Goal: Task Accomplishment & Management: Use online tool/utility

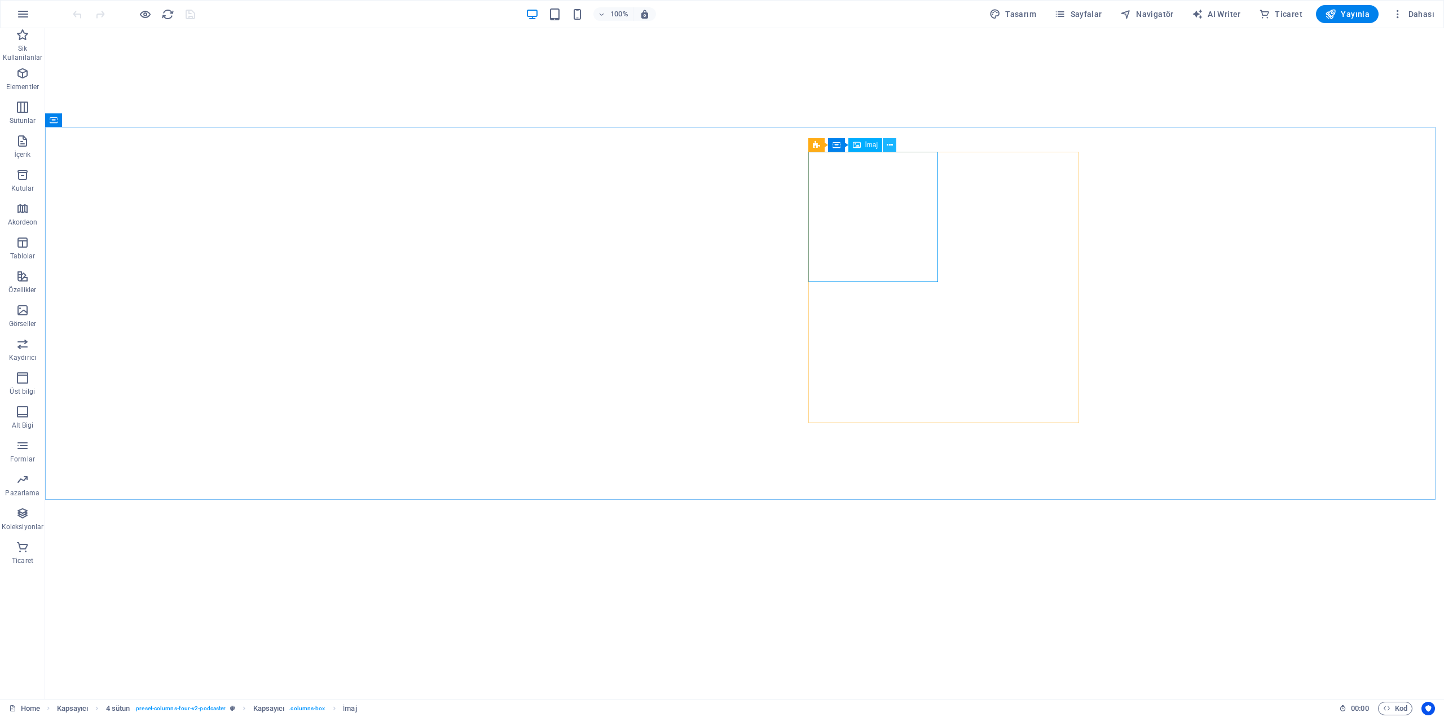
click at [893, 140] on button at bounding box center [890, 145] width 14 height 14
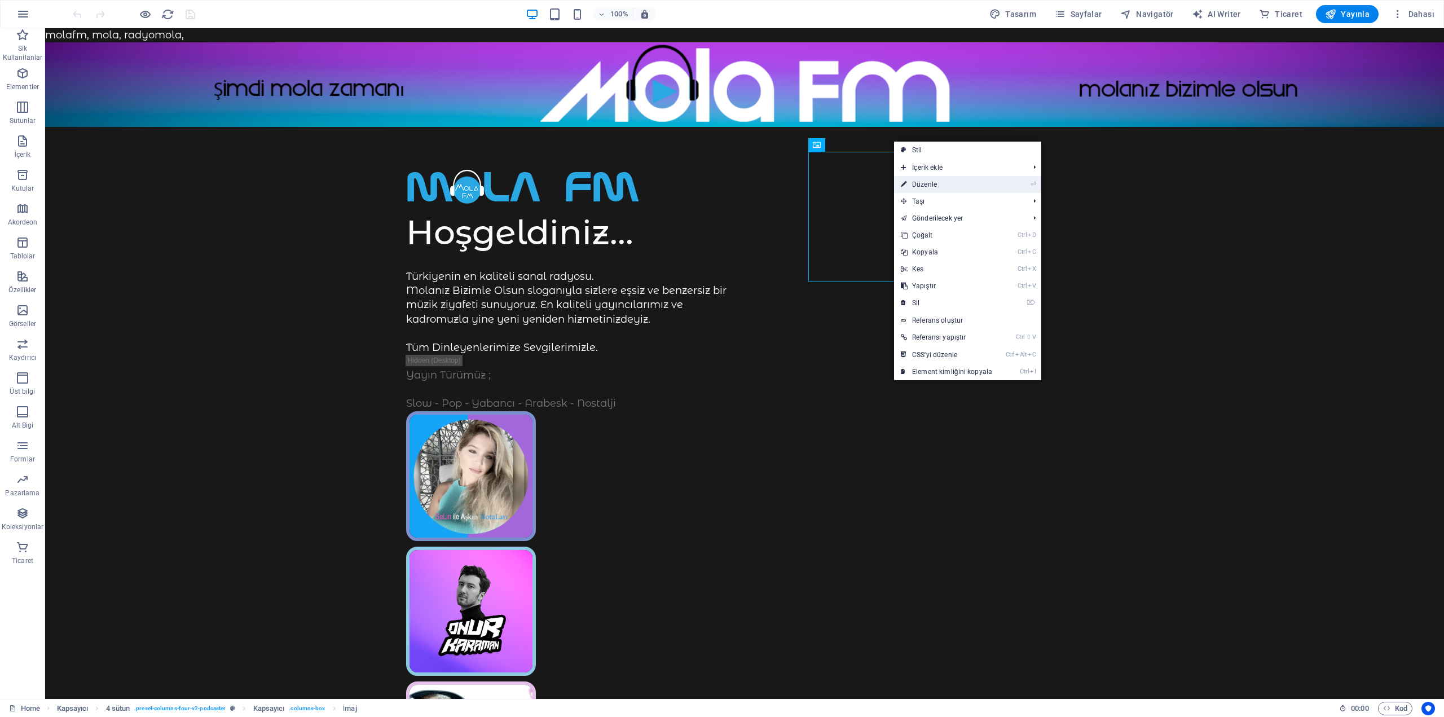
click at [943, 180] on link "⏎ Düzenle" at bounding box center [946, 184] width 105 height 17
select select "%"
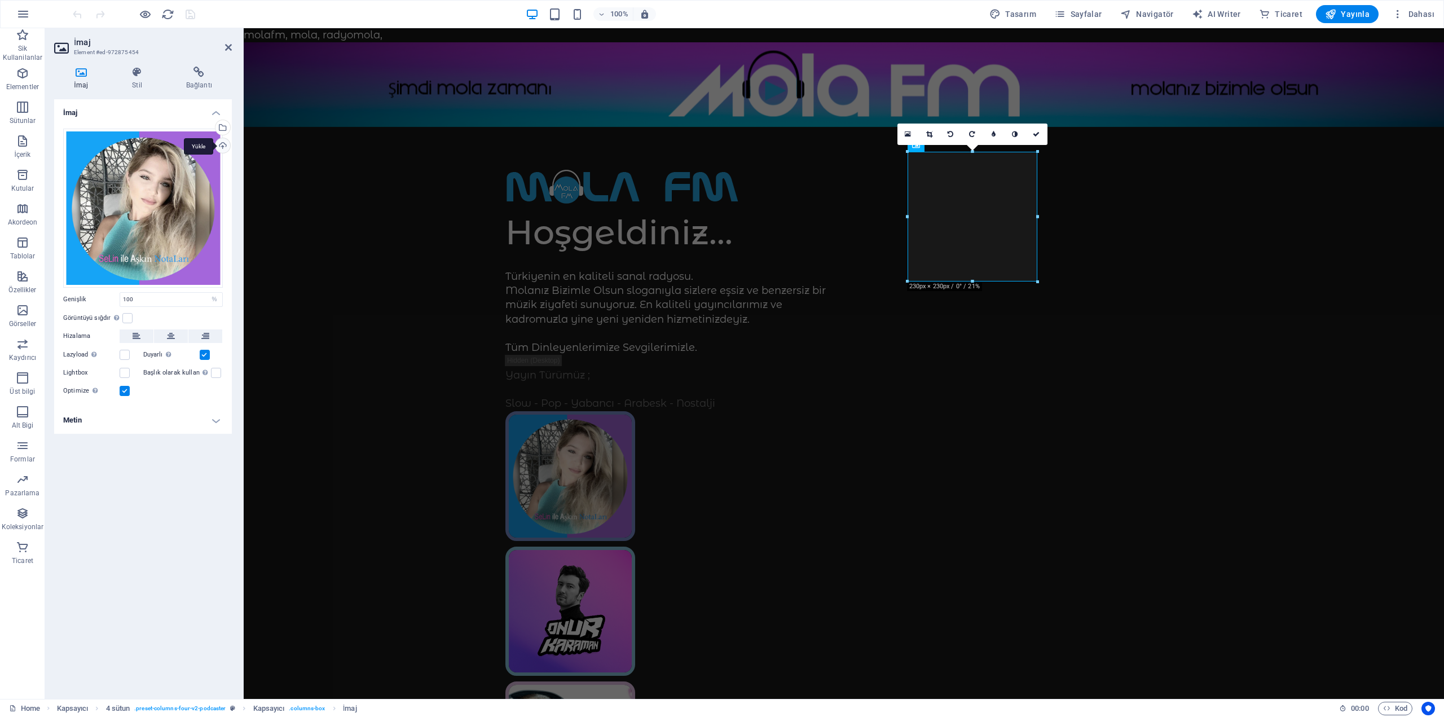
click at [221, 144] on div "Yükle" at bounding box center [221, 146] width 17 height 17
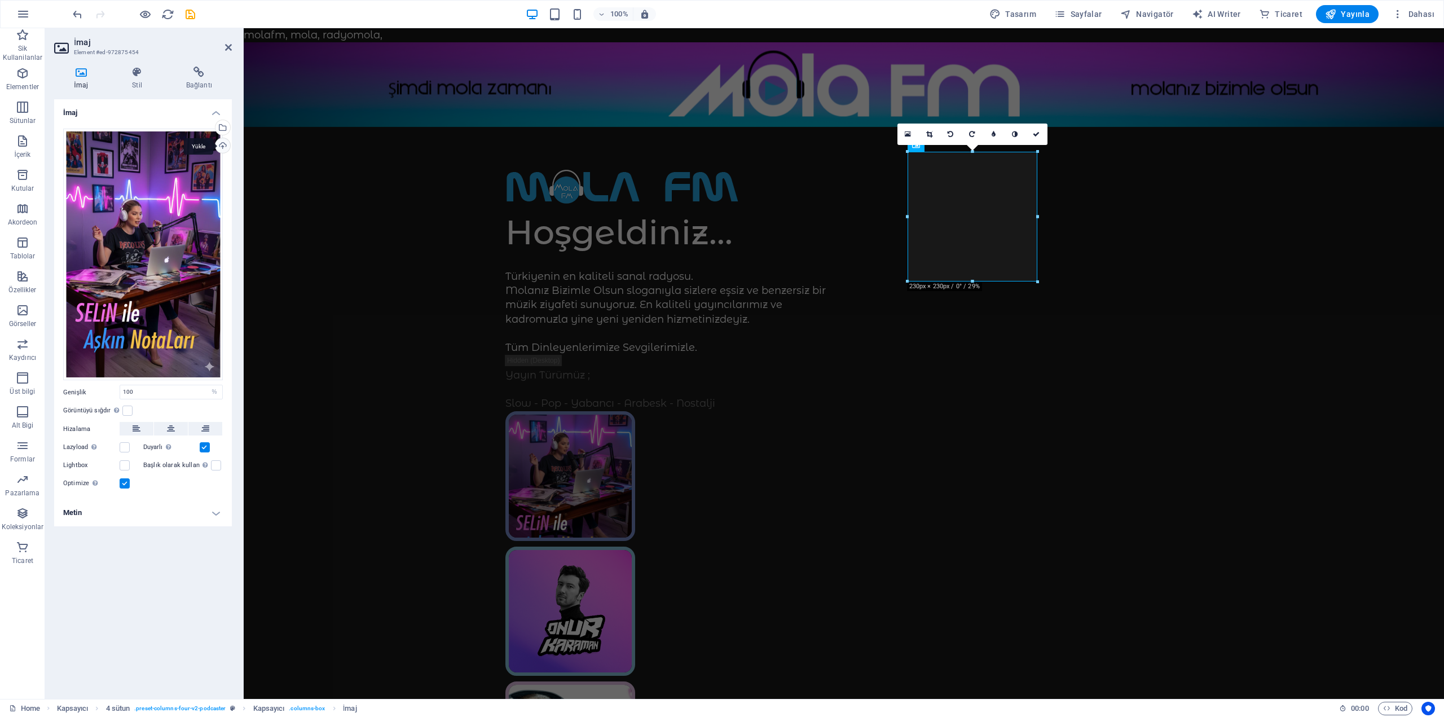
click at [223, 149] on div "Yükle" at bounding box center [221, 146] width 17 height 17
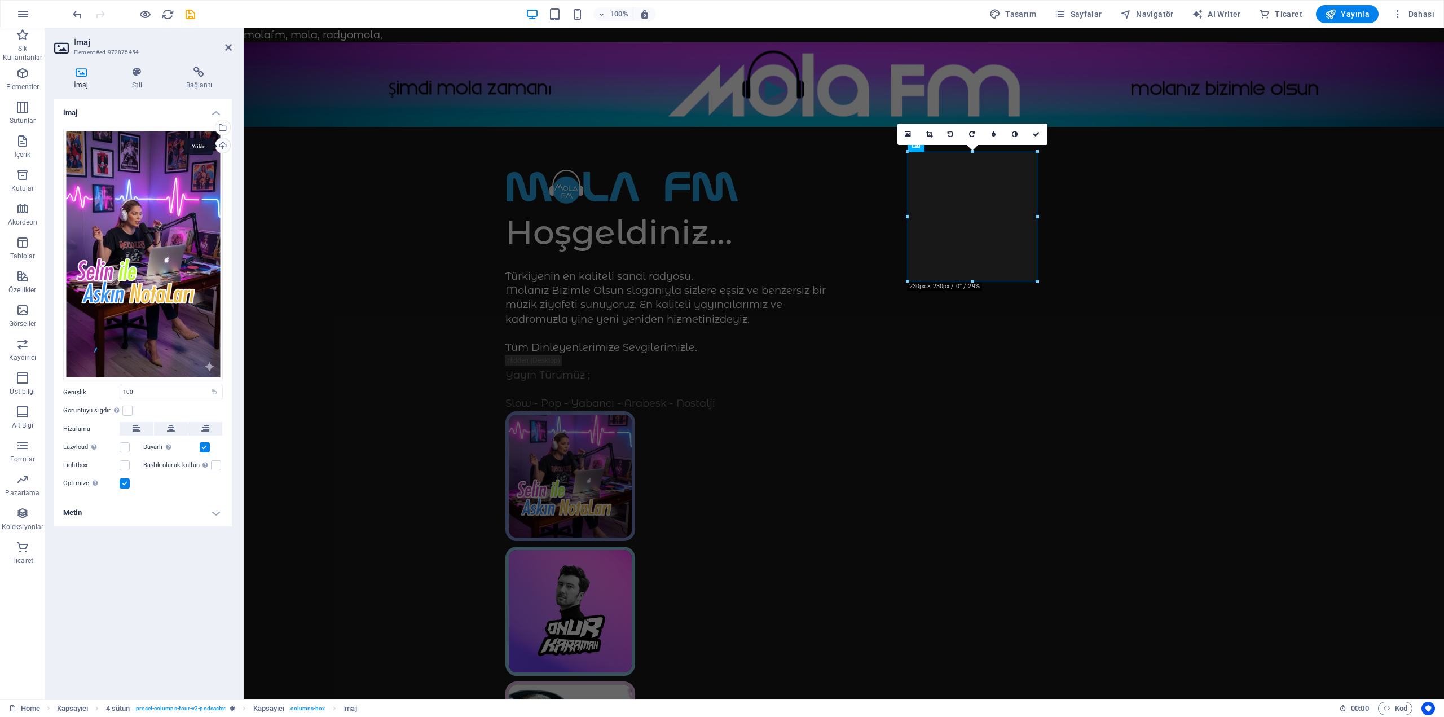
click at [215, 139] on div "Yükle" at bounding box center [221, 146] width 17 height 17
click at [183, 11] on div at bounding box center [134, 14] width 126 height 18
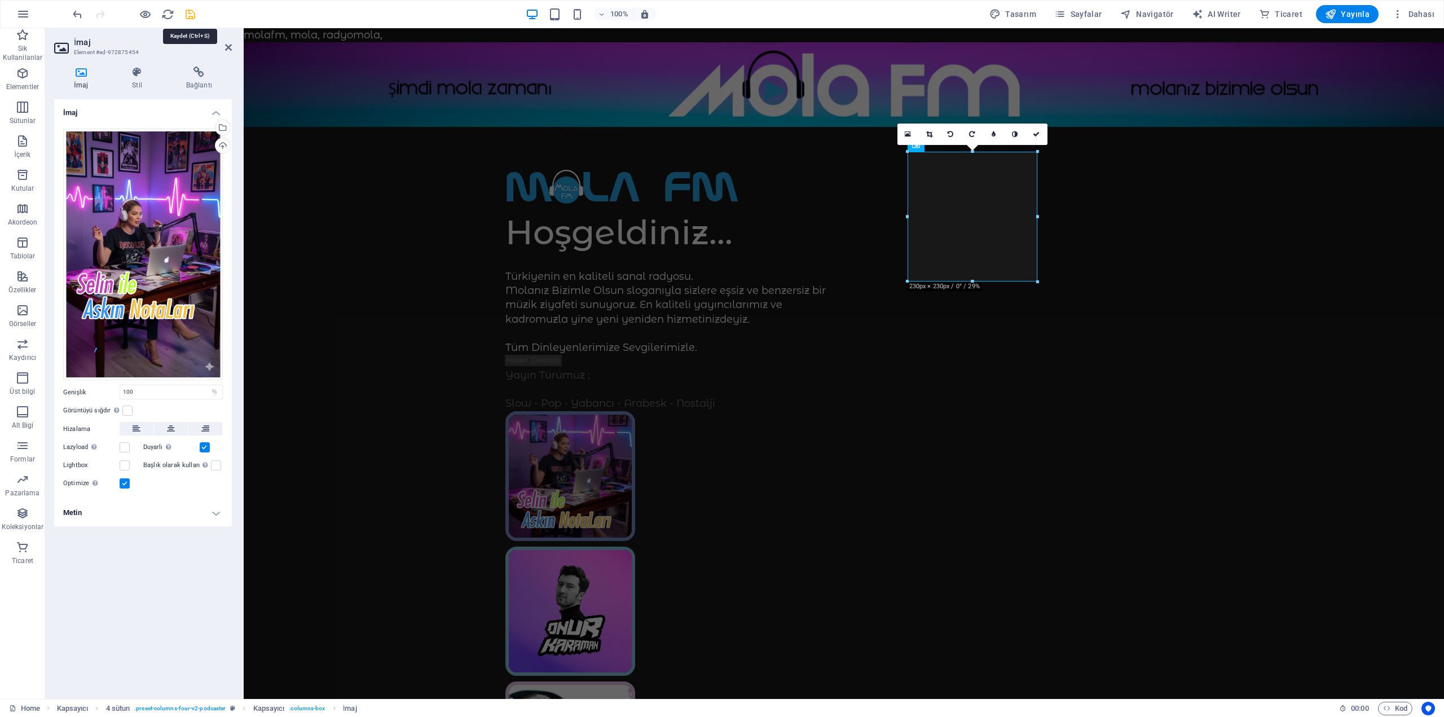
click at [190, 14] on icon "save" at bounding box center [190, 14] width 13 height 13
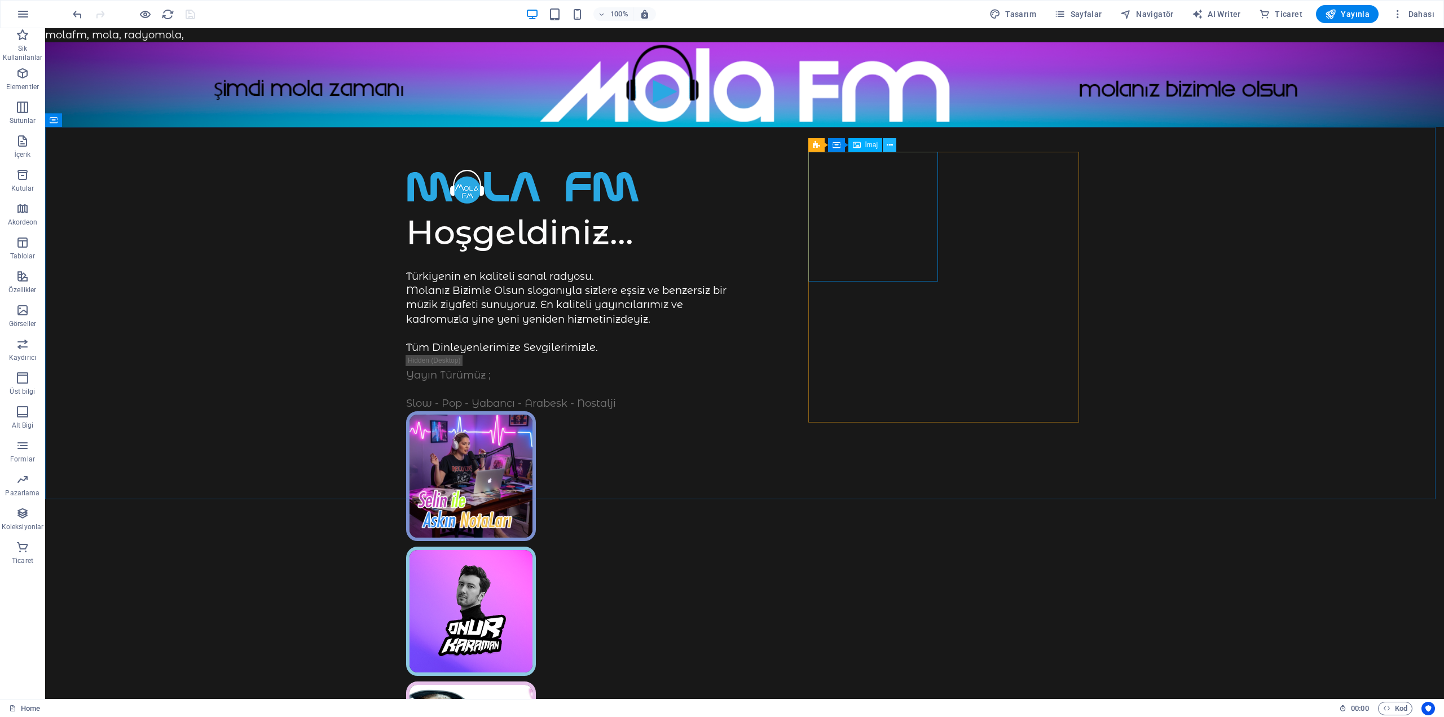
click at [887, 146] on icon at bounding box center [890, 145] width 6 height 12
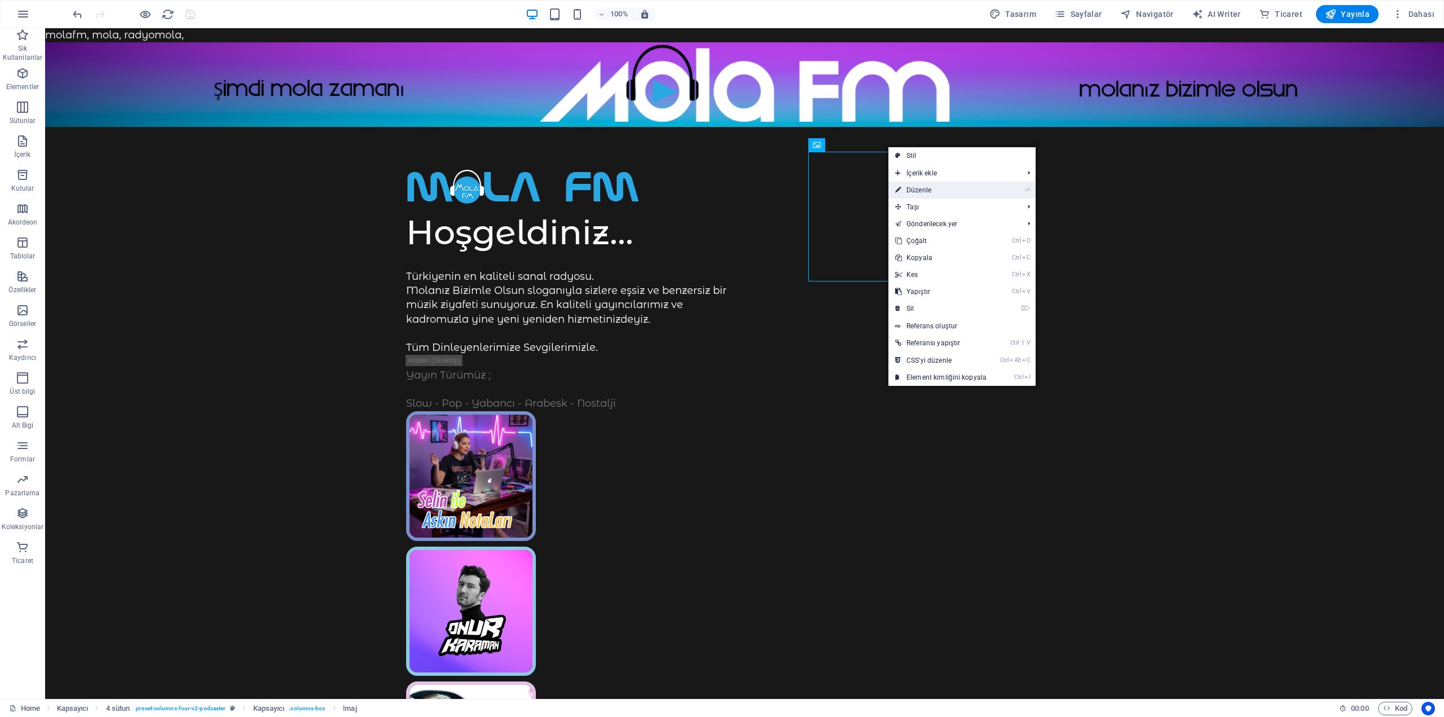
click at [916, 189] on link "⏎ Düzenle" at bounding box center [941, 190] width 105 height 17
select select "%"
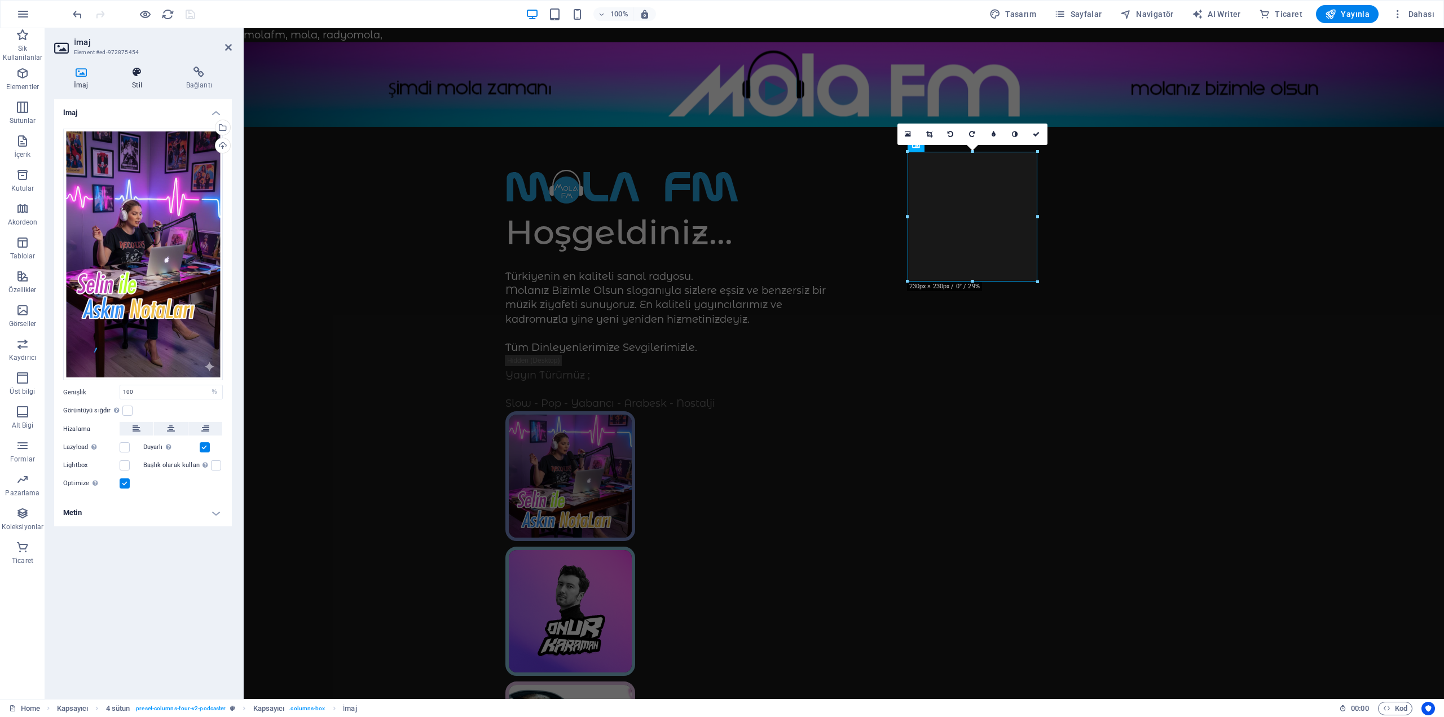
click at [138, 88] on h4 "Stil" at bounding box center [139, 79] width 54 height 24
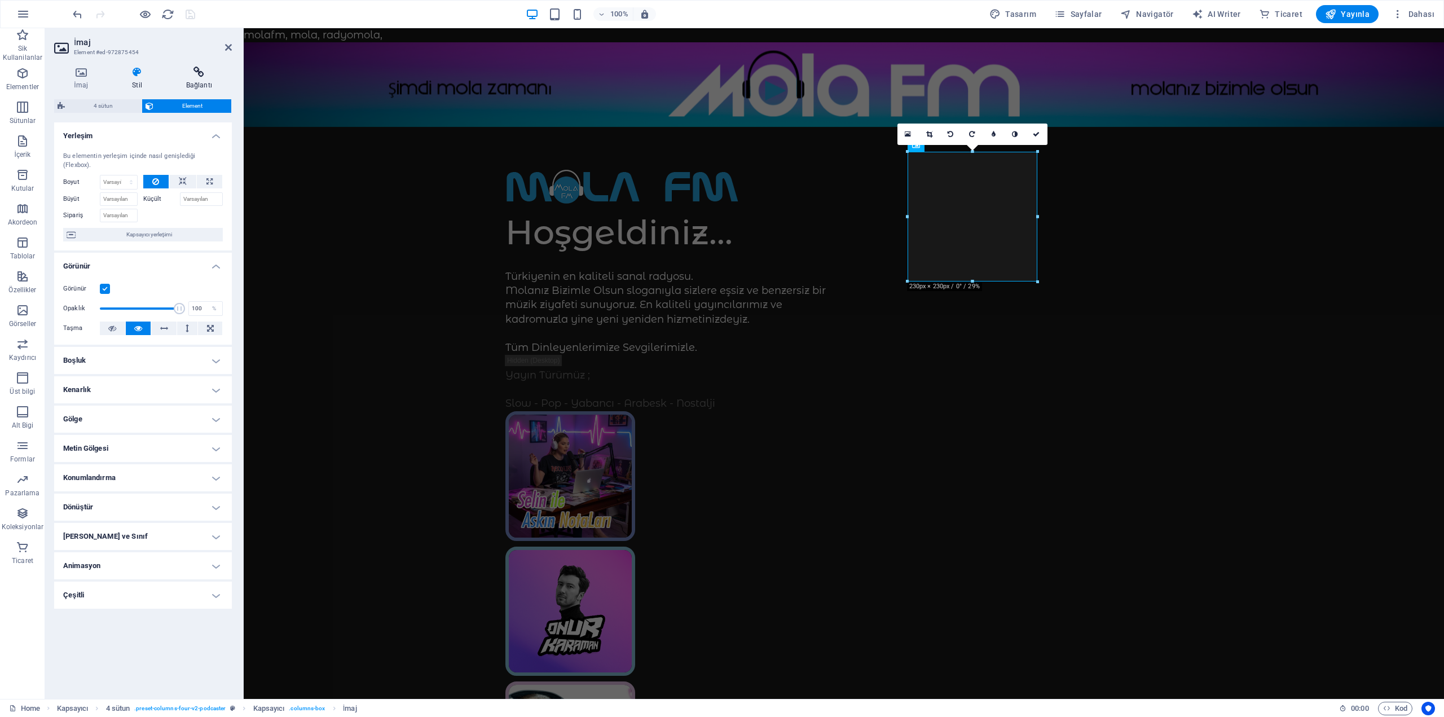
click at [200, 74] on icon at bounding box center [198, 72] width 65 height 11
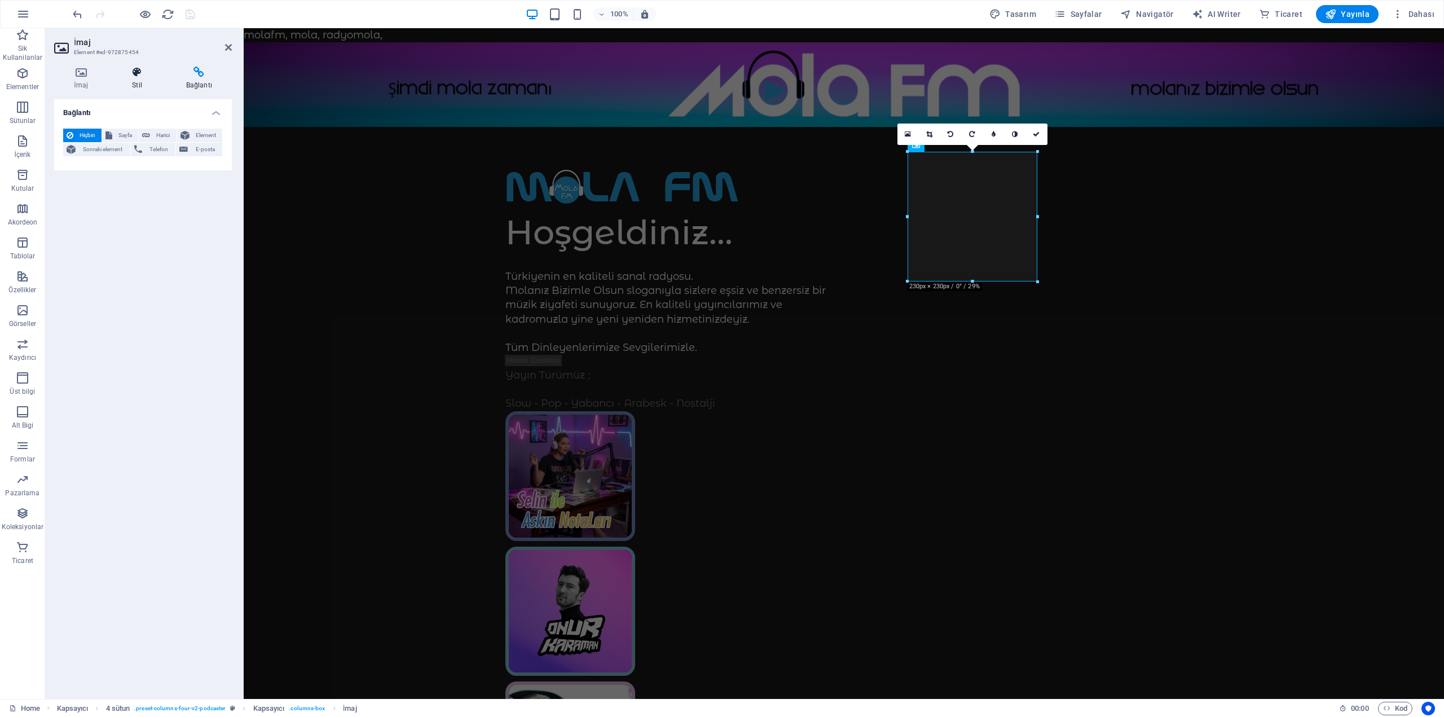
click at [114, 71] on icon at bounding box center [137, 72] width 50 height 11
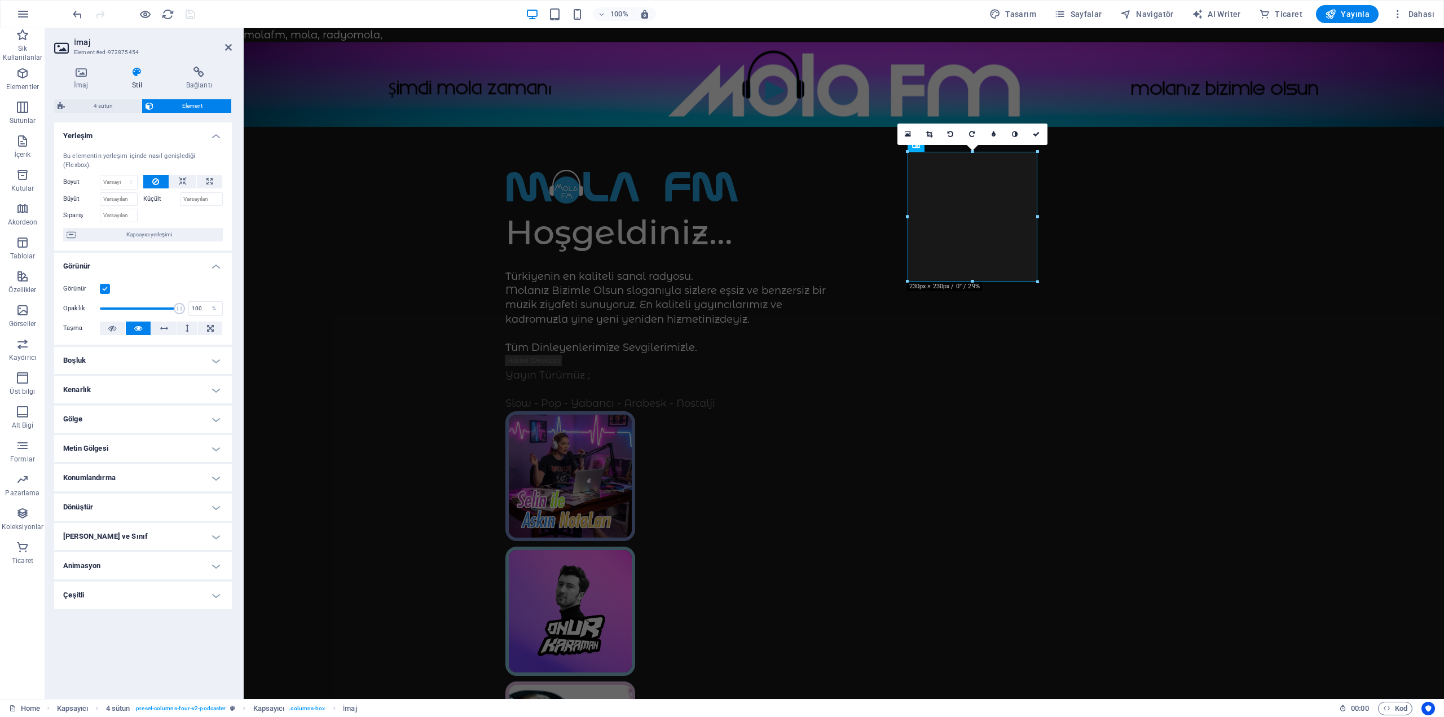
click at [46, 72] on div "İmaj Stil Bağlantı İmaj Dosyaları buraya sürükleyin, dosyaları seçmek için tıkl…" at bounding box center [143, 379] width 196 height 642
click at [70, 73] on icon at bounding box center [81, 72] width 54 height 11
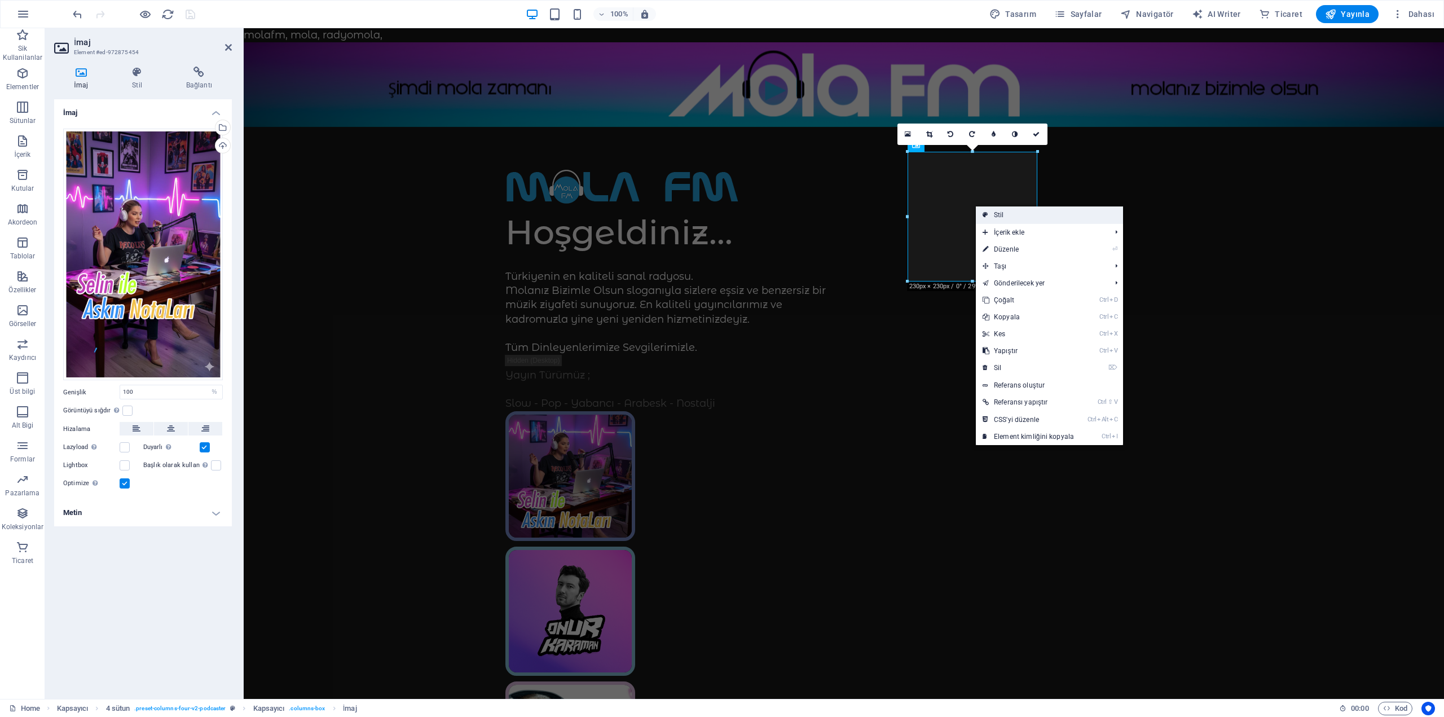
click at [1035, 214] on link "Stil" at bounding box center [1049, 215] width 147 height 17
select select "px"
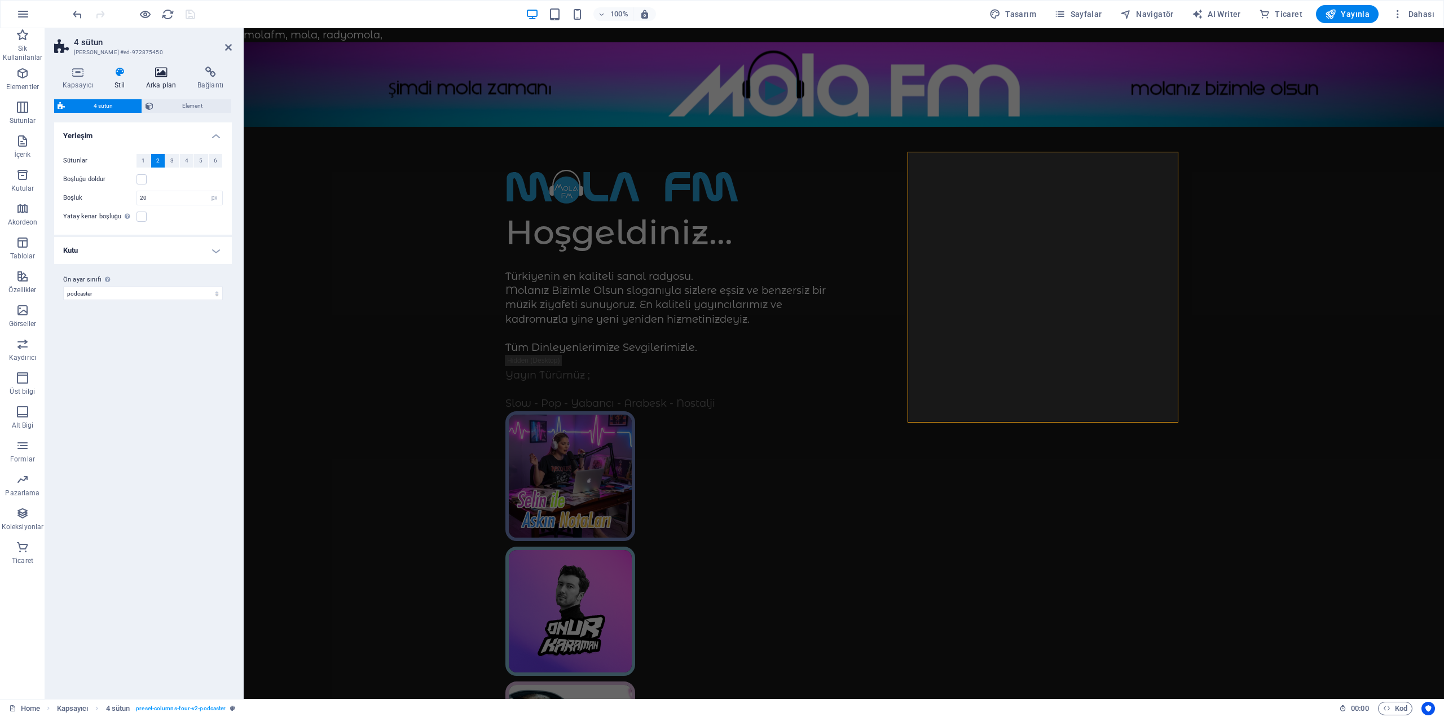
click at [174, 78] on h4 "Arka plan" at bounding box center [163, 79] width 51 height 24
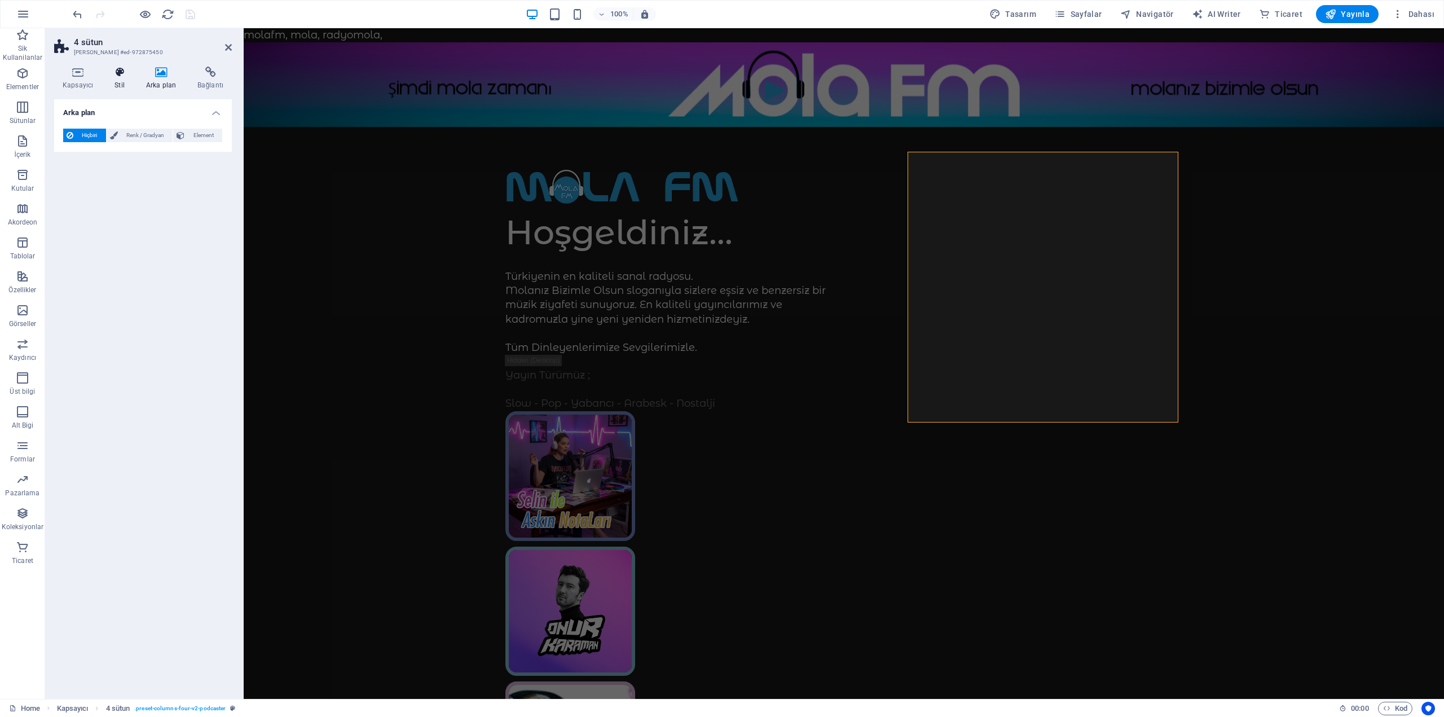
click at [133, 70] on h4 "Stil" at bounding box center [122, 79] width 32 height 24
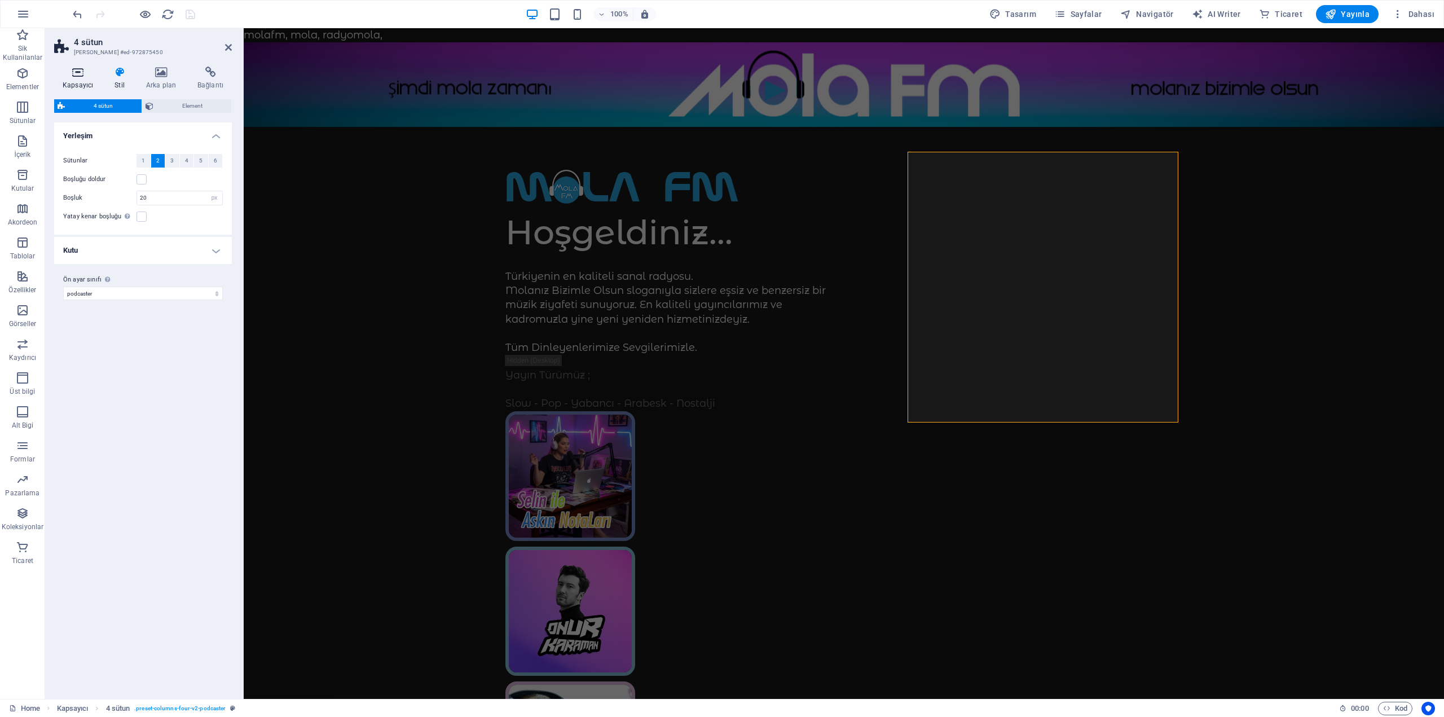
click at [75, 76] on icon at bounding box center [77, 72] width 47 height 11
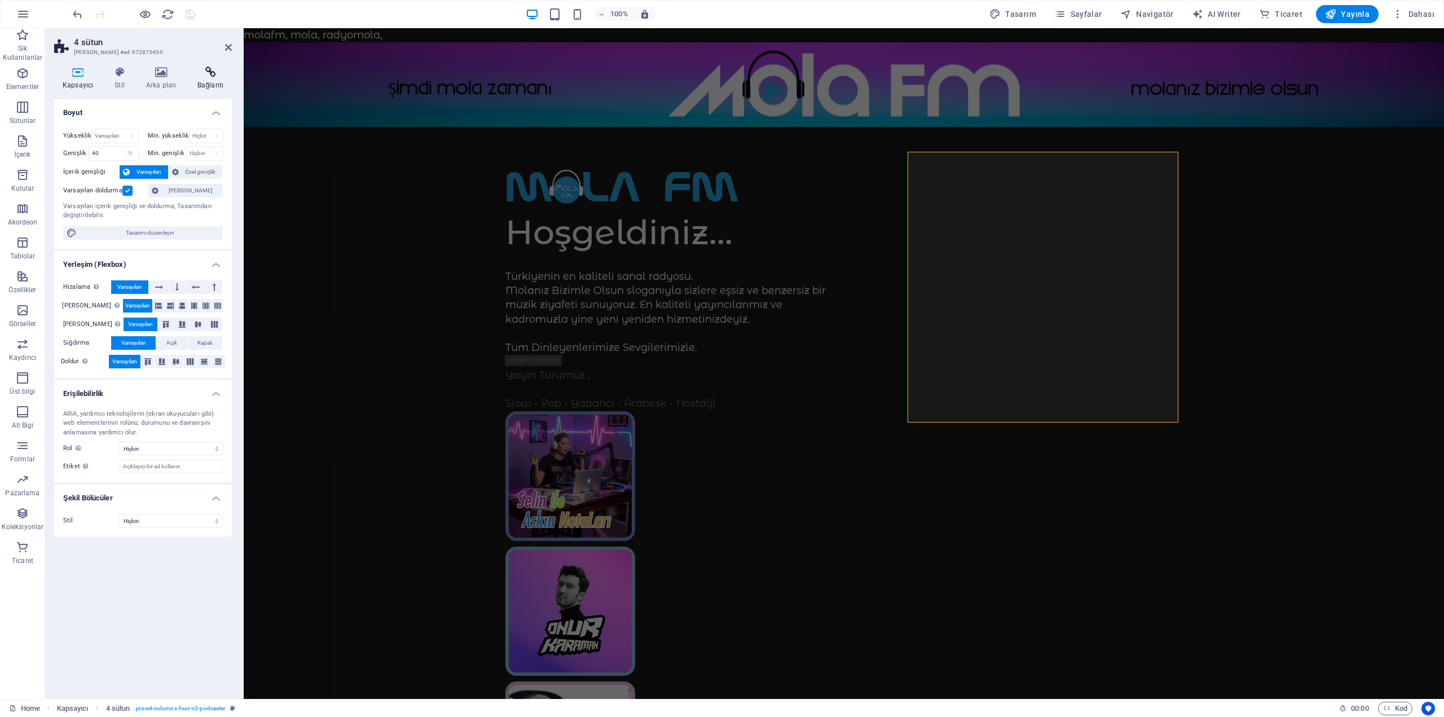
click at [199, 79] on h4 "Bağlantı" at bounding box center [210, 79] width 43 height 24
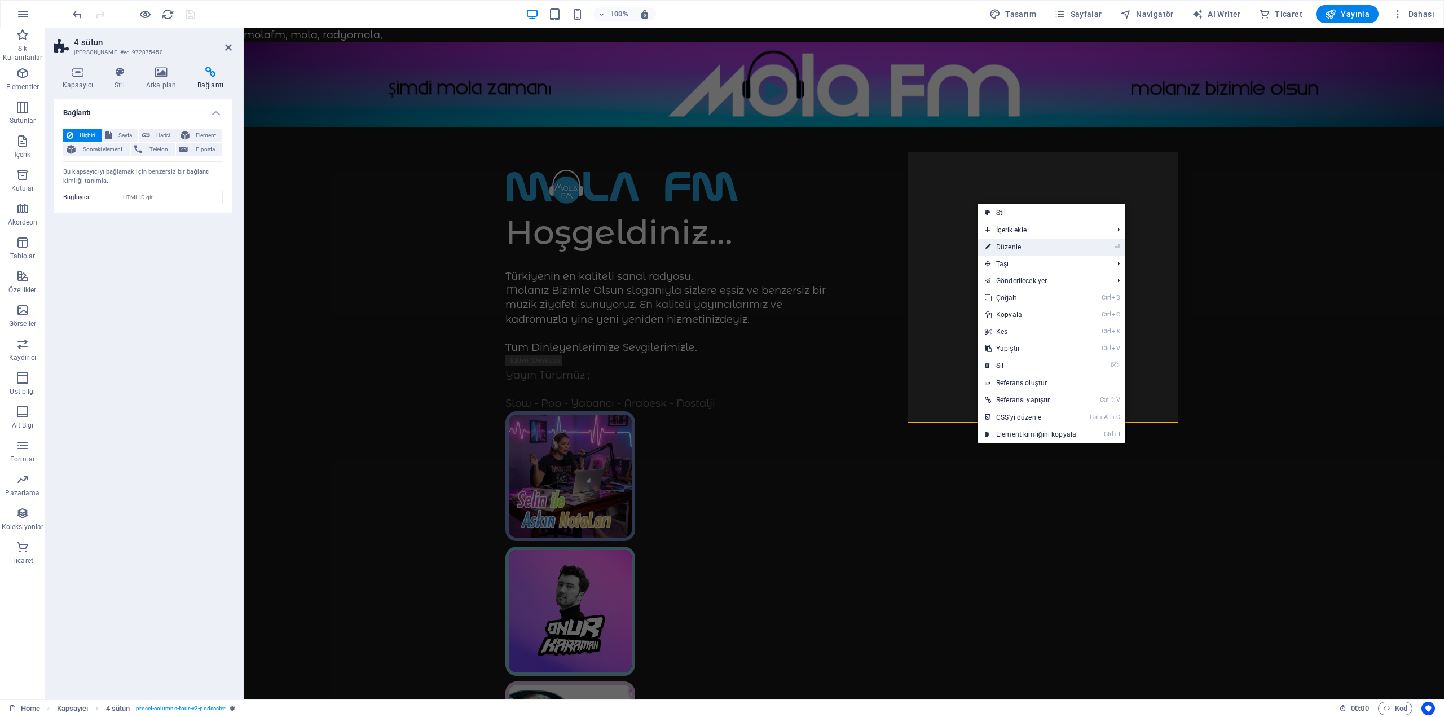
drag, startPoint x: 1025, startPoint y: 244, endPoint x: 991, endPoint y: 246, distance: 34.5
click at [991, 246] on icon at bounding box center [988, 247] width 6 height 17
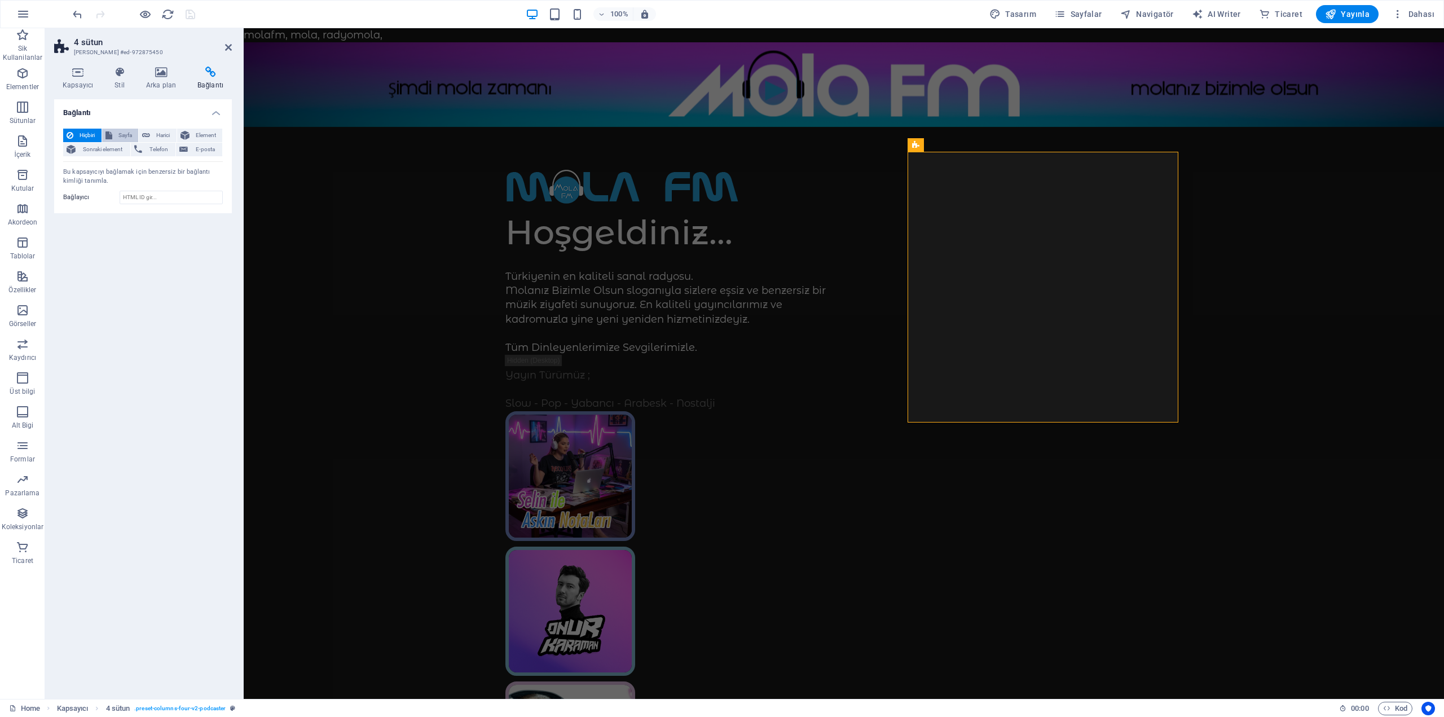
click at [124, 133] on span "Sayfa" at bounding box center [126, 136] width 20 height 14
select select
click at [81, 138] on span "Hiçbiri" at bounding box center [87, 136] width 21 height 14
click at [157, 76] on icon at bounding box center [161, 72] width 47 height 11
click at [104, 81] on h4 "Kapsayıcı" at bounding box center [80, 79] width 52 height 24
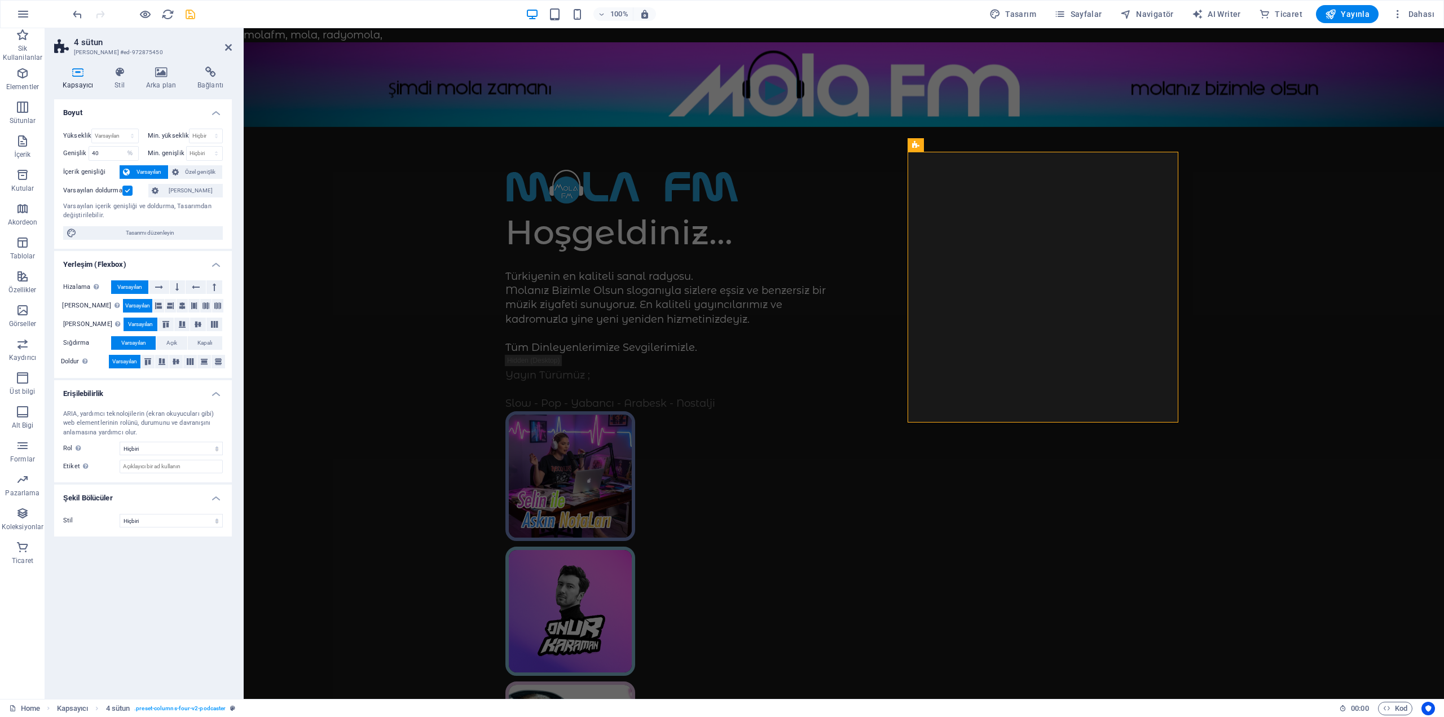
click at [70, 67] on icon at bounding box center [77, 72] width 47 height 11
click at [85, 77] on icon at bounding box center [77, 72] width 47 height 11
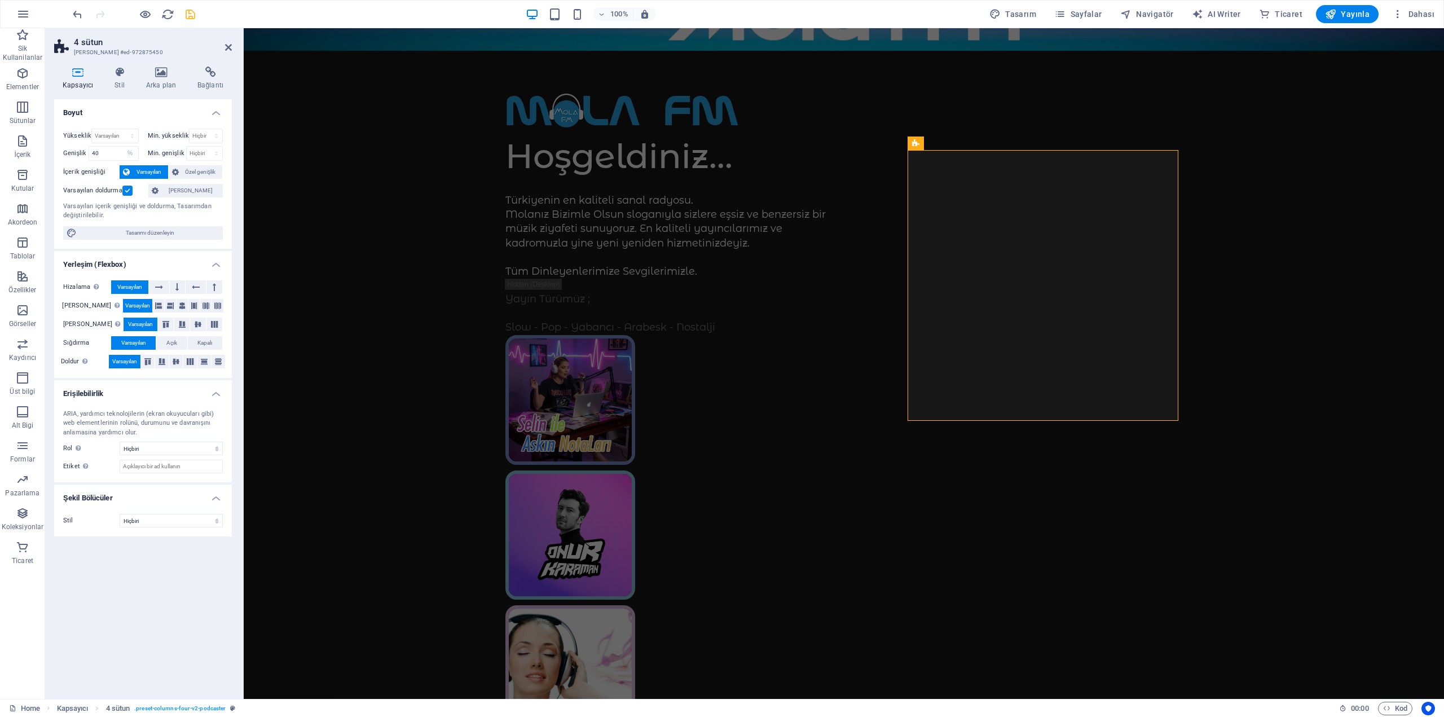
scroll to position [451, 0]
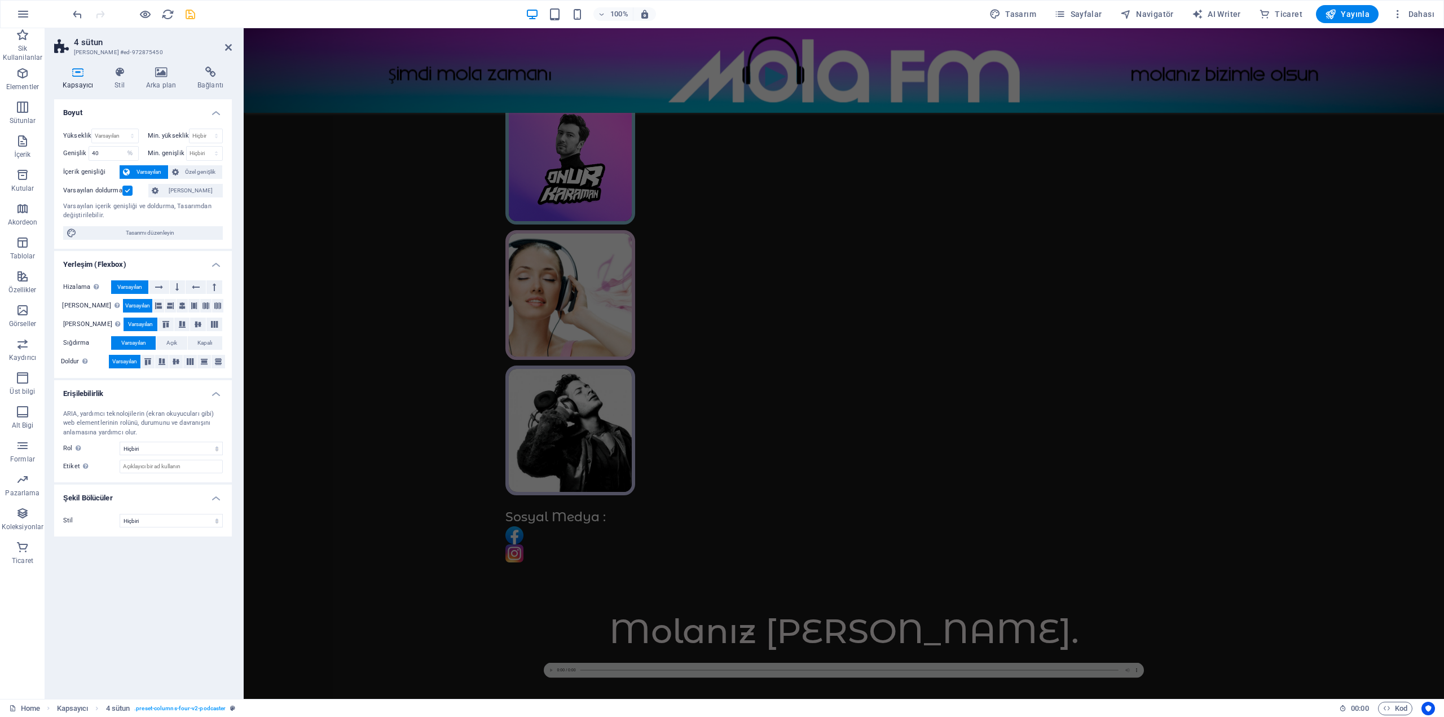
click at [1361, 4] on div "100% Tasarım Sayfalar Navigatör AI Writer Ticaret Yayınla Dahası" at bounding box center [722, 14] width 1443 height 27
click at [1351, 15] on span "Yayınla" at bounding box center [1347, 13] width 45 height 11
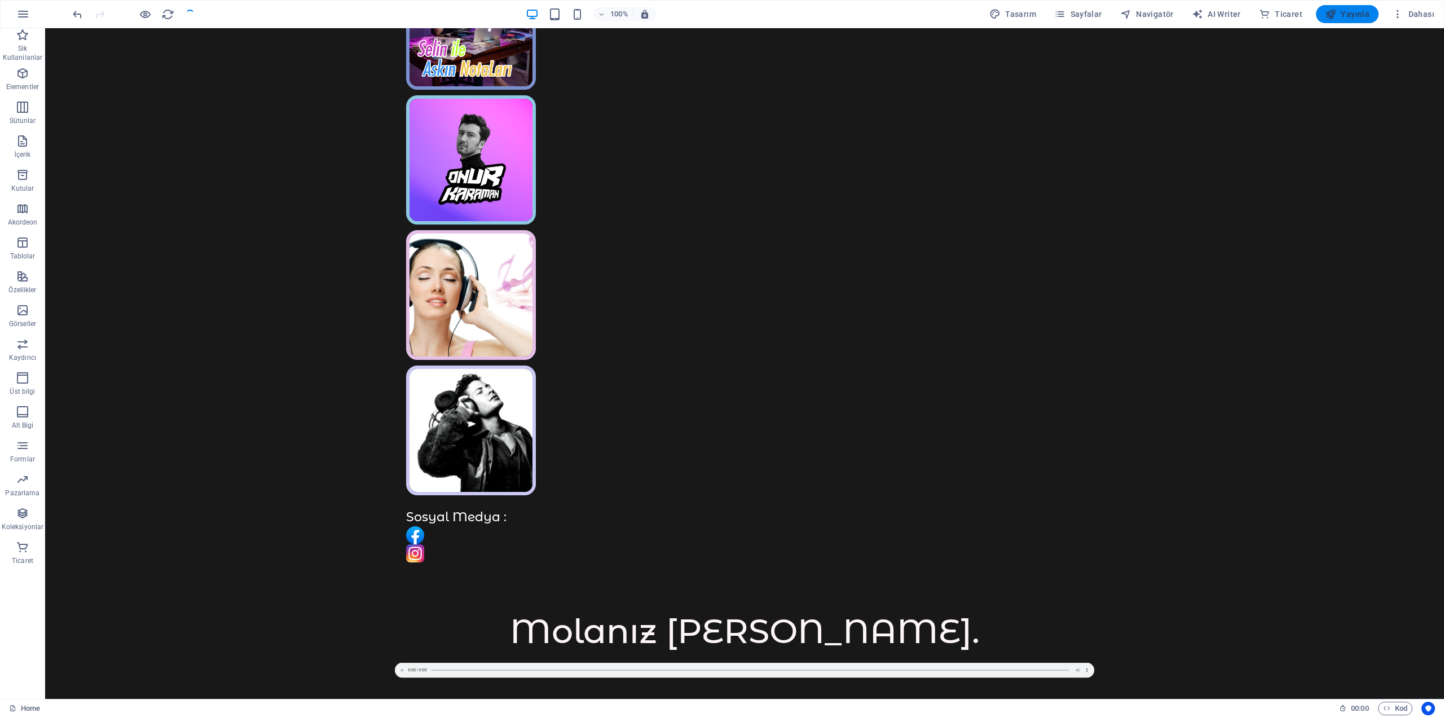
scroll to position [0, 0]
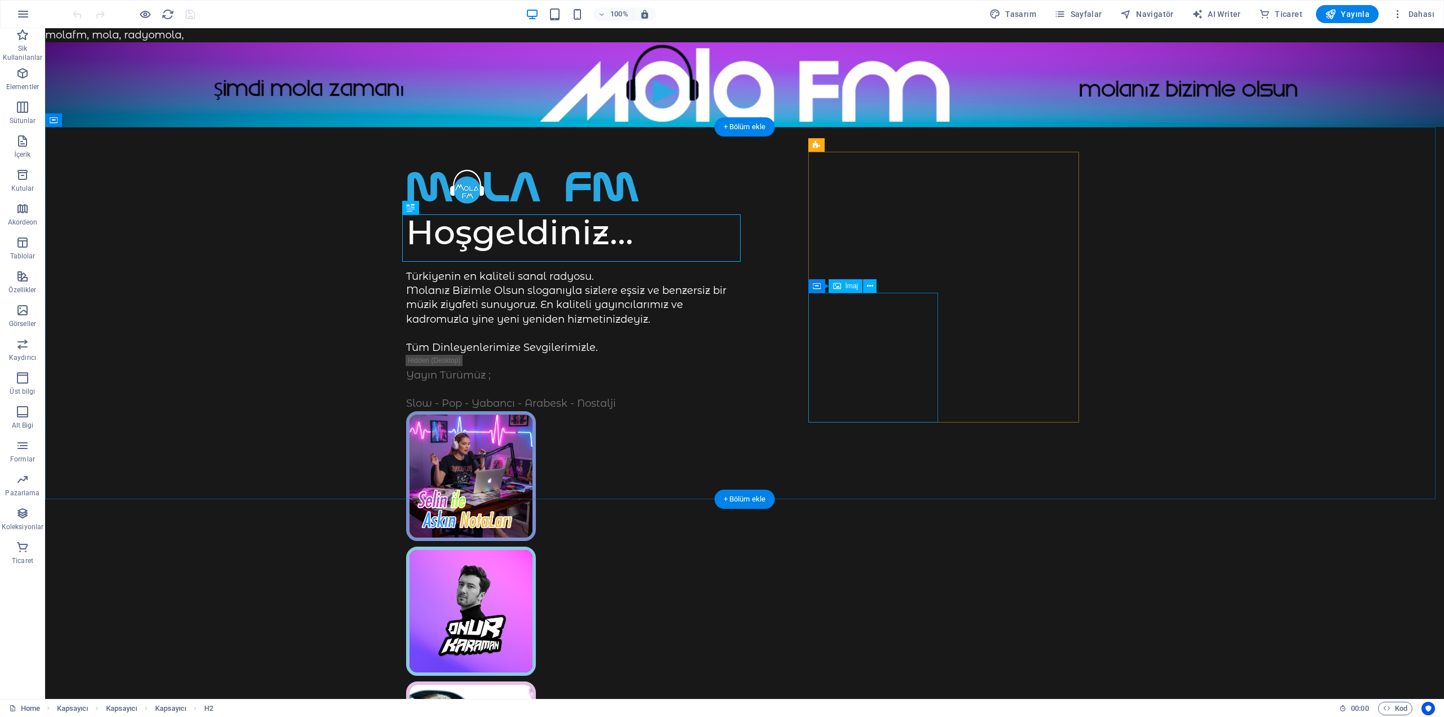
click at [868, 288] on icon at bounding box center [870, 286] width 6 height 12
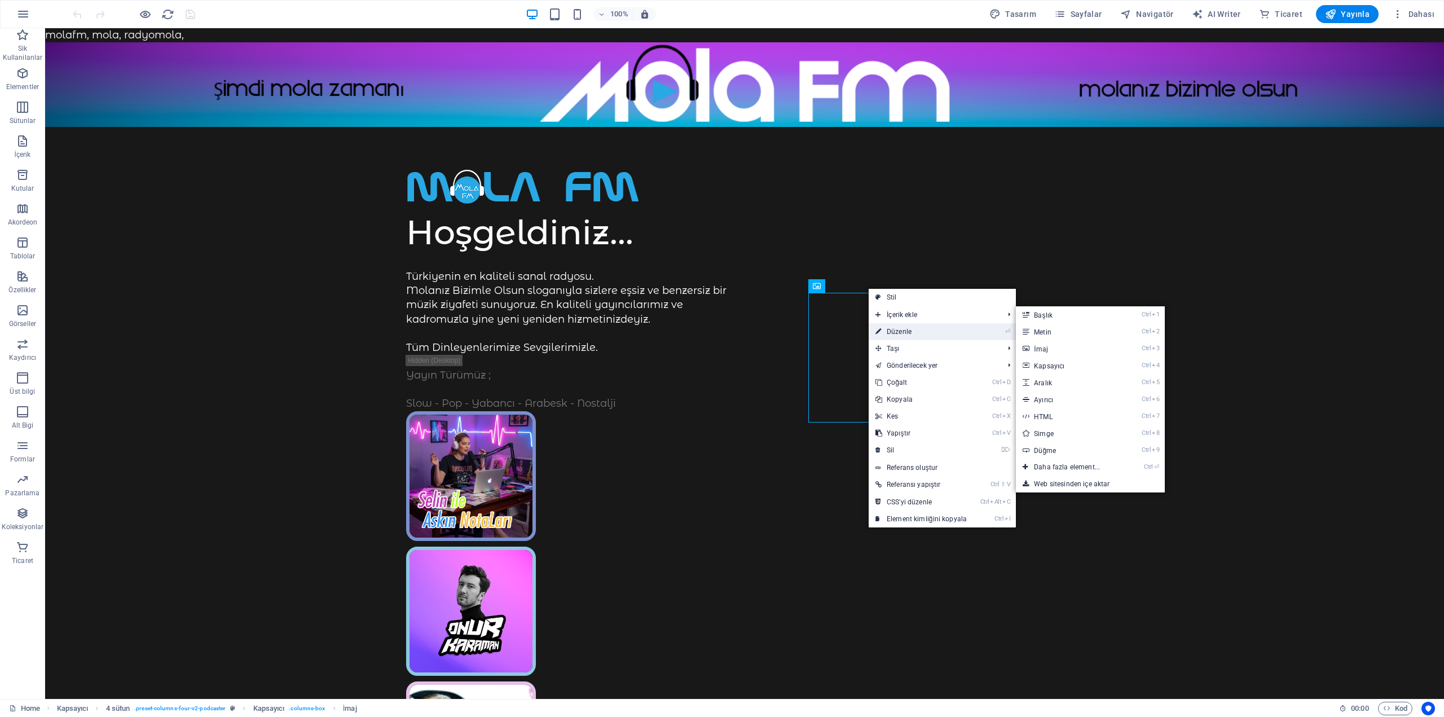
click at [910, 327] on link "⏎ Düzenle" at bounding box center [921, 331] width 105 height 17
select select "%"
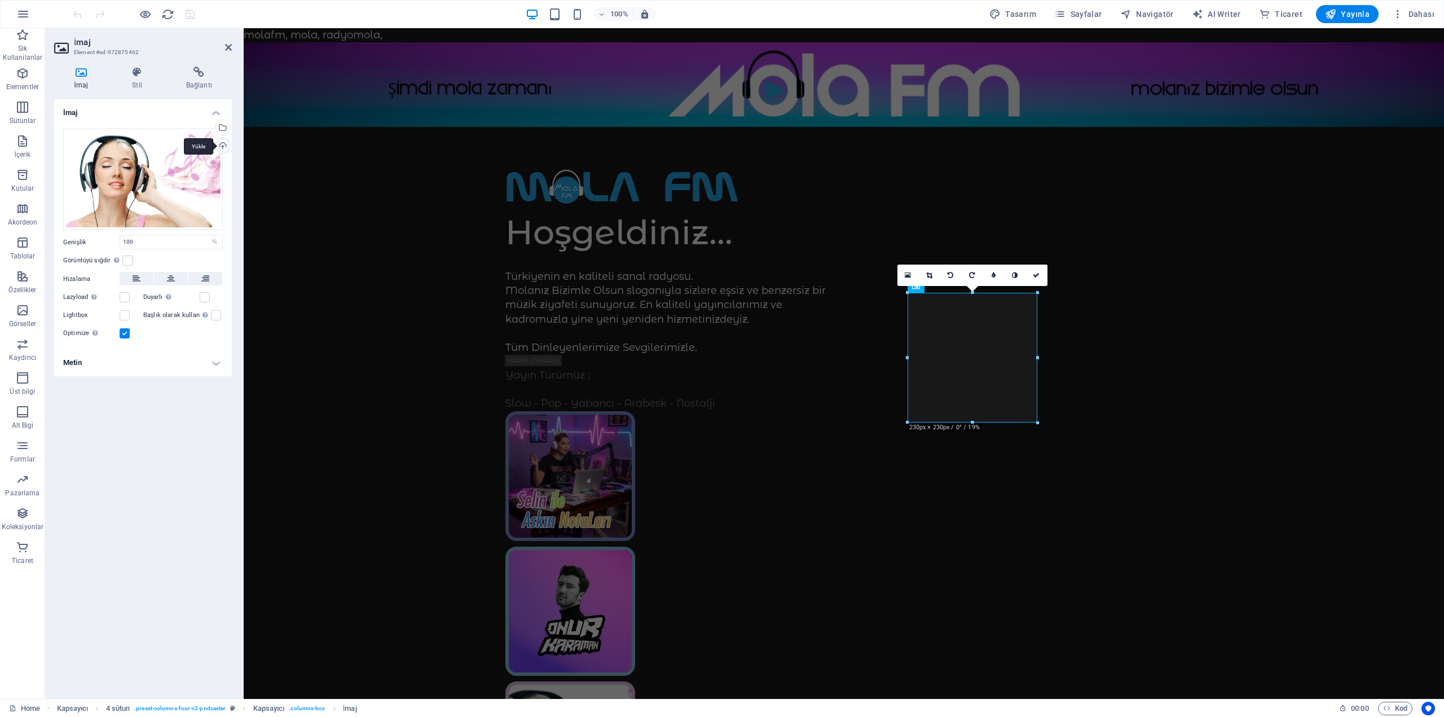
click at [222, 143] on div "Yükle" at bounding box center [221, 146] width 17 height 17
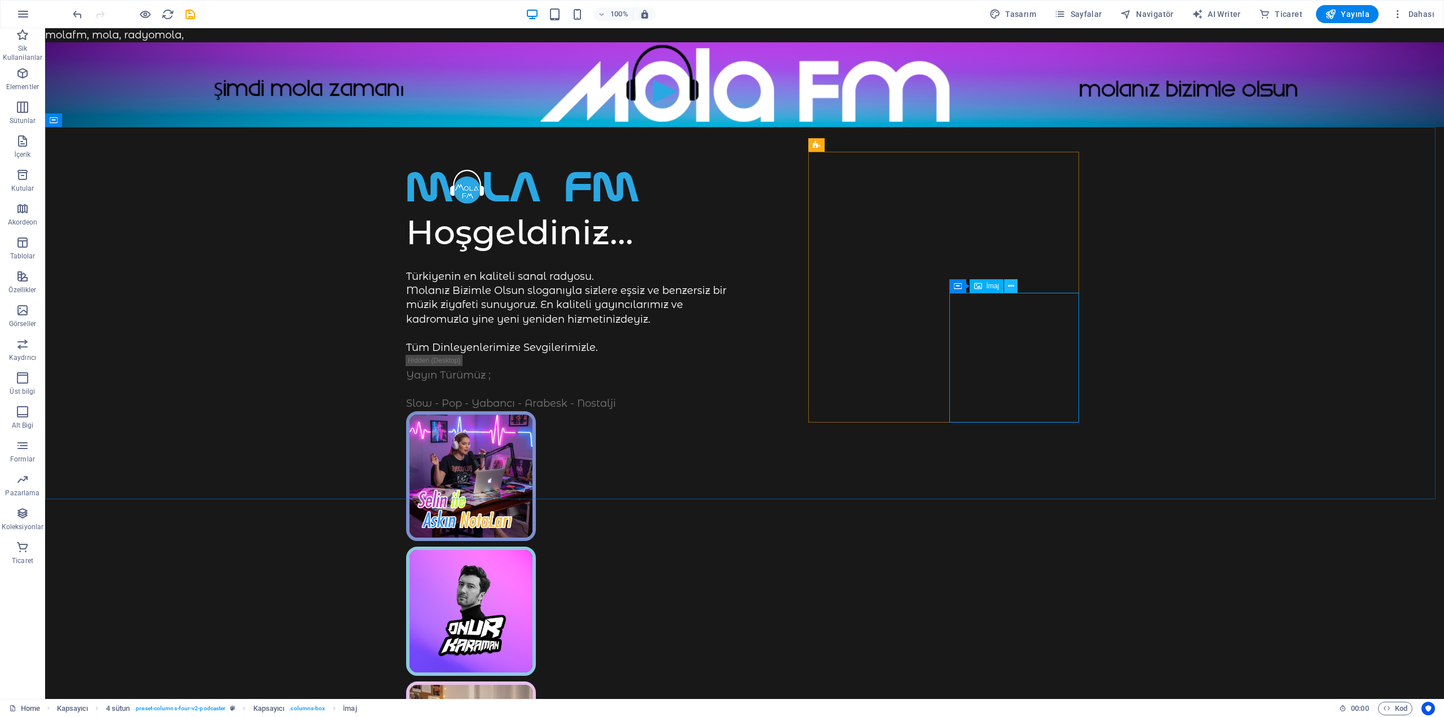
click at [1009, 283] on icon at bounding box center [1011, 286] width 6 height 12
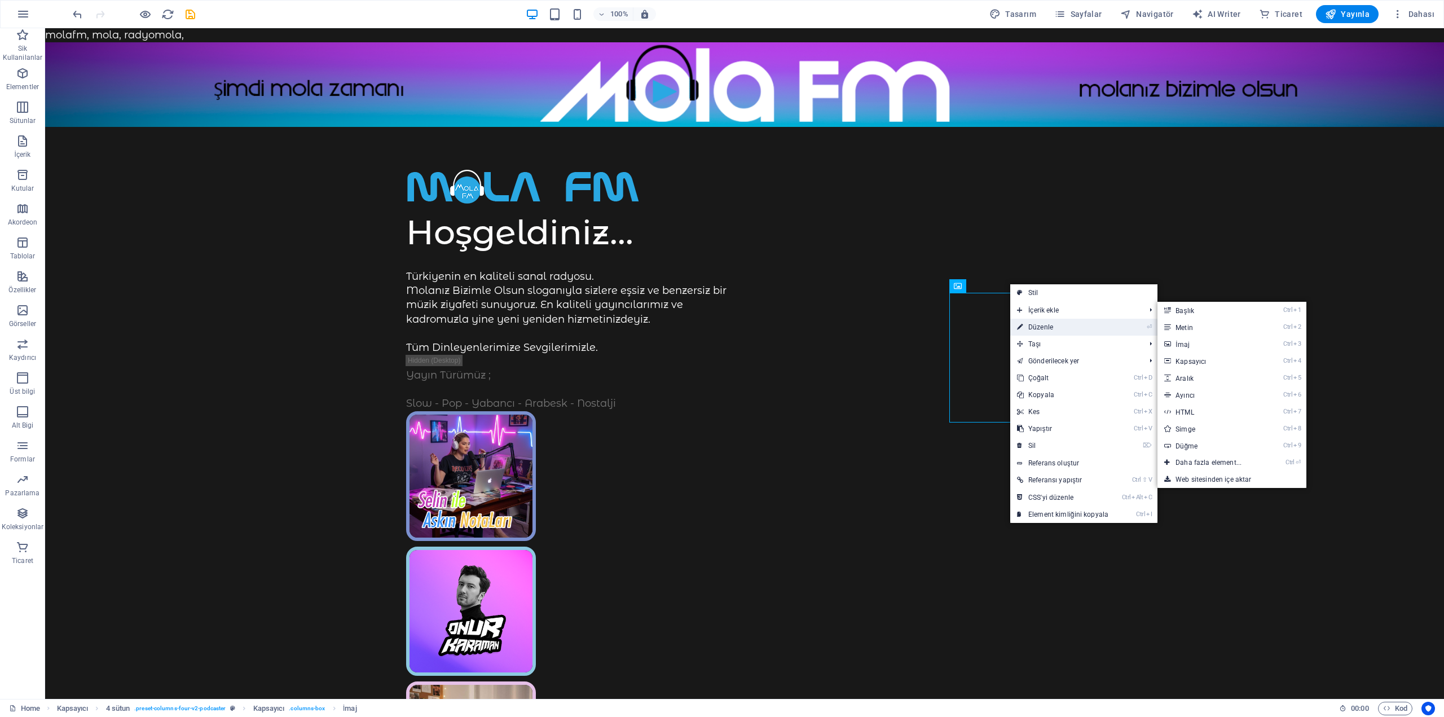
click at [1042, 328] on link "⏎ Düzenle" at bounding box center [1062, 327] width 105 height 17
select select "%"
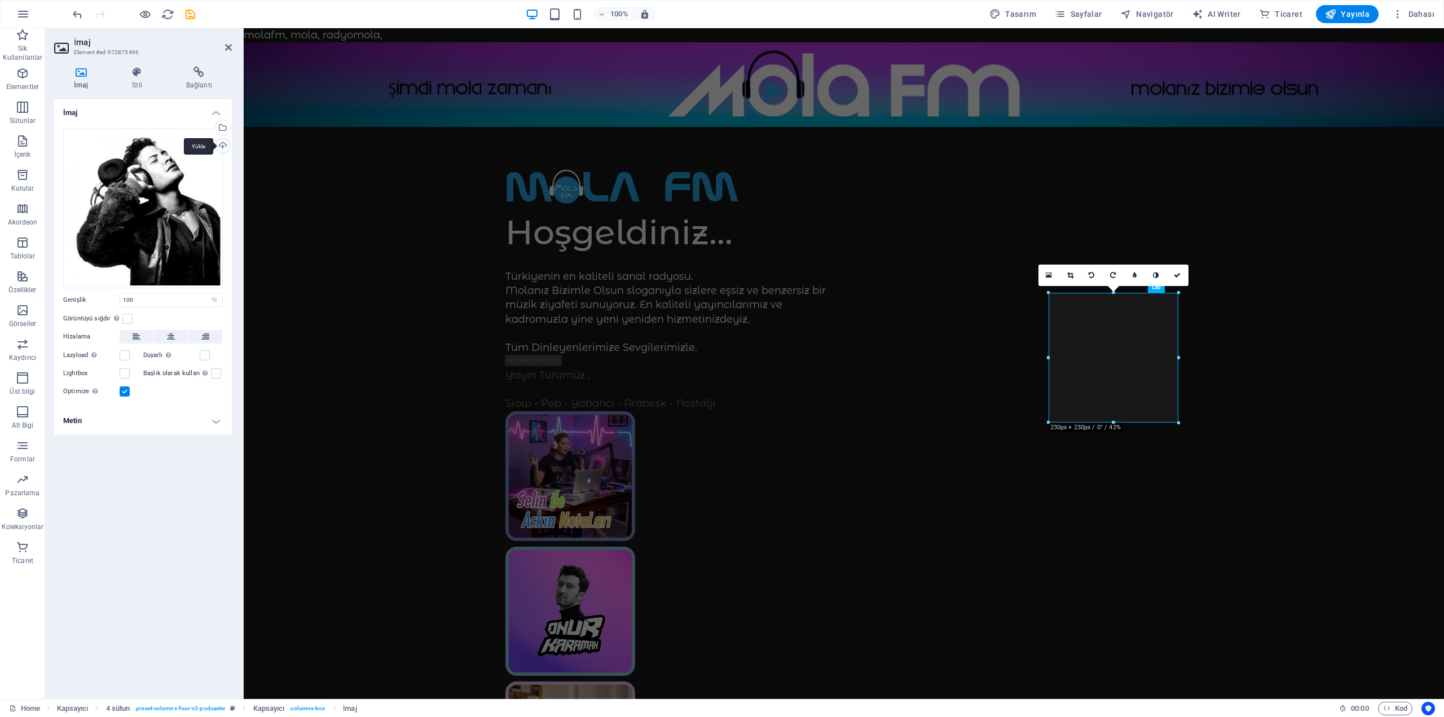
click at [225, 143] on div "Yükle" at bounding box center [221, 146] width 17 height 17
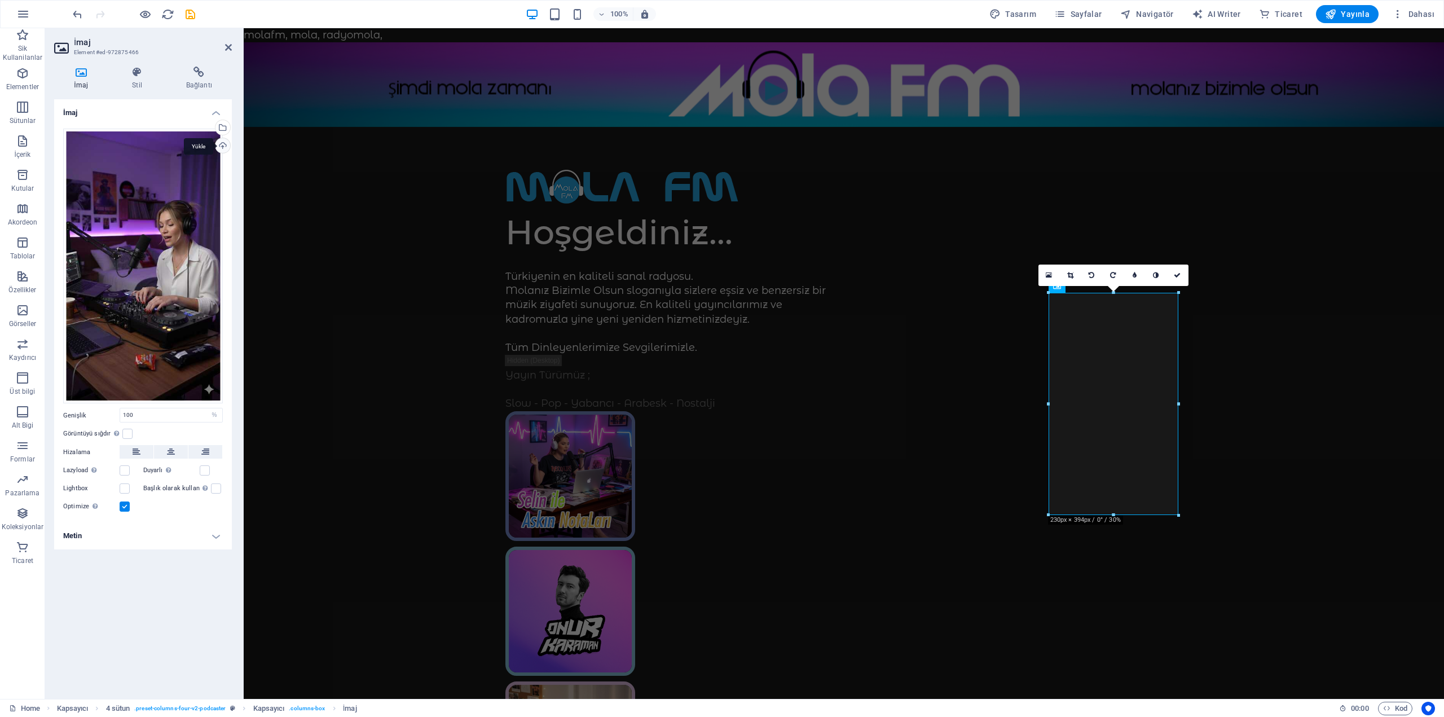
click at [220, 140] on div "Yükle" at bounding box center [221, 146] width 17 height 17
click at [73, 17] on icon "undo" at bounding box center [77, 14] width 13 height 13
click at [100, 10] on icon "redo" at bounding box center [100, 14] width 13 height 13
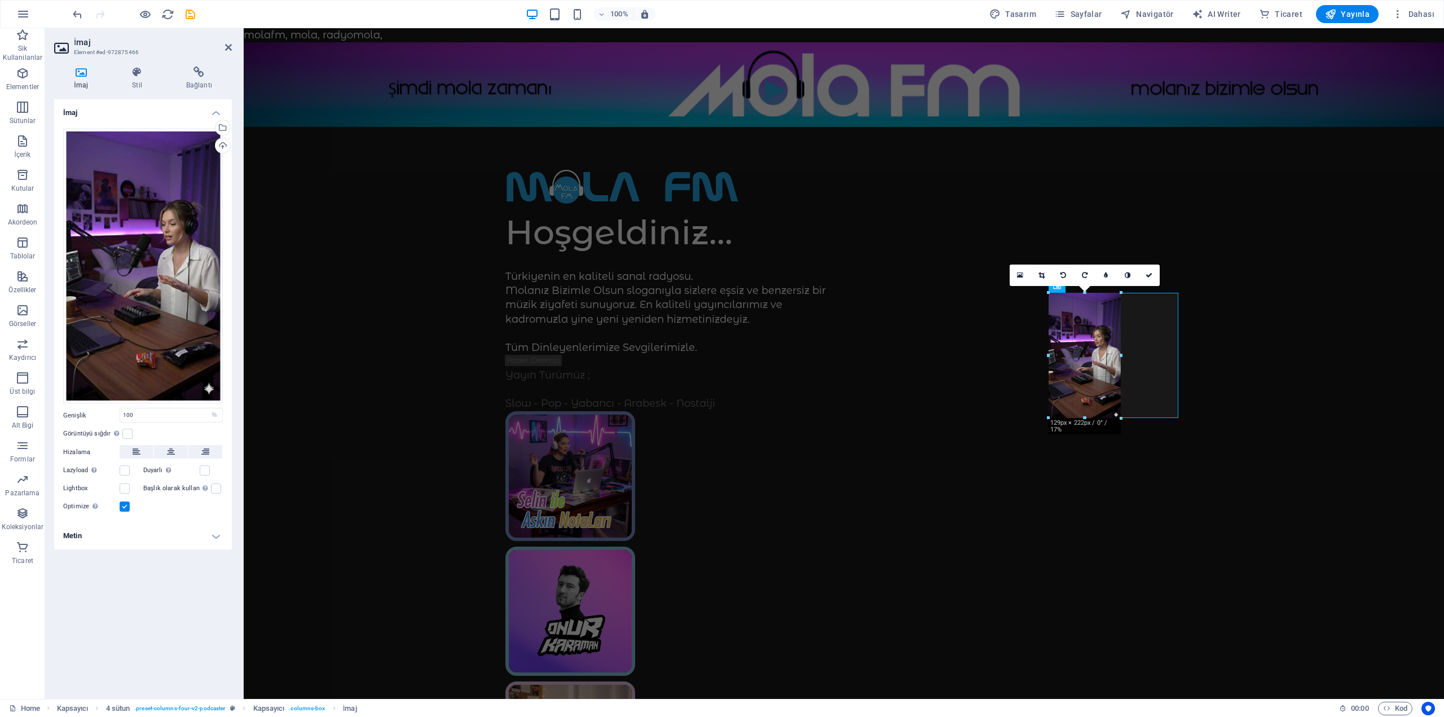
drag, startPoint x: 1099, startPoint y: 517, endPoint x: 844, endPoint y: 395, distance: 282.1
type input "131"
select select "px"
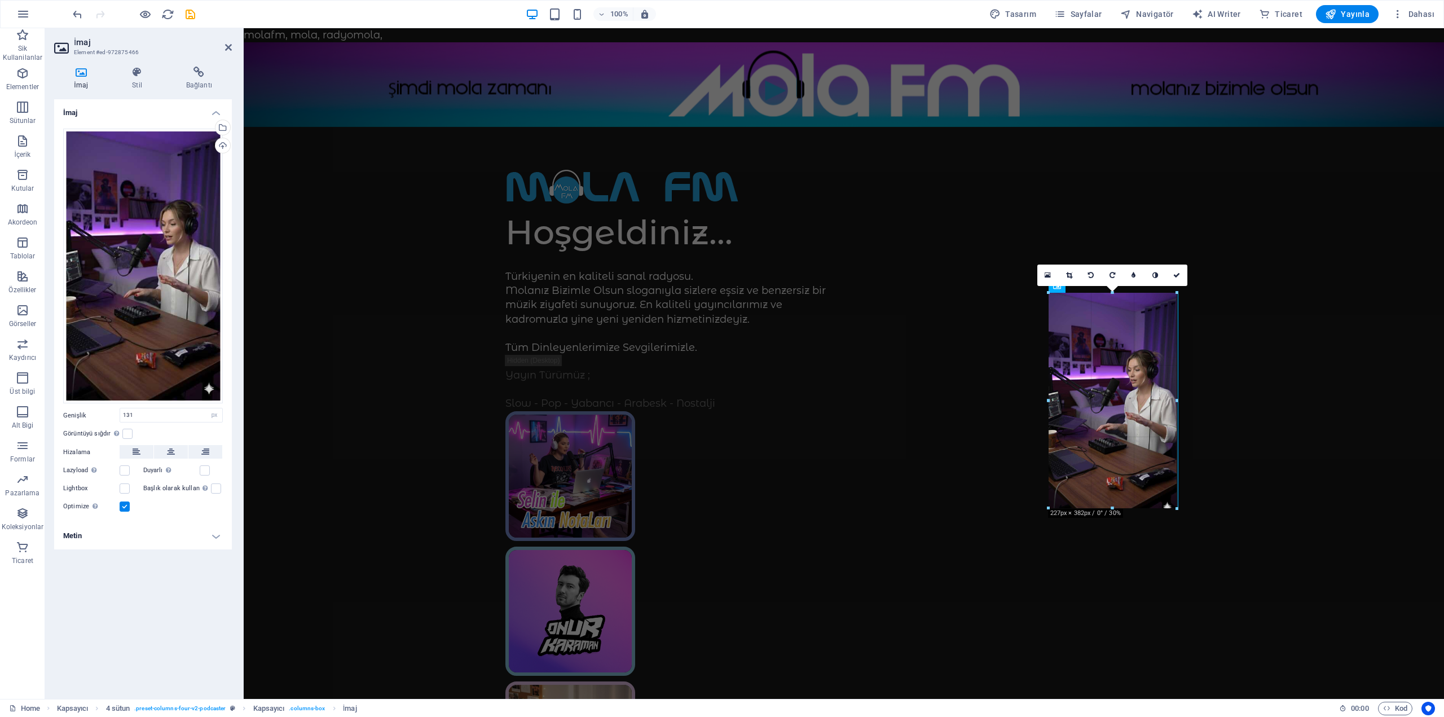
drag, startPoint x: 1123, startPoint y: 353, endPoint x: 1178, endPoint y: 355, distance: 54.8
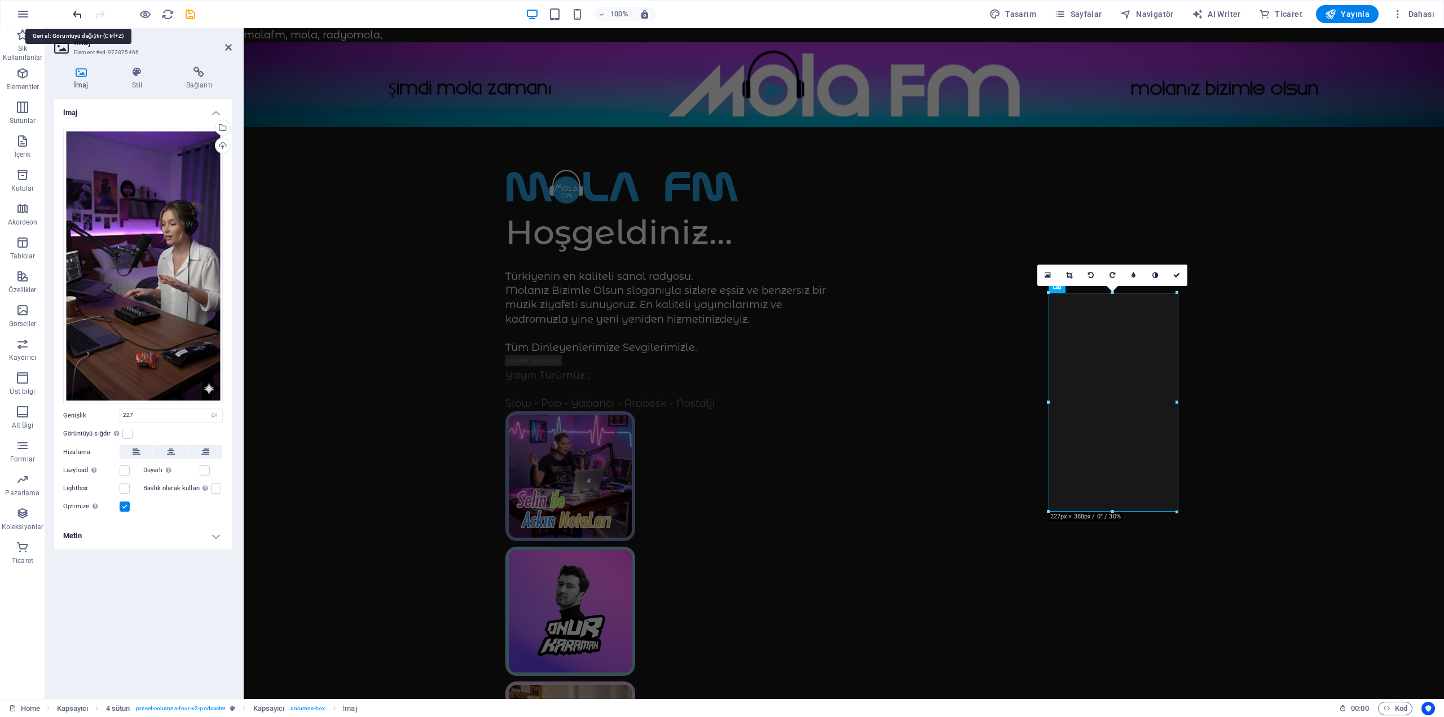
click at [73, 17] on icon "undo" at bounding box center [77, 14] width 13 height 13
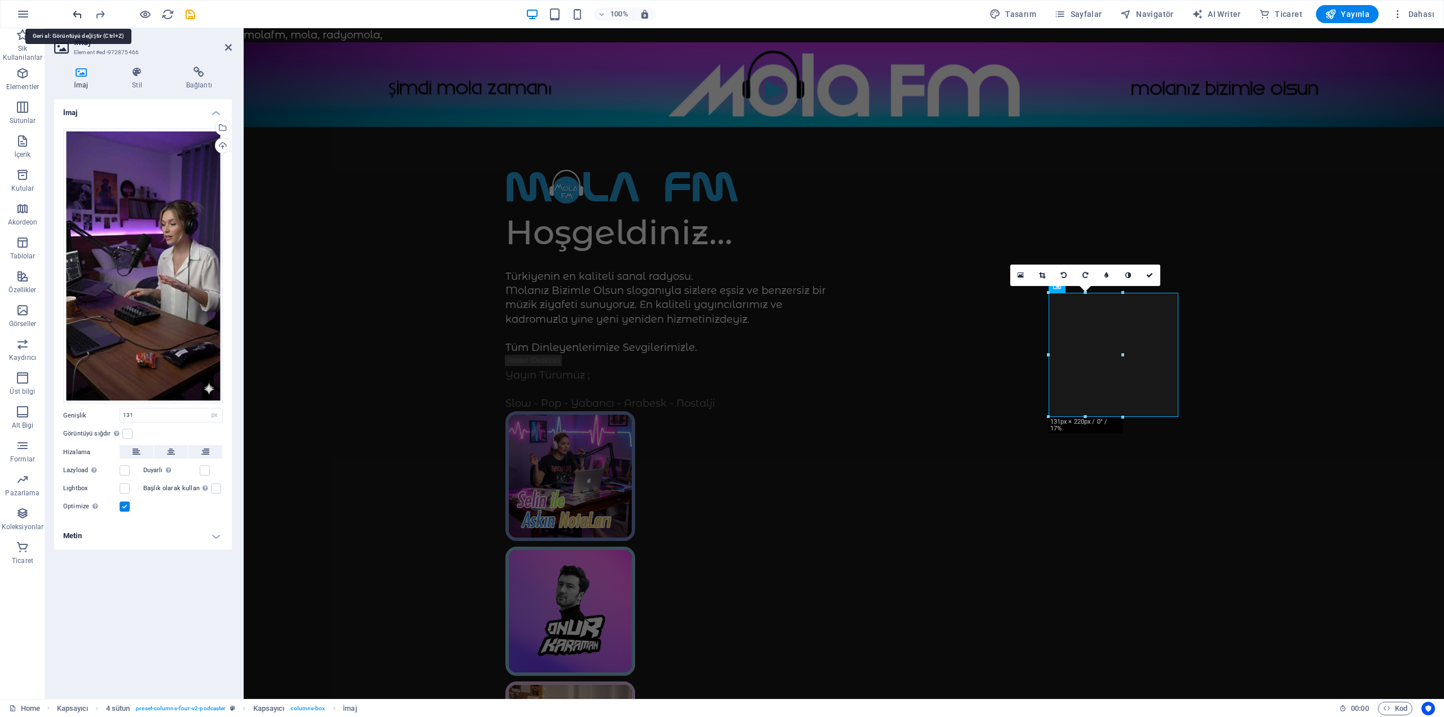
click at [74, 17] on icon "undo" at bounding box center [77, 14] width 13 height 13
type input "100"
select select "%"
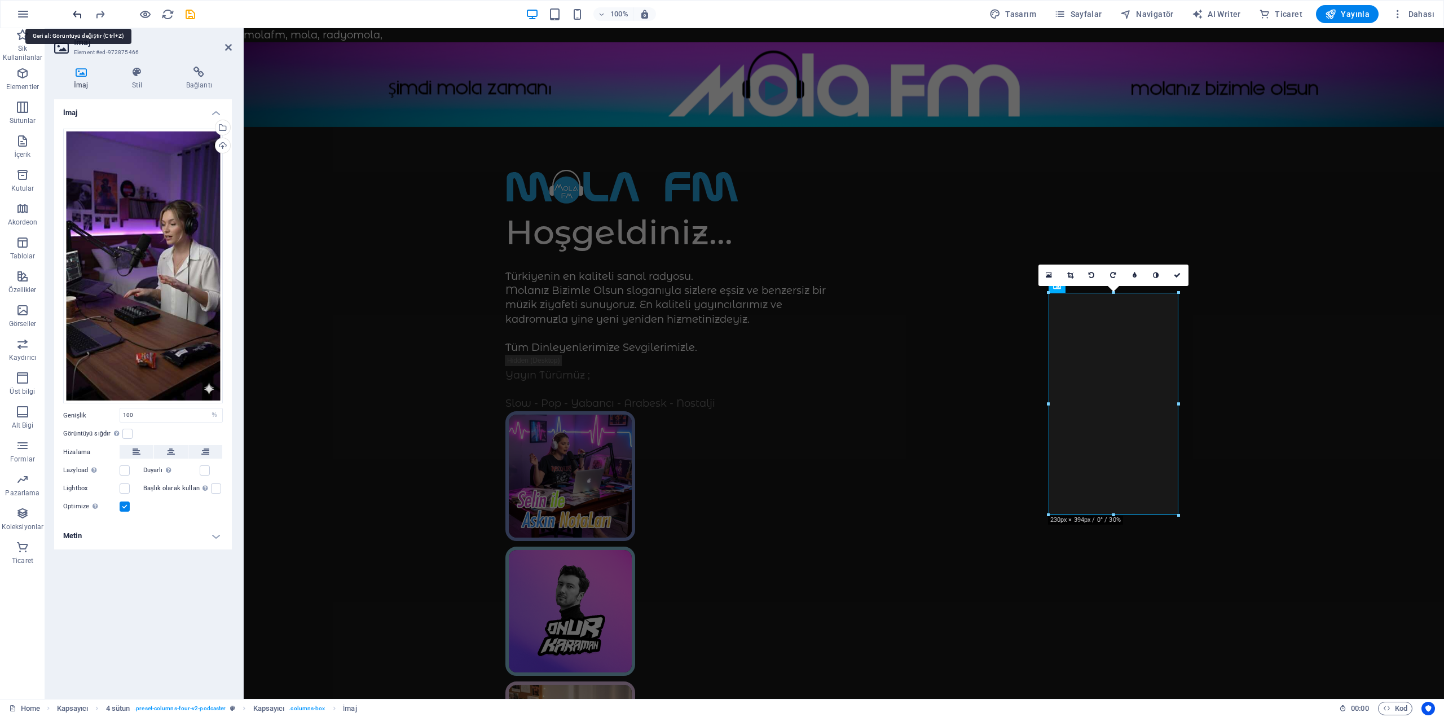
click at [74, 17] on icon "undo" at bounding box center [77, 14] width 13 height 13
click at [225, 145] on div "Yükle" at bounding box center [221, 146] width 17 height 17
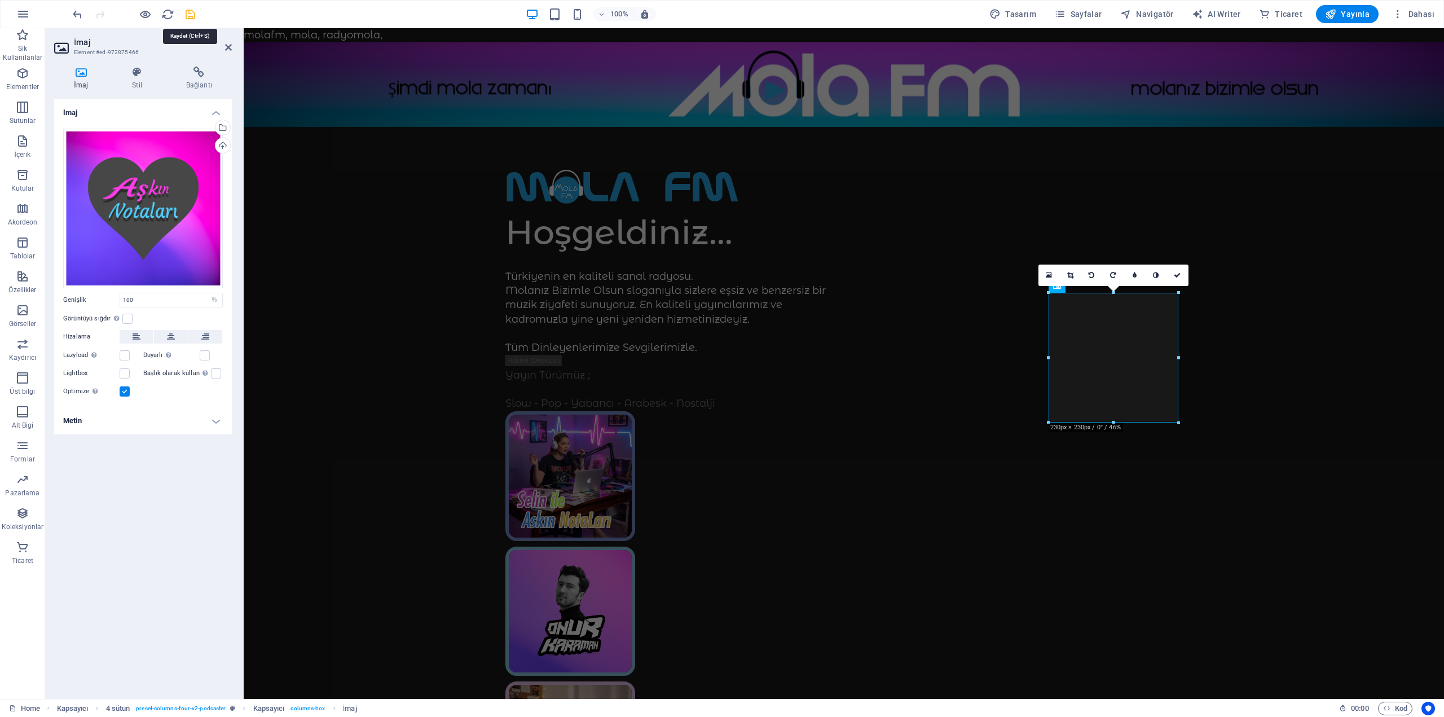
click at [191, 14] on icon "save" at bounding box center [190, 14] width 13 height 13
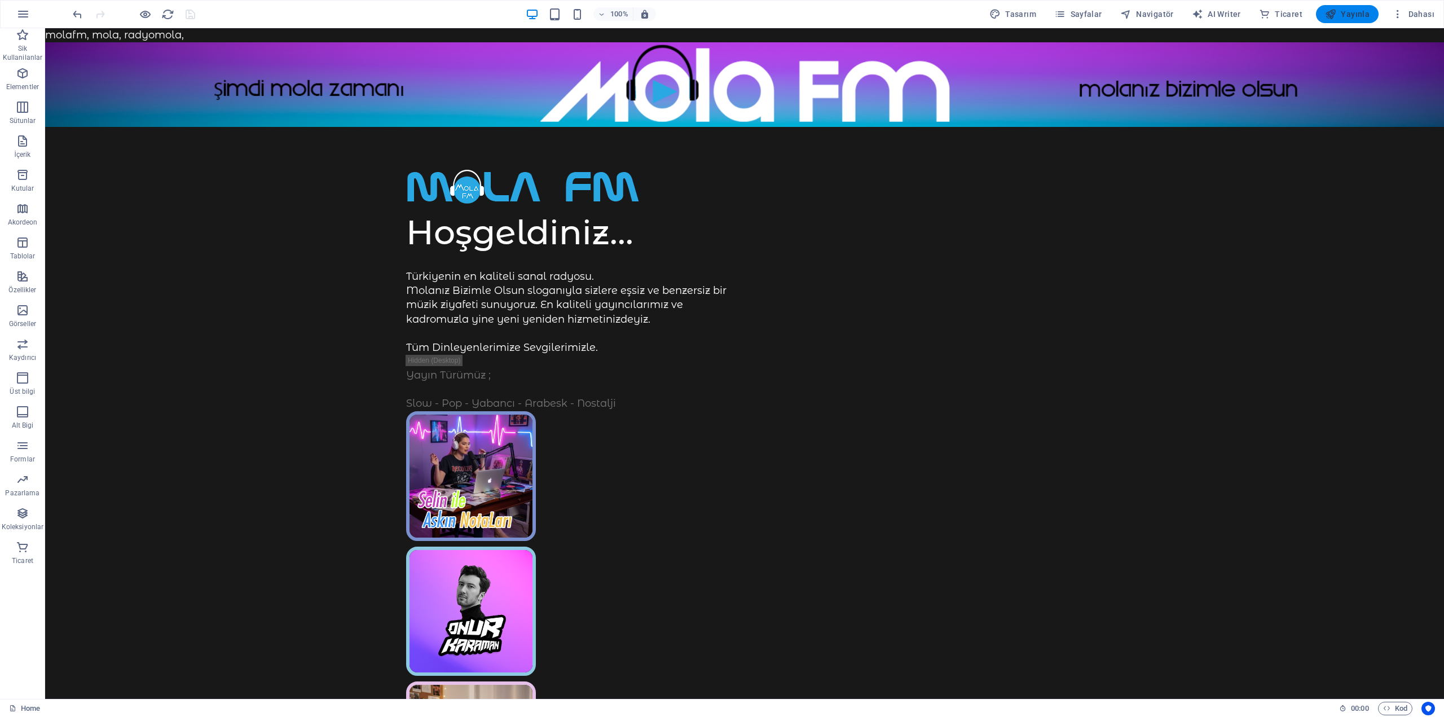
click at [1365, 11] on span "Yayınla" at bounding box center [1347, 13] width 45 height 11
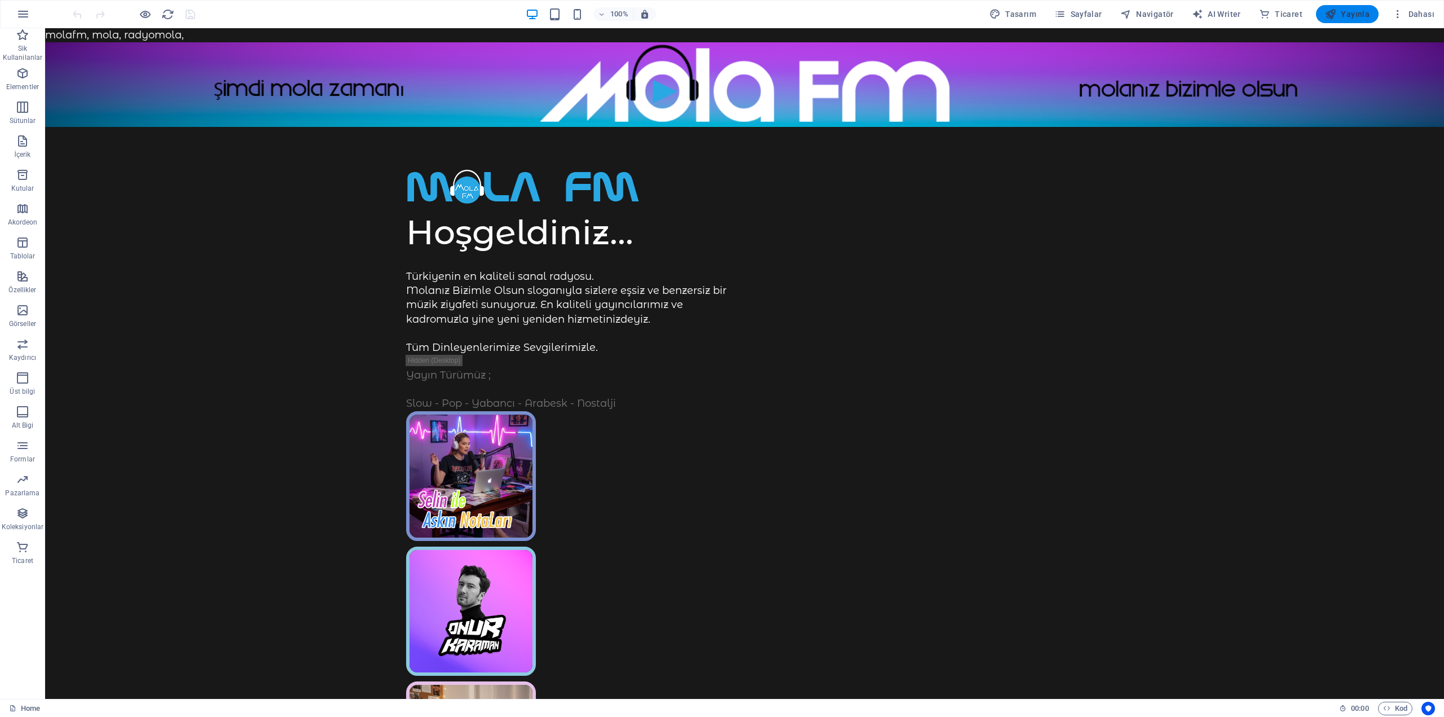
click at [1331, 14] on icon "button" at bounding box center [1330, 13] width 11 height 11
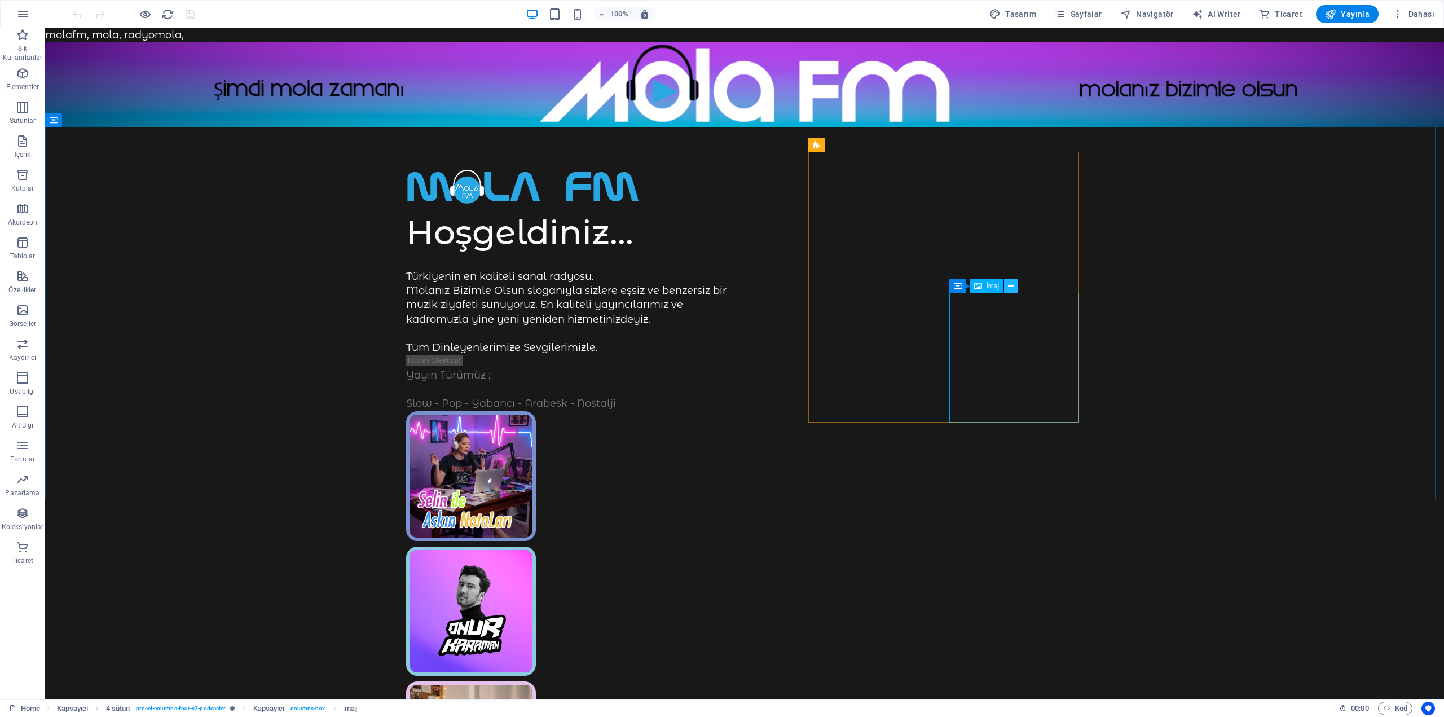
click at [1004, 285] on button at bounding box center [1011, 286] width 14 height 14
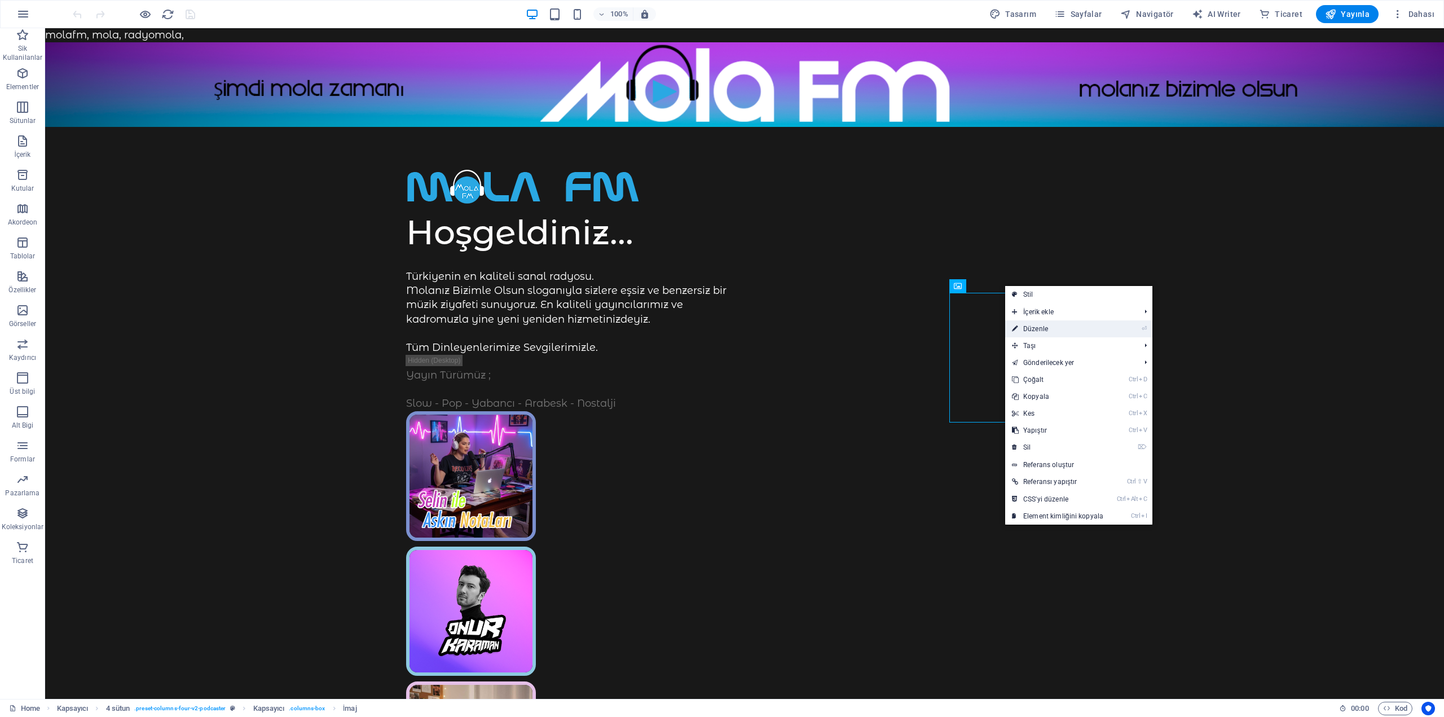
click at [1033, 337] on link "⏎ Düzenle" at bounding box center [1057, 328] width 105 height 17
select select "%"
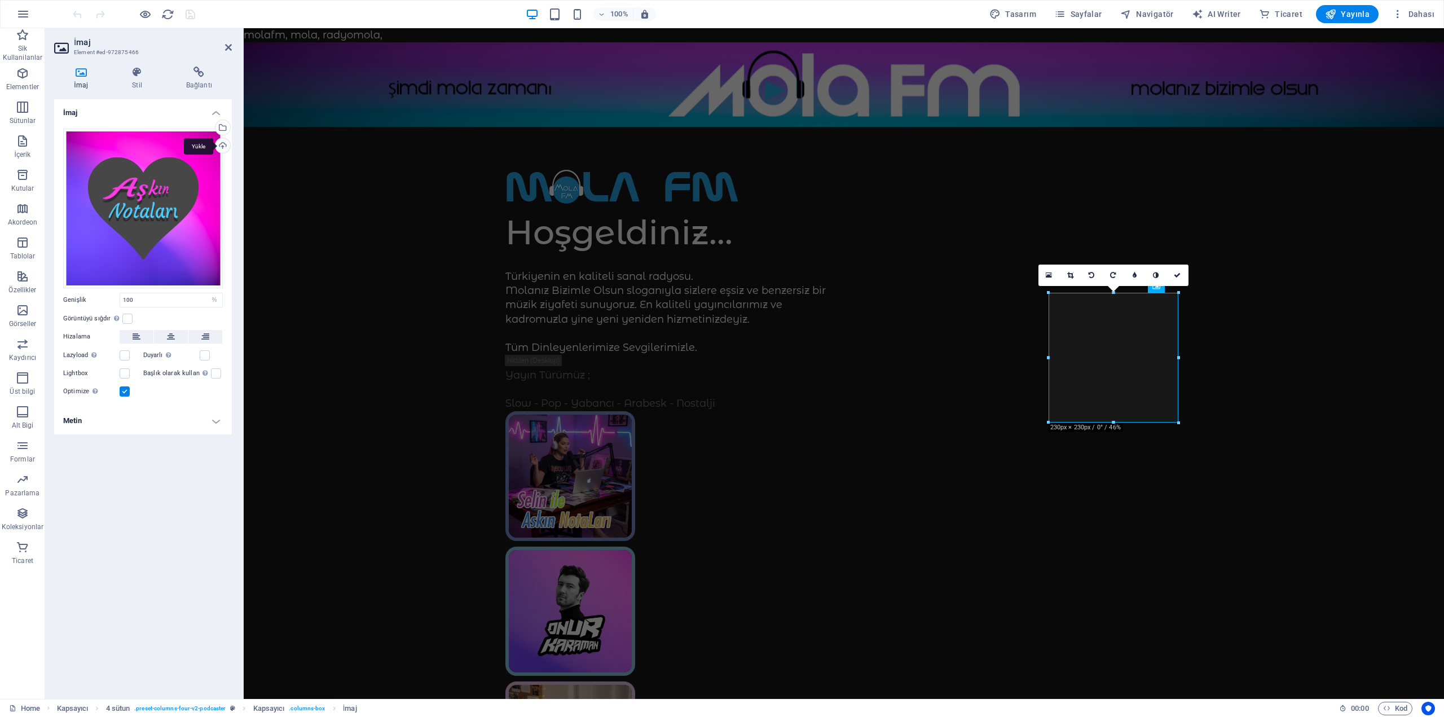
click at [226, 140] on div "Yükle" at bounding box center [221, 146] width 17 height 17
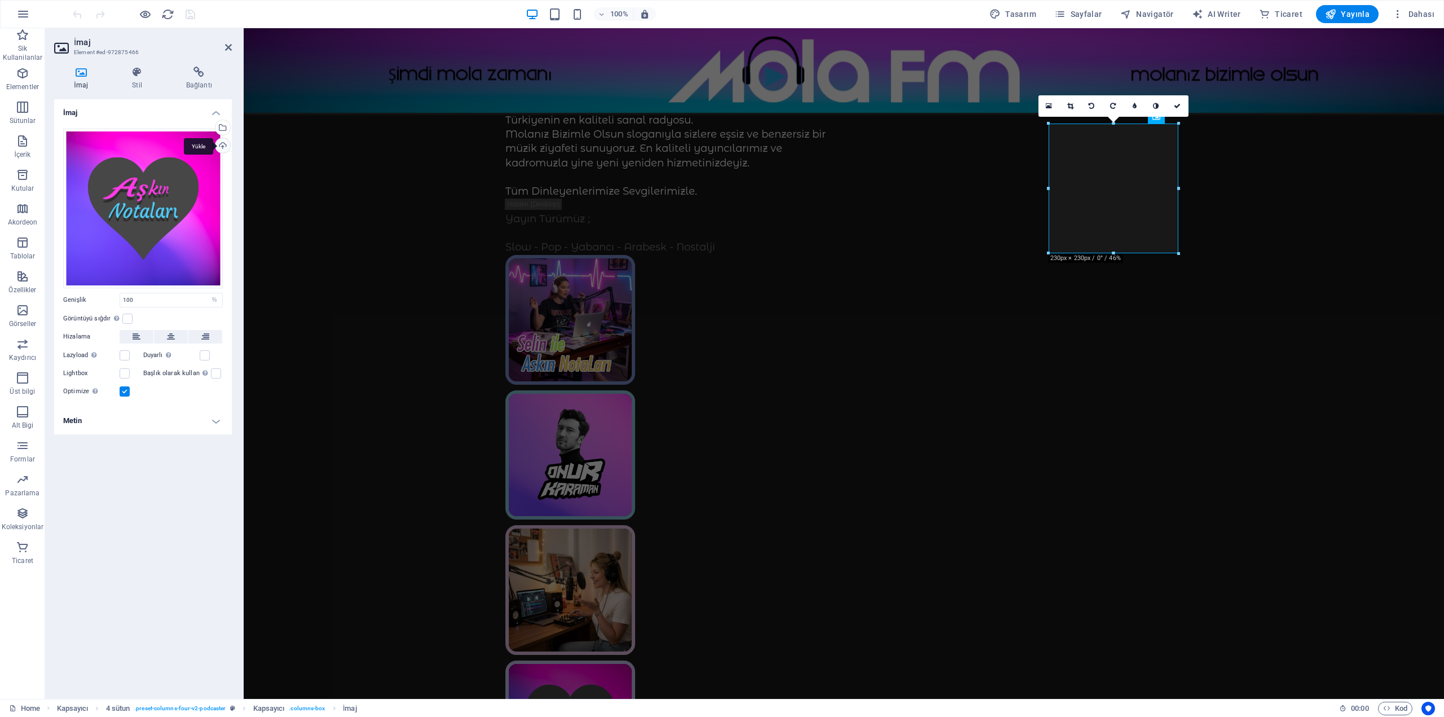
scroll to position [169, 0]
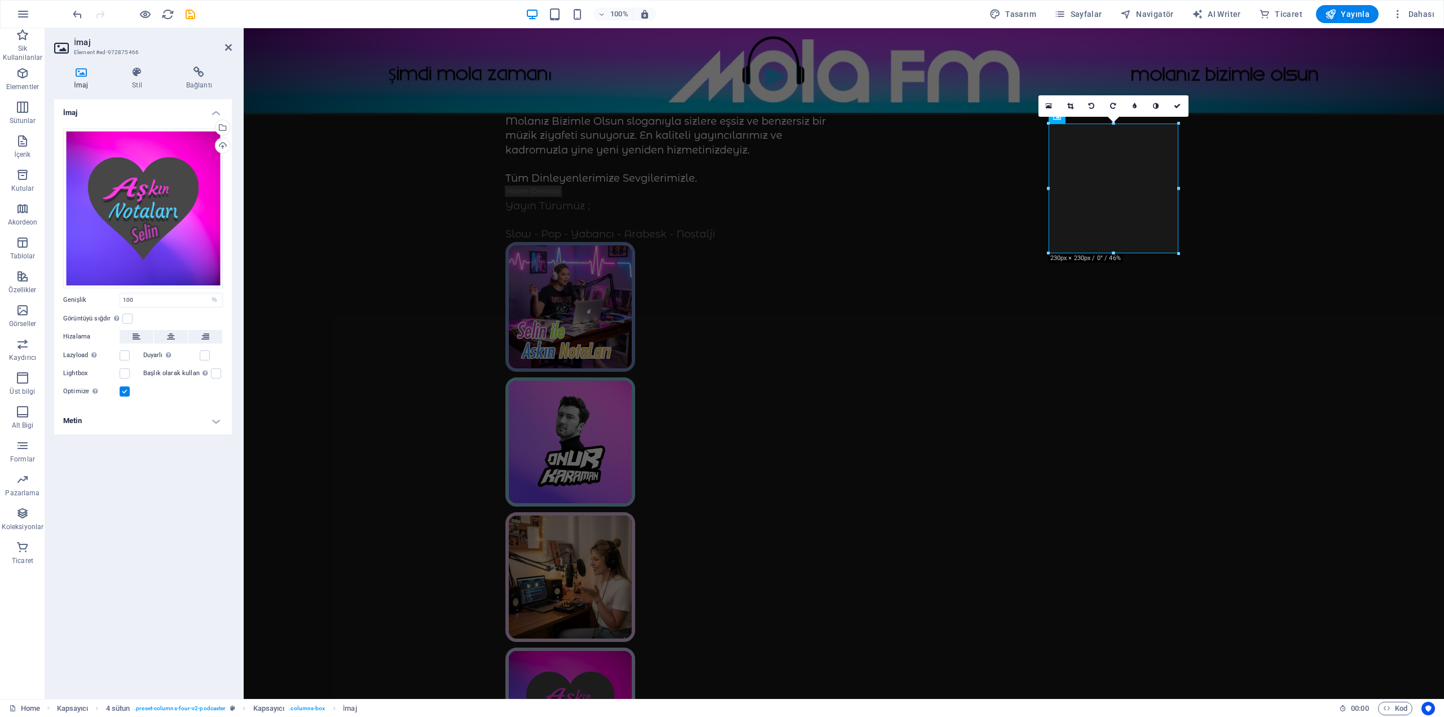
drag, startPoint x: 1599, startPoint y: 44, endPoint x: 1124, endPoint y: 71, distance: 475.3
click at [197, 16] on div "100% Tasarım Sayfalar Navigatör AI Writer Ticaret Yayınla Dahası" at bounding box center [755, 14] width 1369 height 18
click at [190, 13] on icon "save" at bounding box center [190, 14] width 13 height 13
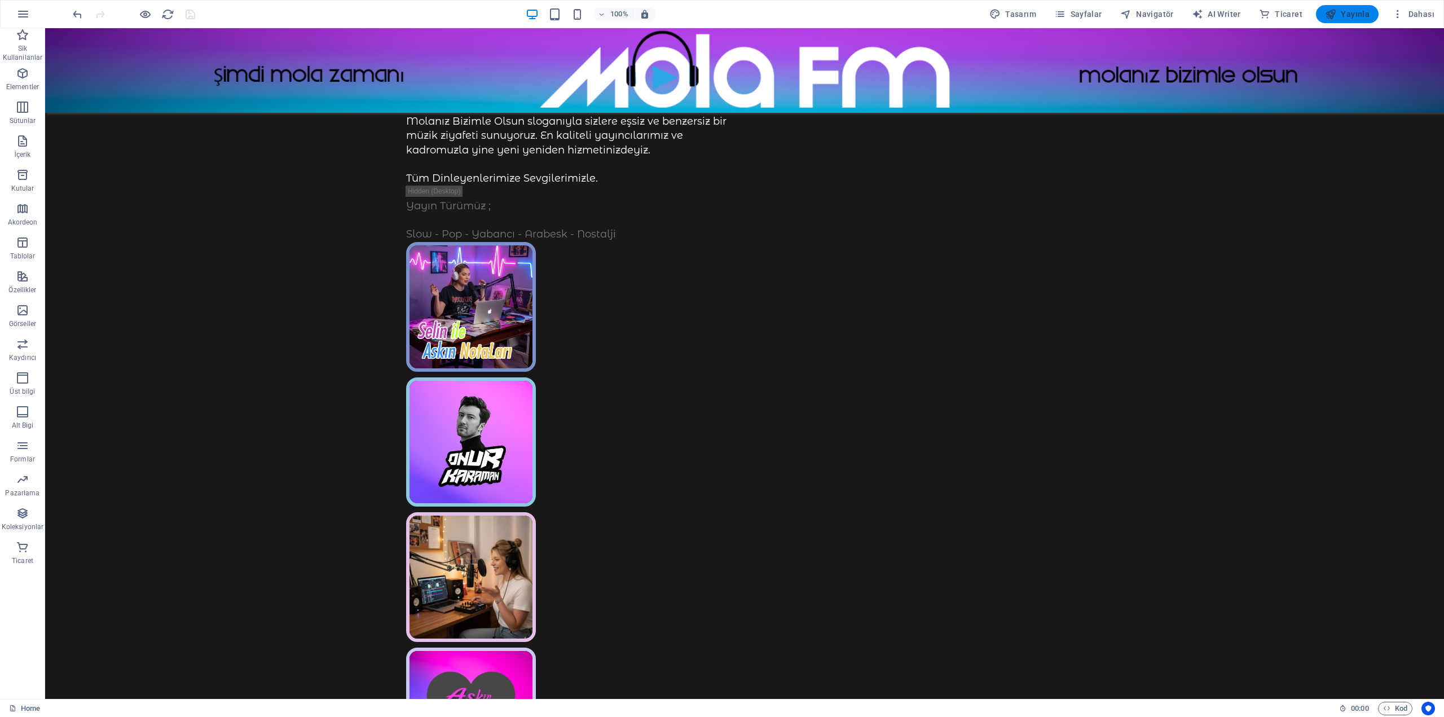
click at [1335, 12] on icon "button" at bounding box center [1330, 13] width 11 height 11
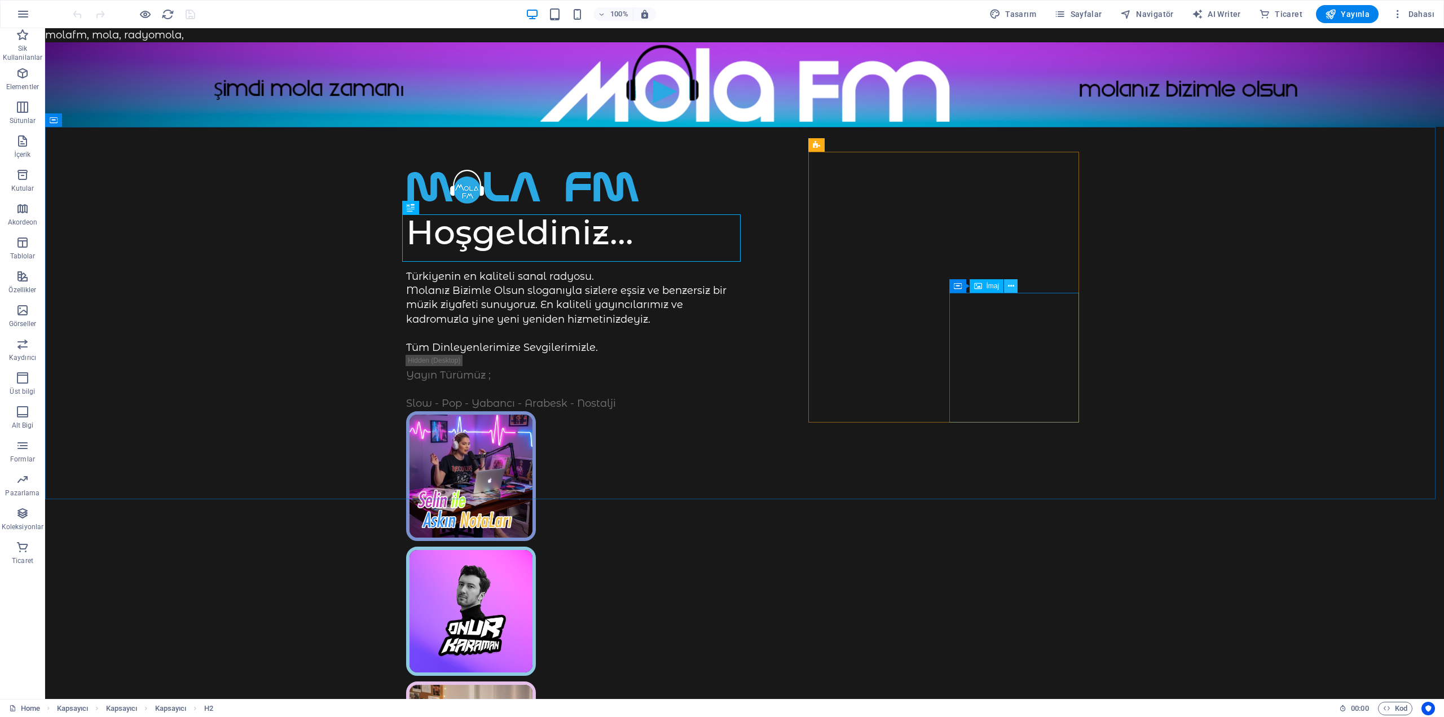
click at [1009, 287] on icon at bounding box center [1011, 286] width 6 height 12
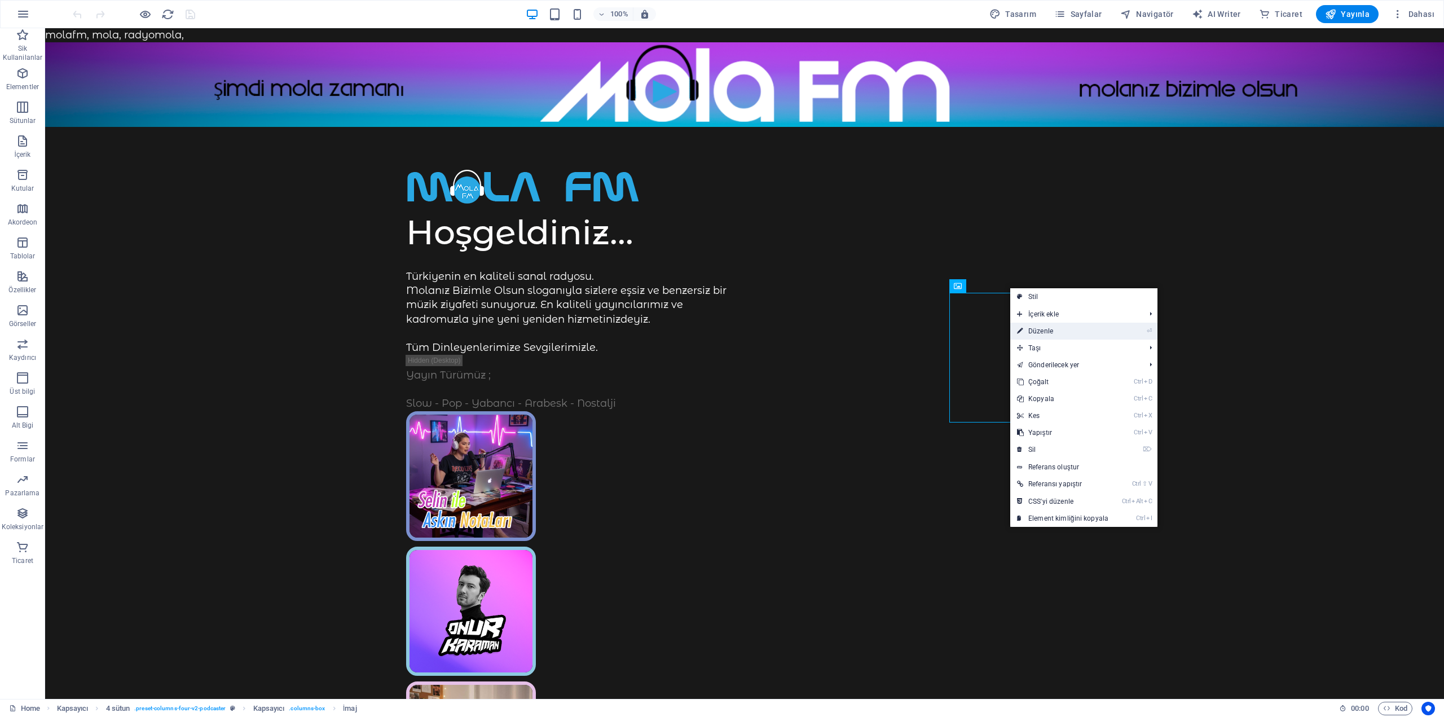
click at [1039, 327] on link "⏎ Düzenle" at bounding box center [1062, 331] width 105 height 17
select select "%"
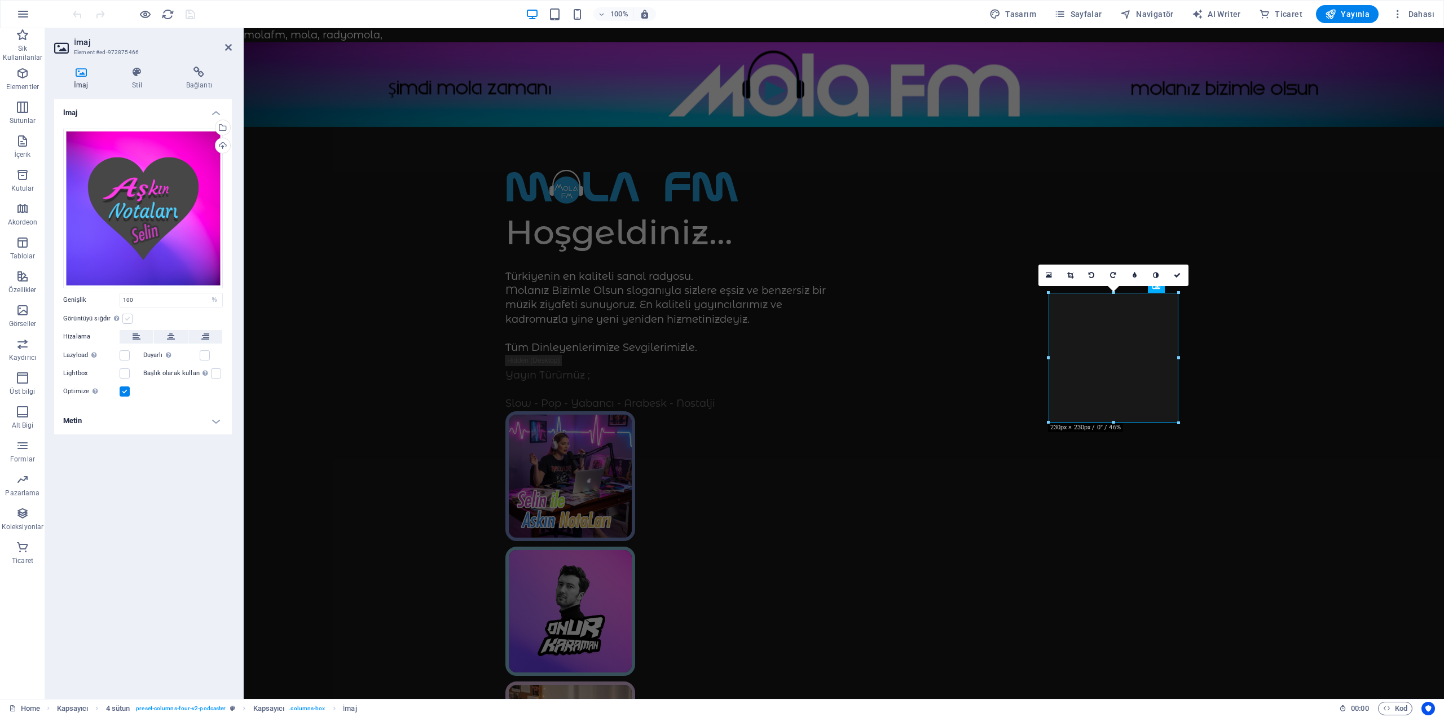
click at [129, 317] on label at bounding box center [127, 319] width 10 height 10
click at [0, 0] on input "Görüntüyü sığdır Görüntüyü otomatik olarak sabit bir genişliğe ve yüksekliğe sı…" at bounding box center [0, 0] width 0 height 0
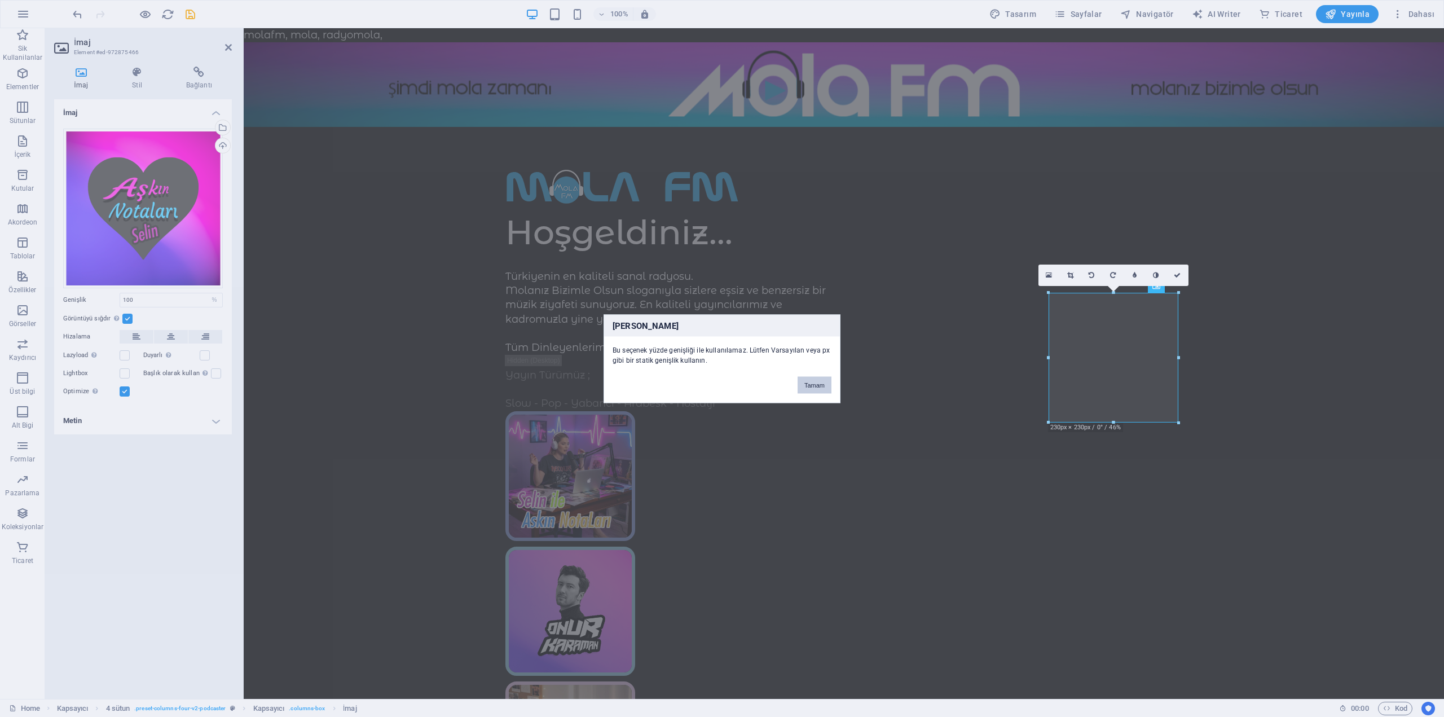
click at [816, 388] on button "Tamam" at bounding box center [815, 384] width 34 height 17
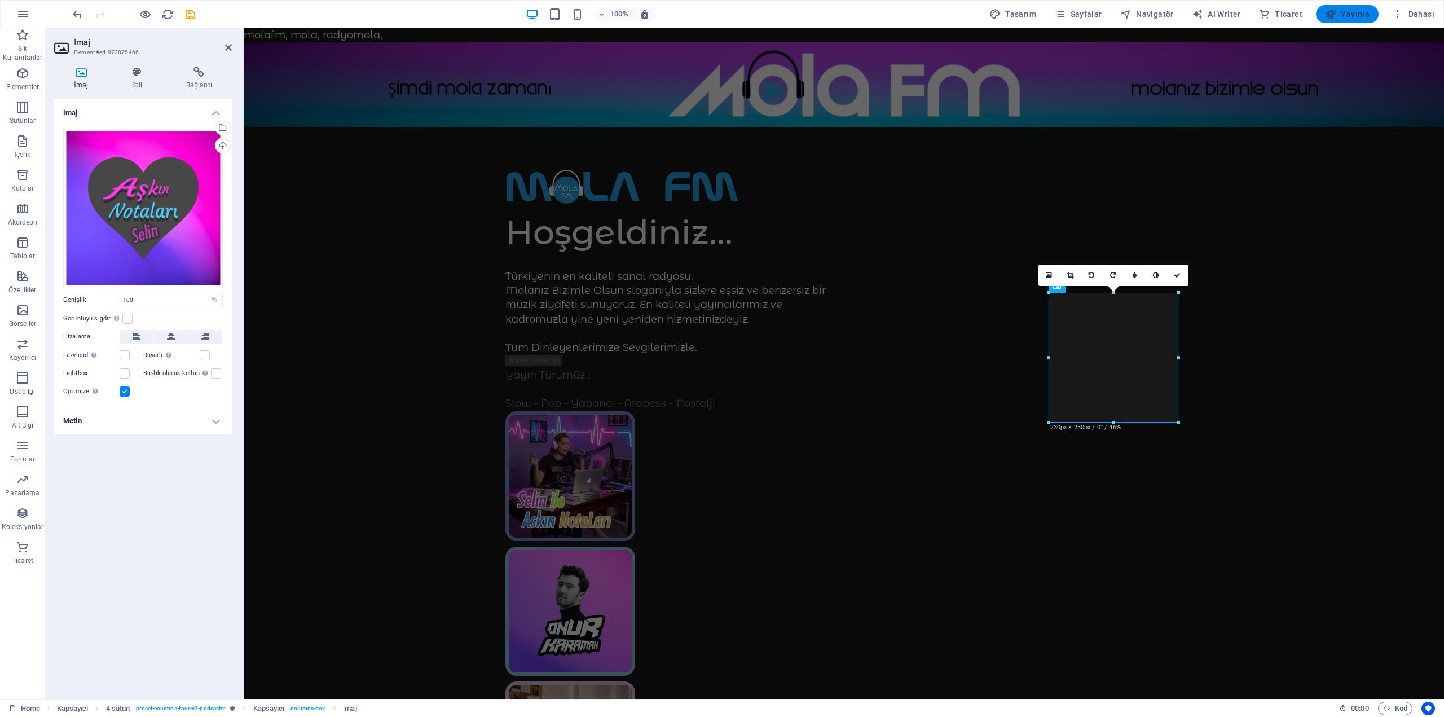
click at [1356, 10] on span "Yayınla" at bounding box center [1347, 13] width 45 height 11
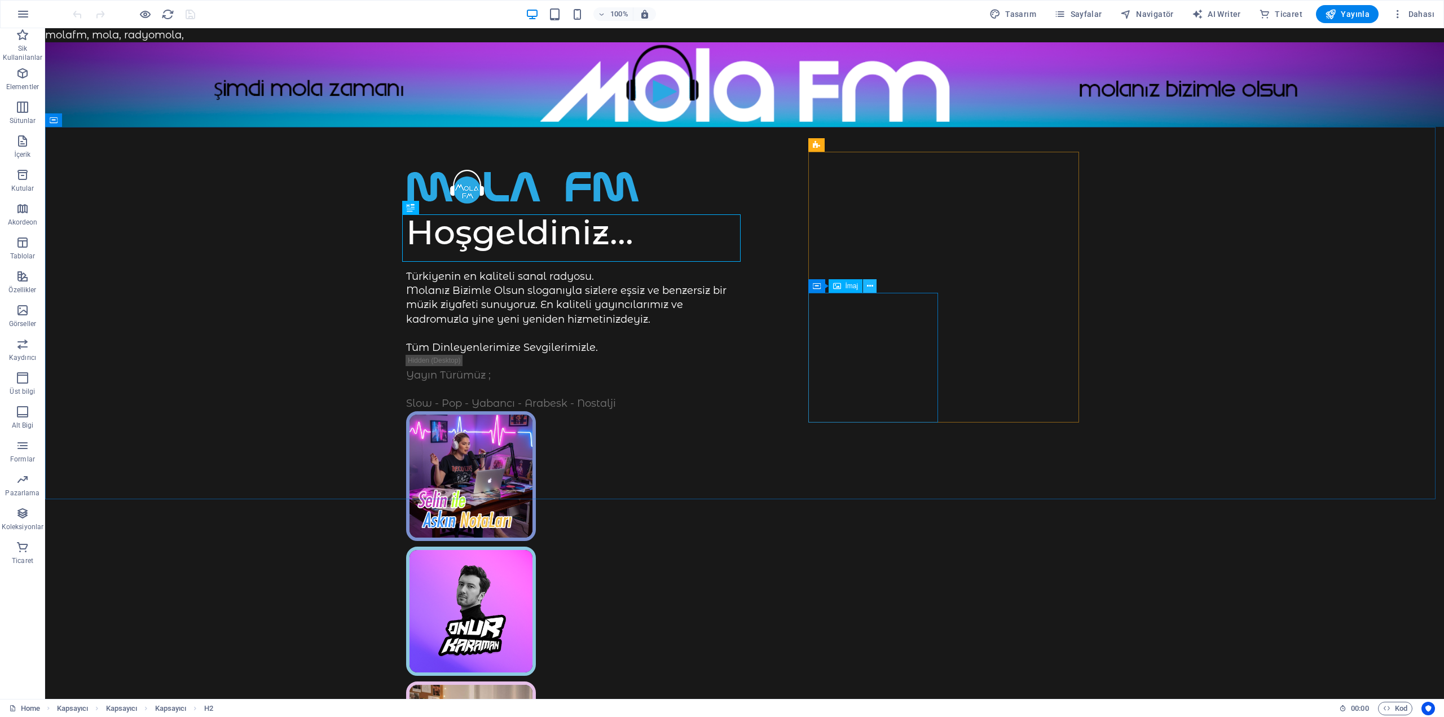
click at [872, 287] on icon at bounding box center [870, 286] width 6 height 12
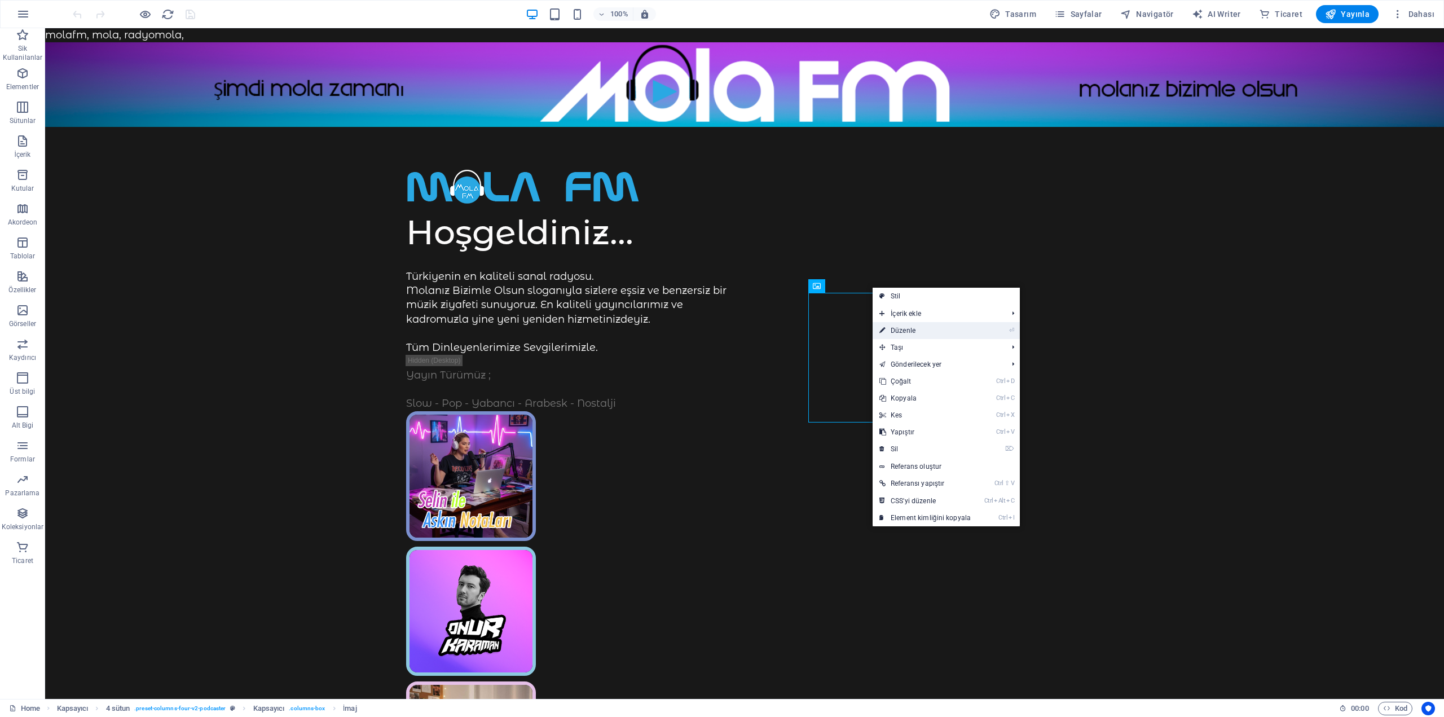
click at [924, 328] on link "⏎ Düzenle" at bounding box center [925, 330] width 105 height 17
select select "%"
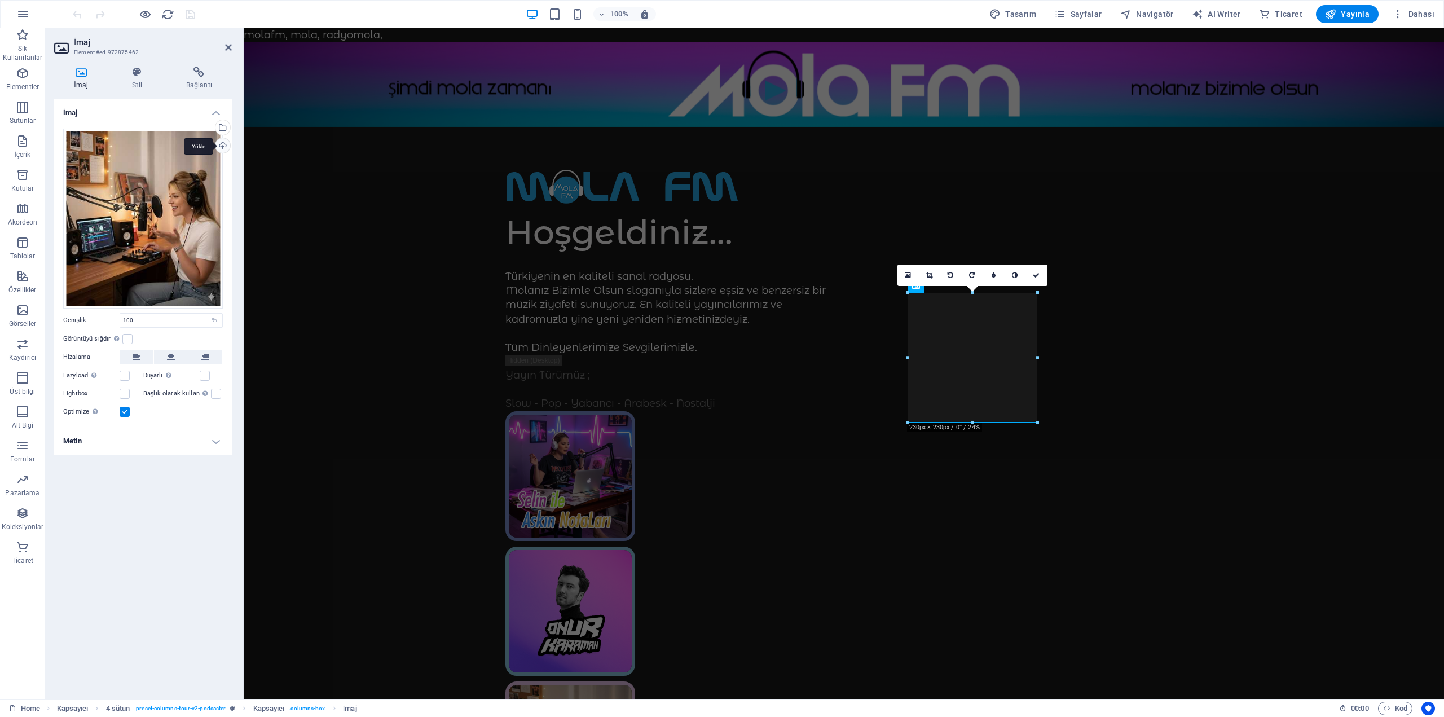
click at [224, 147] on div "Yükle" at bounding box center [221, 146] width 17 height 17
click at [224, 142] on div "Yükle" at bounding box center [221, 146] width 17 height 17
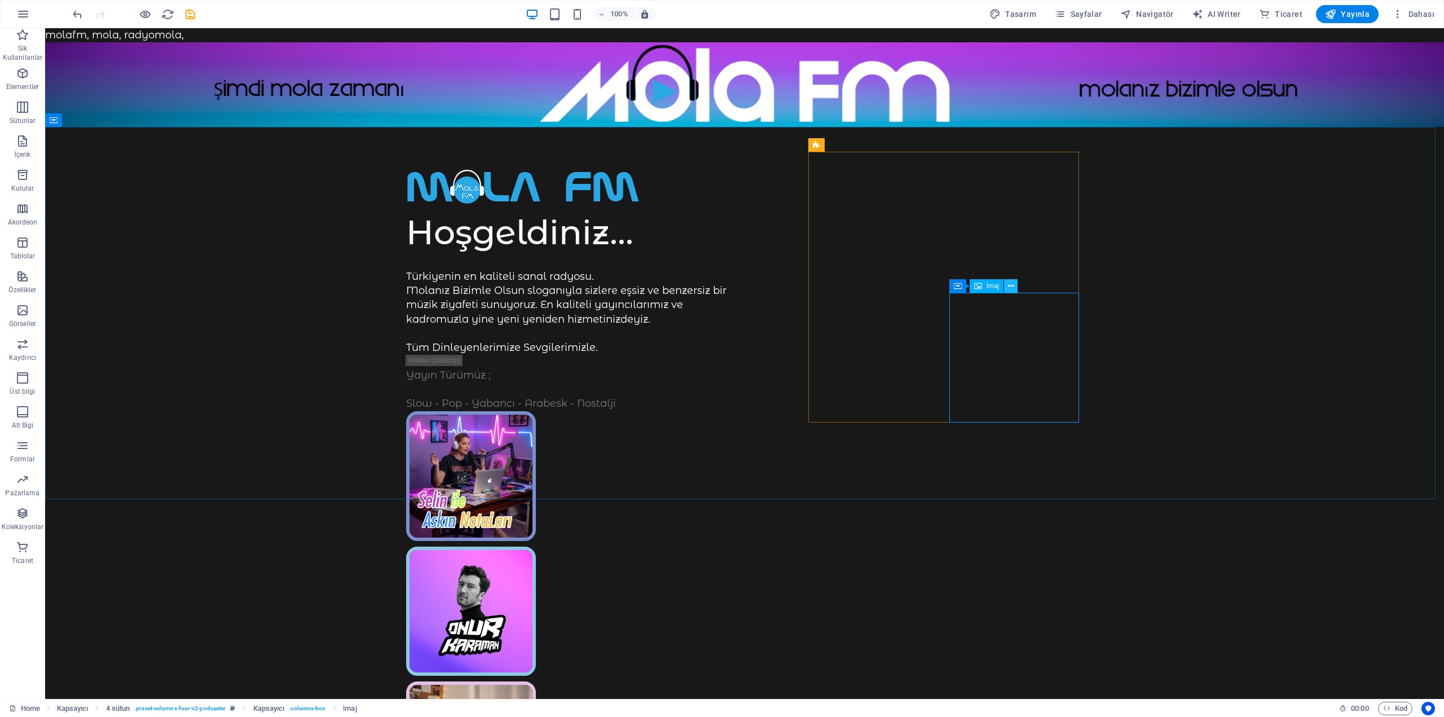
click at [1010, 285] on icon at bounding box center [1011, 286] width 6 height 12
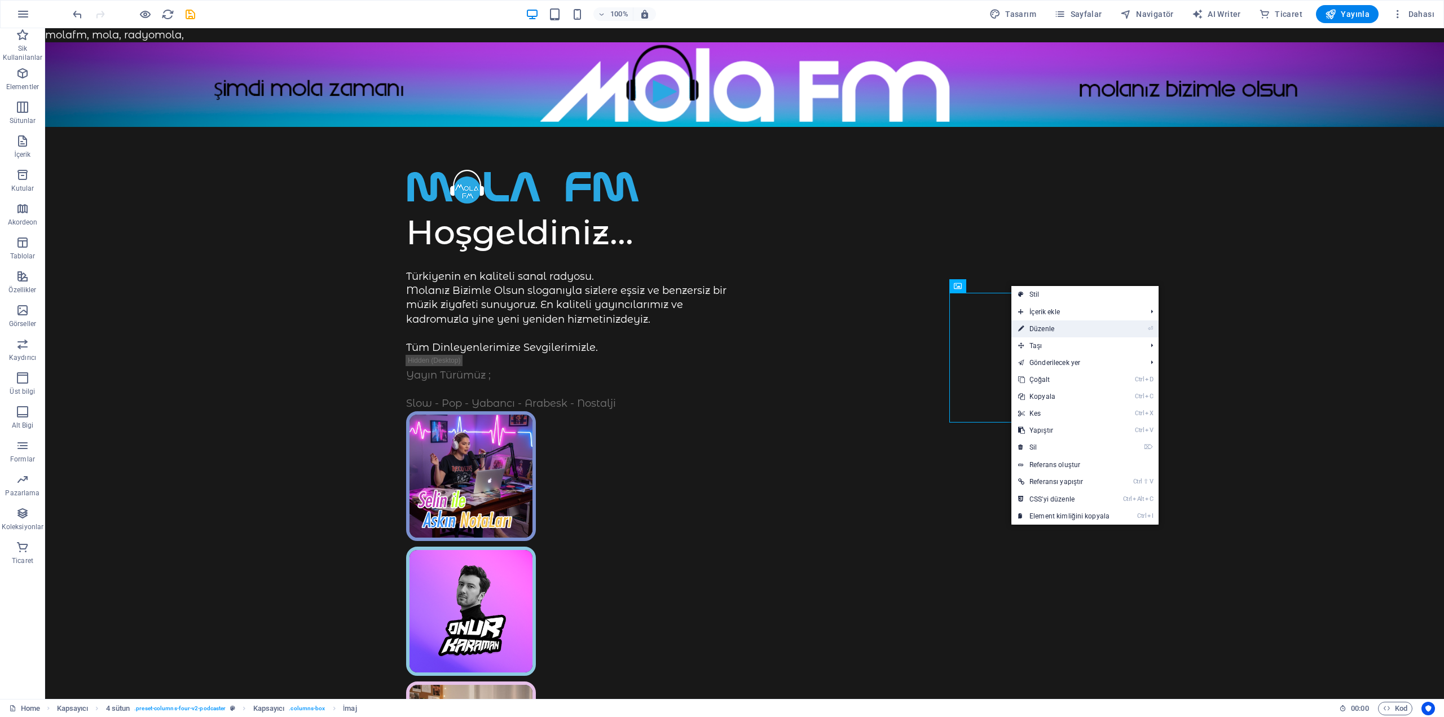
click at [1065, 328] on link "⏎ Düzenle" at bounding box center [1064, 328] width 105 height 17
select select "%"
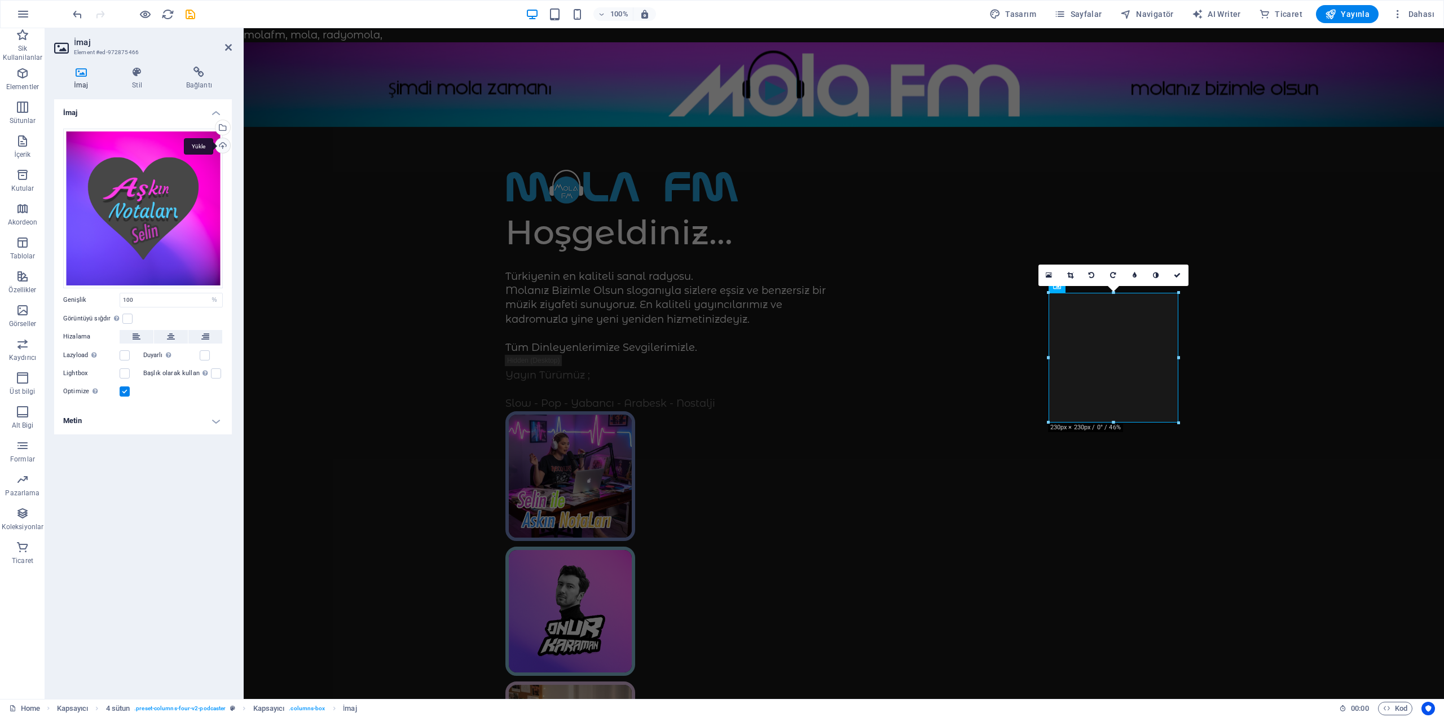
click at [221, 144] on div "Yükle" at bounding box center [221, 146] width 17 height 17
click at [1178, 275] on icon at bounding box center [1177, 275] width 7 height 7
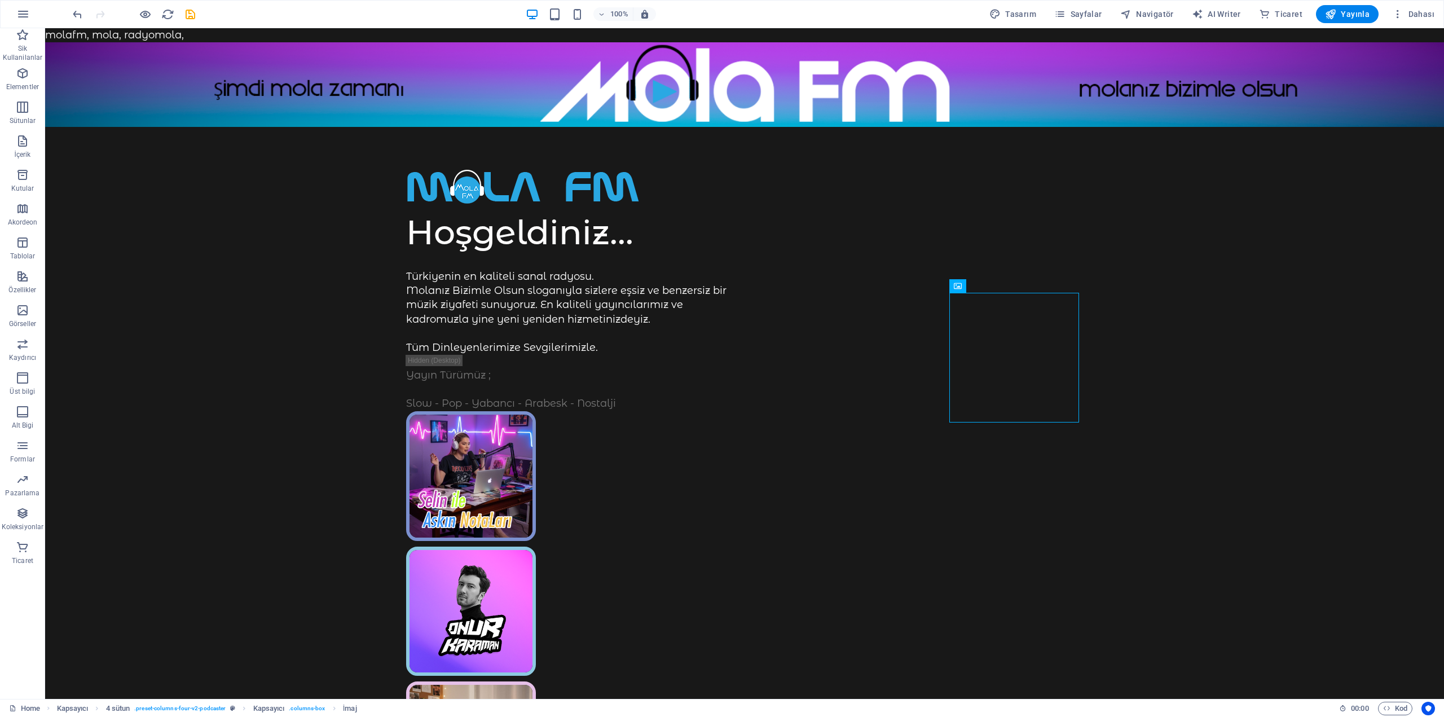
drag, startPoint x: 213, startPoint y: 44, endPoint x: 231, endPoint y: 32, distance: 22.4
click at [190, 11] on icon "save" at bounding box center [190, 14] width 13 height 13
click at [165, 14] on icon "reload" at bounding box center [167, 14] width 13 height 13
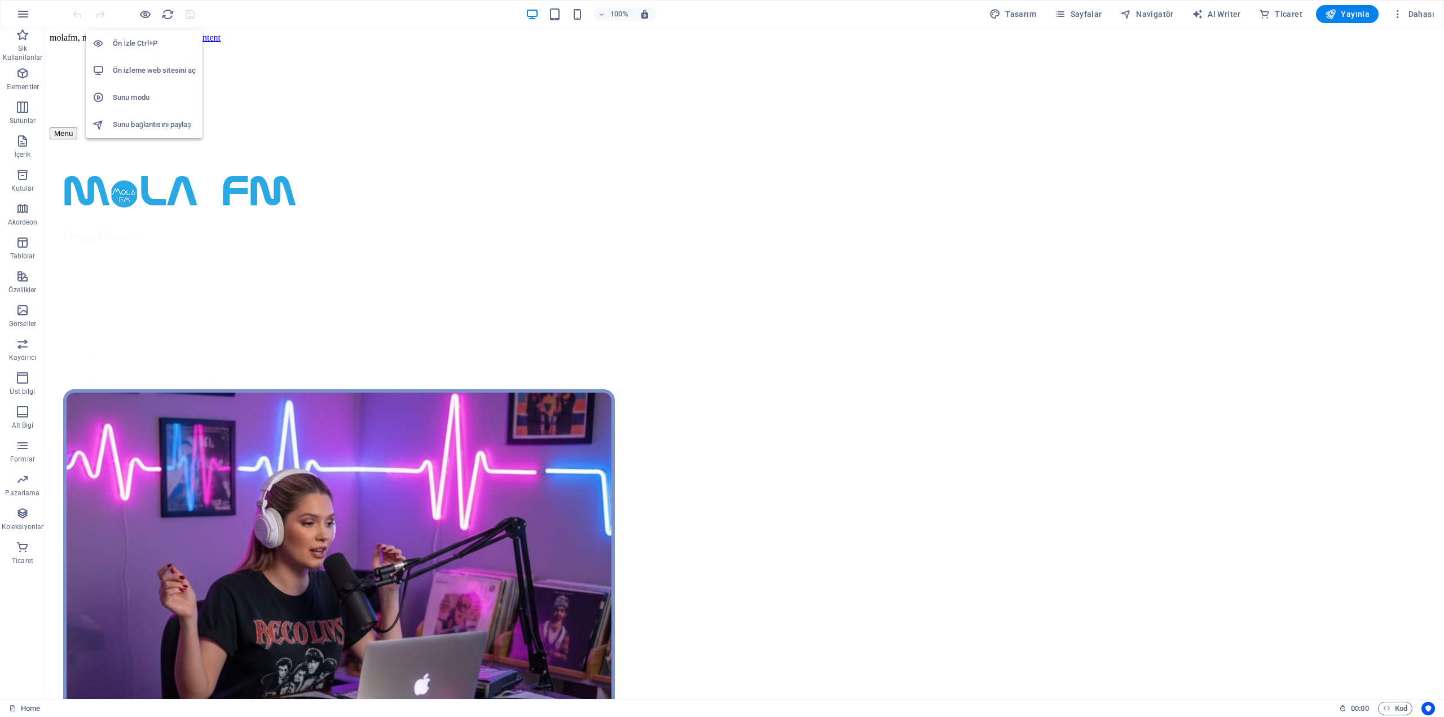
click at [142, 69] on h6 "Ön izleme web sitesini aç" at bounding box center [154, 71] width 83 height 14
click at [1337, 19] on icon "button" at bounding box center [1330, 13] width 11 height 11
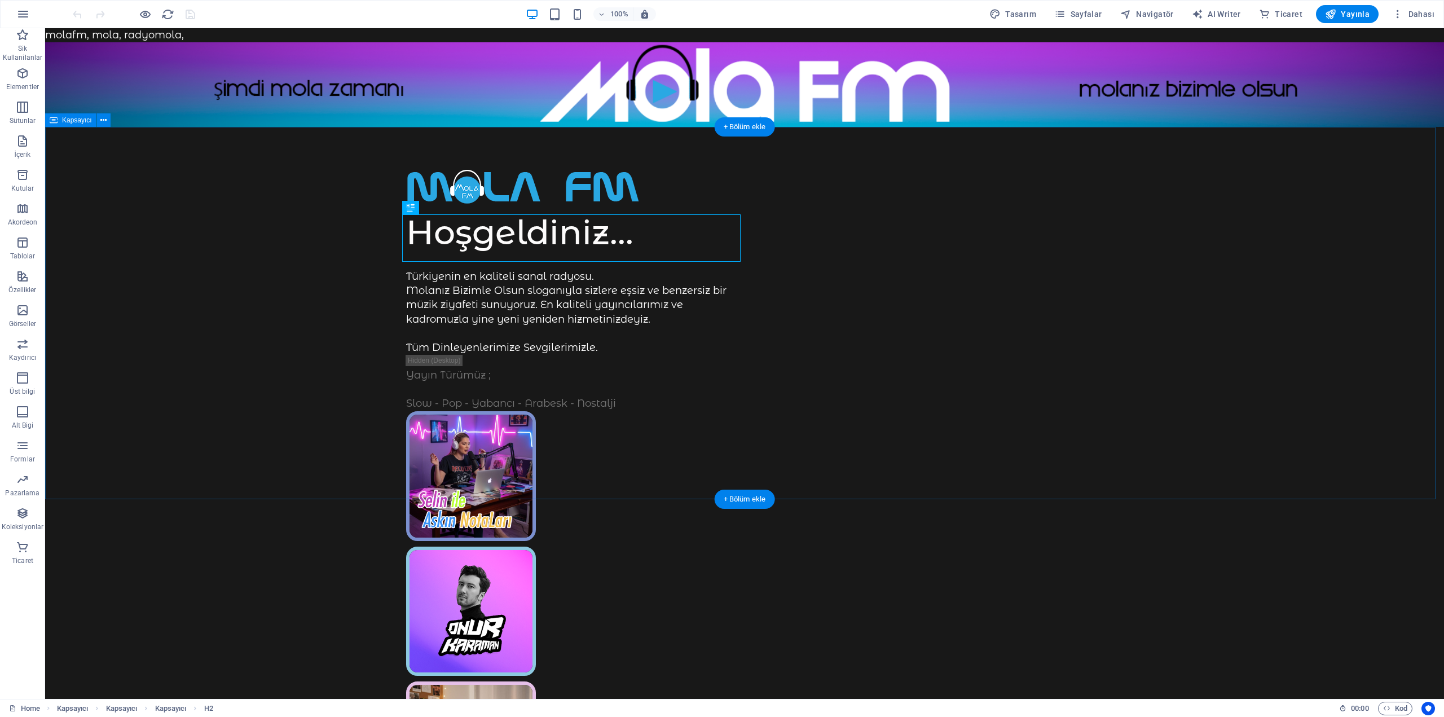
click at [863, 423] on div "Hoşgeldiniz... Türkiyenin en kaliteli sanal radyosu. Molanız Bizimle Olsun slog…" at bounding box center [744, 593] width 1399 height 932
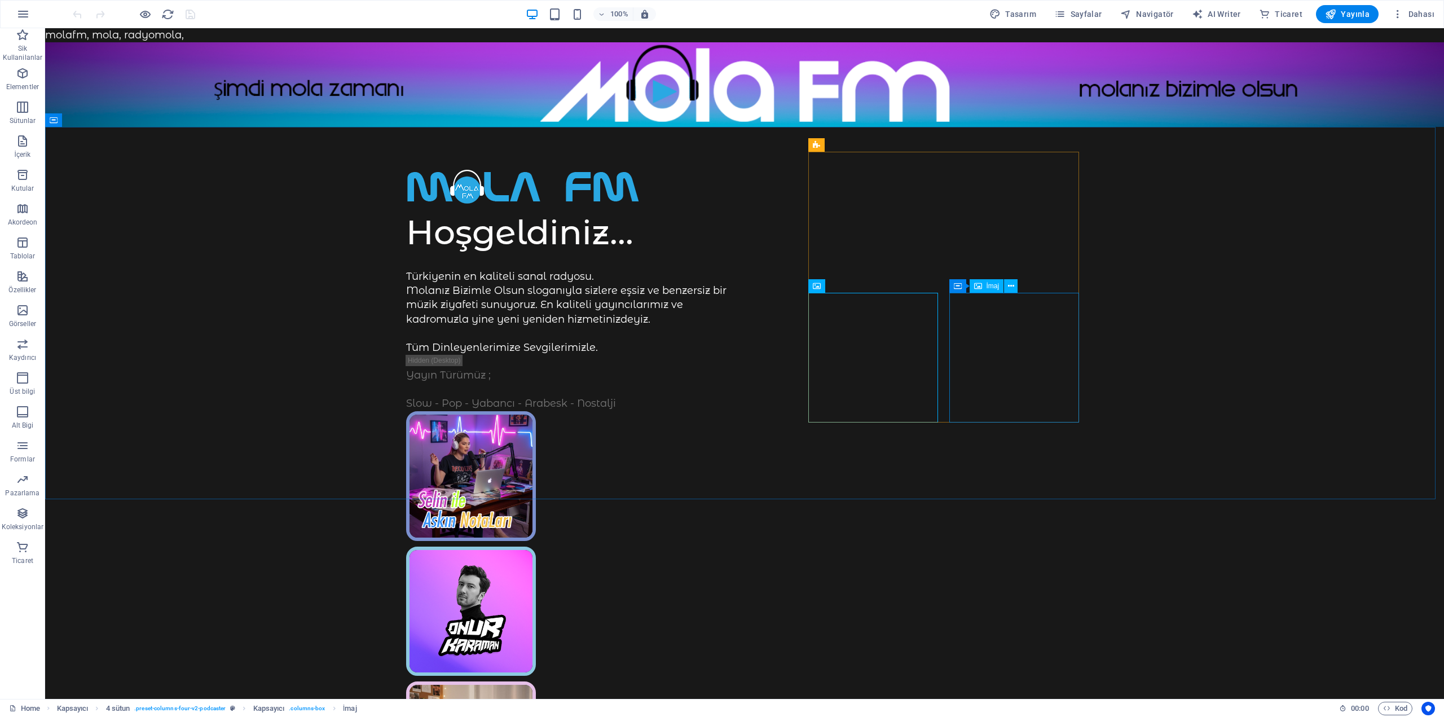
click at [984, 288] on div "İmaj" at bounding box center [987, 286] width 34 height 14
click at [842, 285] on div "İmaj" at bounding box center [846, 286] width 34 height 14
click at [836, 288] on icon at bounding box center [837, 286] width 8 height 14
click at [813, 285] on icon at bounding box center [817, 286] width 8 height 14
click at [817, 143] on icon at bounding box center [816, 145] width 7 height 14
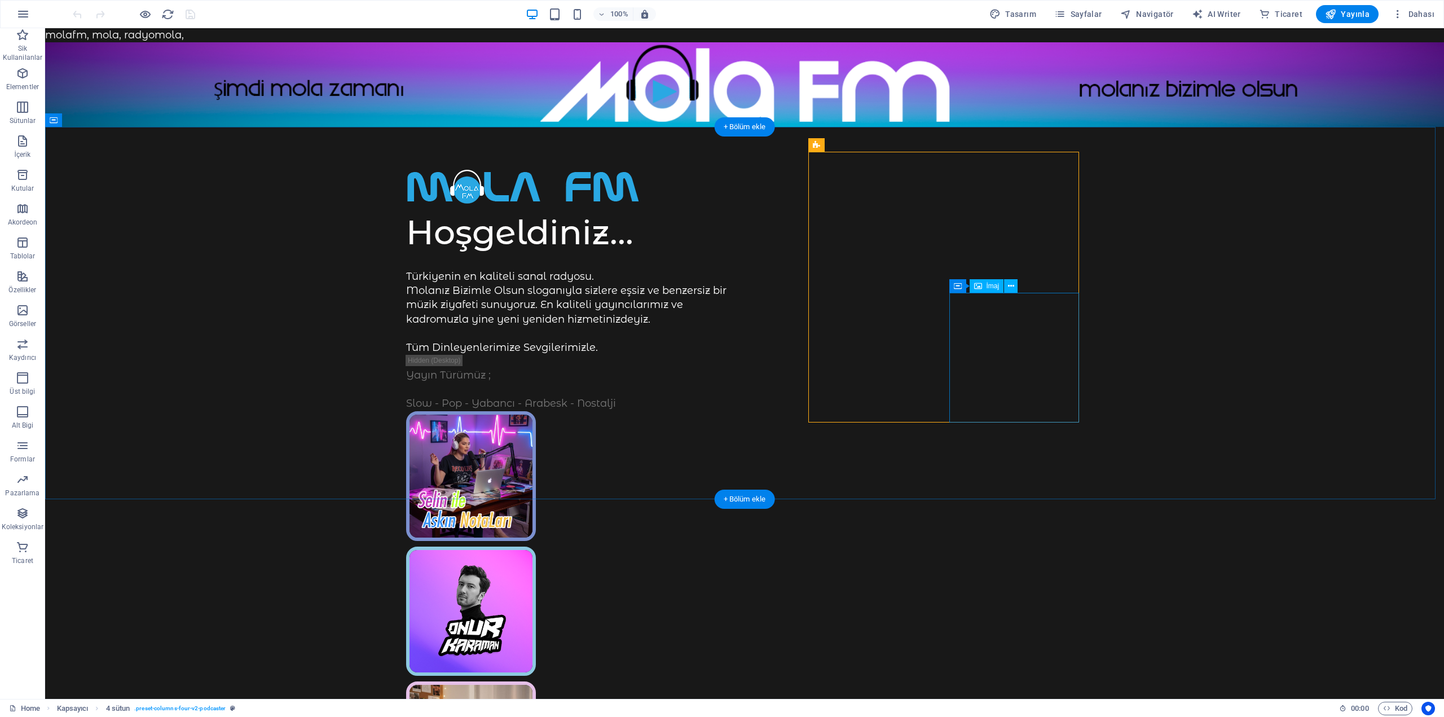
click at [969, 463] on div "Hoşgeldiniz... Türkiyenin en kaliteli sanal radyosu. Molanız Bizimle Olsun slog…" at bounding box center [744, 593] width 1399 height 932
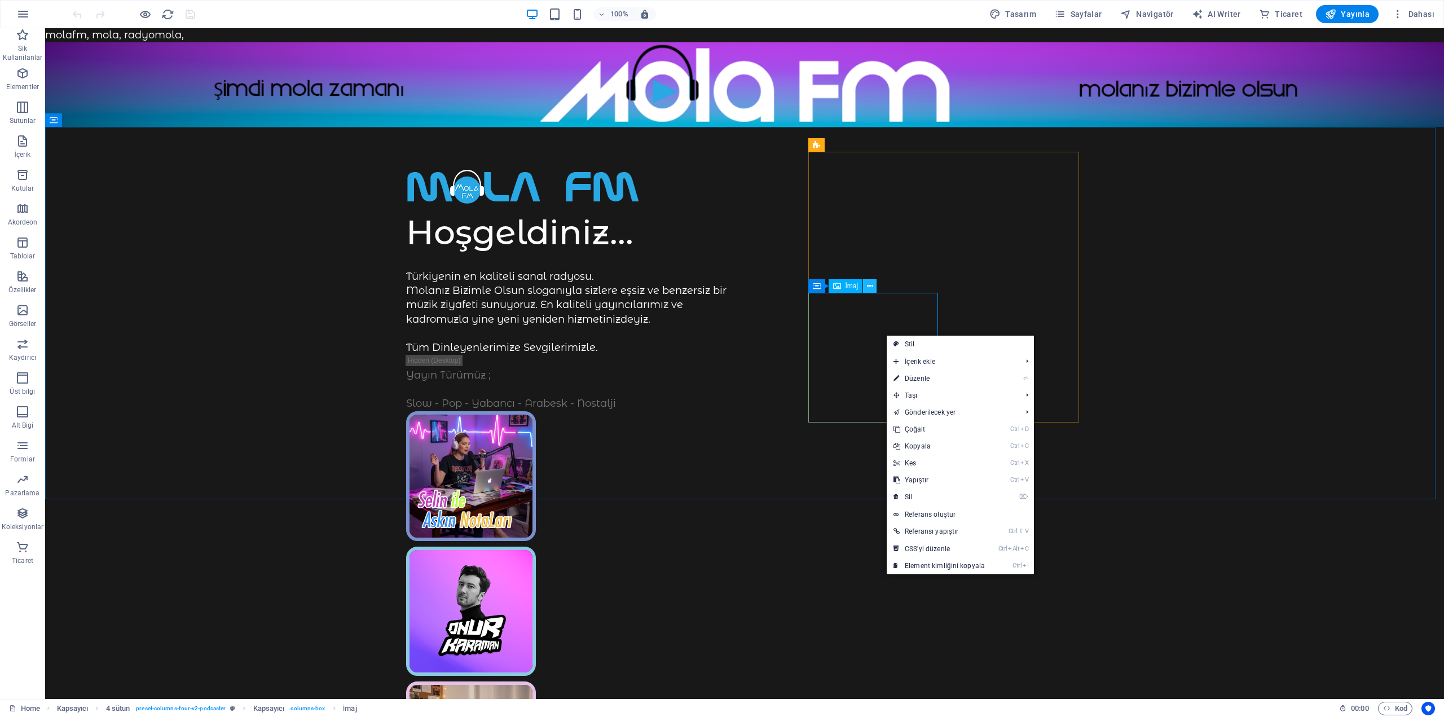
click at [869, 286] on icon at bounding box center [870, 286] width 6 height 12
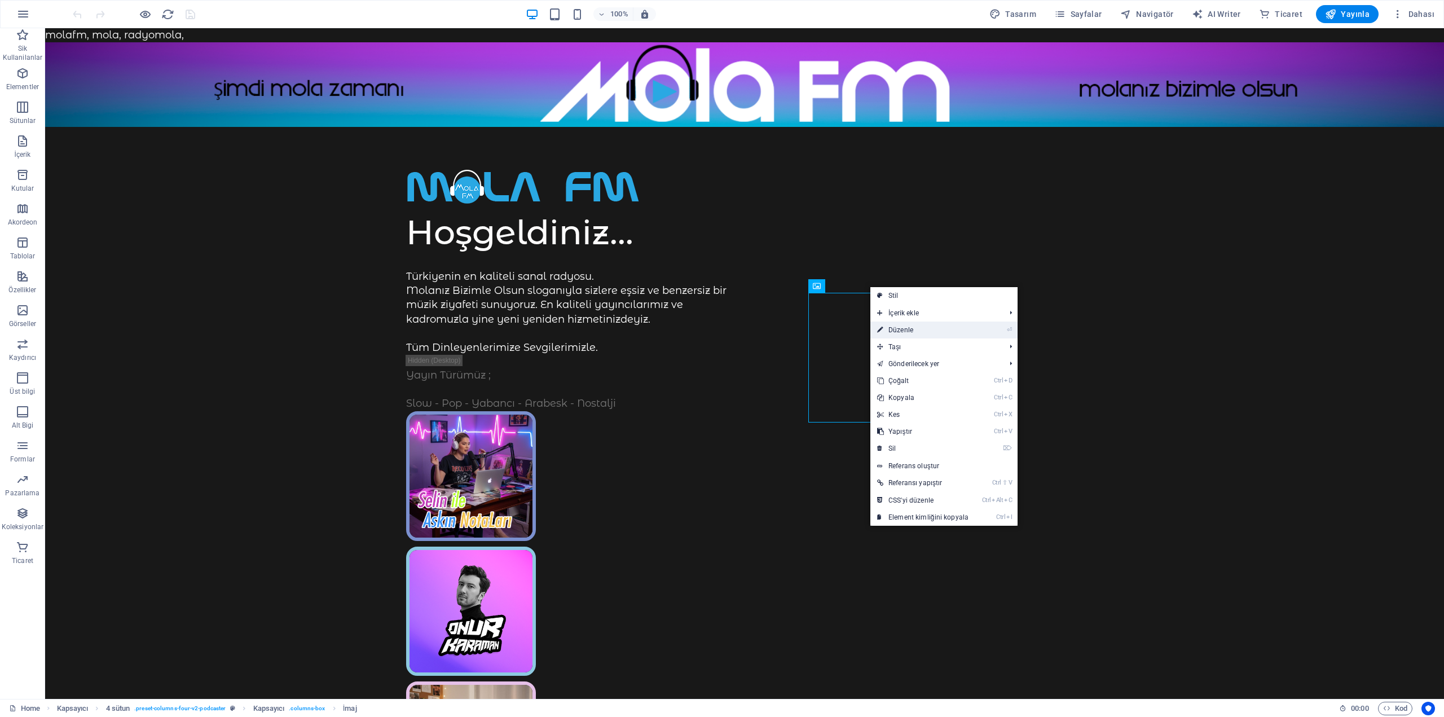
click at [904, 331] on link "⏎ Düzenle" at bounding box center [923, 330] width 105 height 17
select select "%"
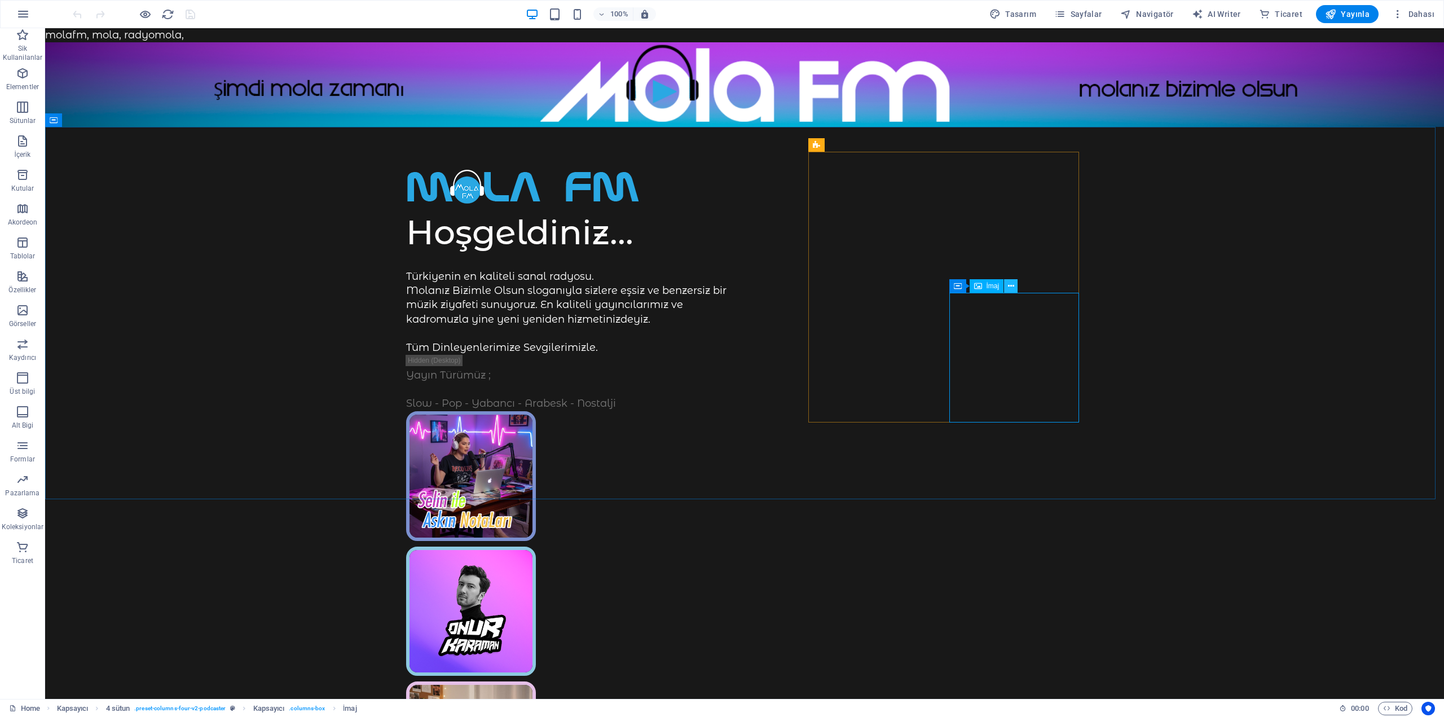
click at [1011, 288] on icon at bounding box center [1011, 286] width 6 height 12
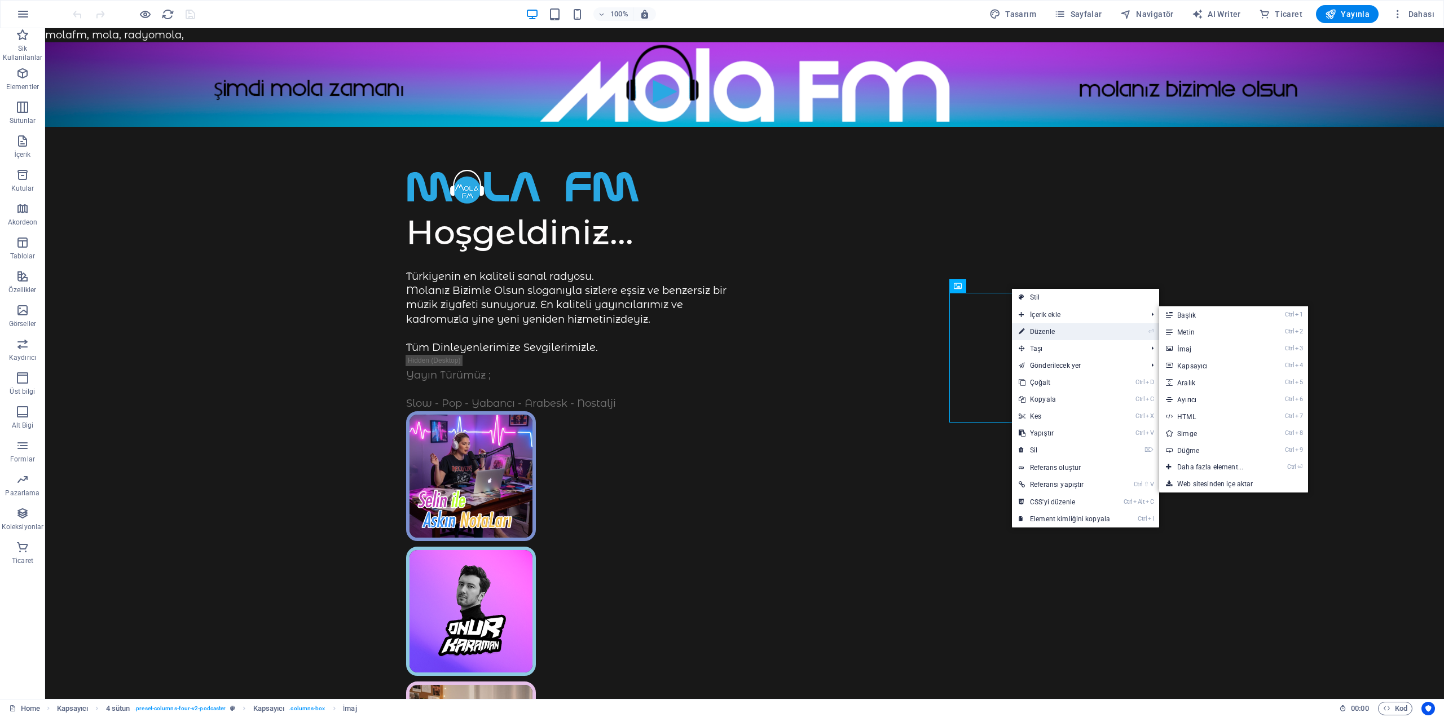
click at [1048, 332] on link "⏎ Düzenle" at bounding box center [1064, 331] width 105 height 17
select select "%"
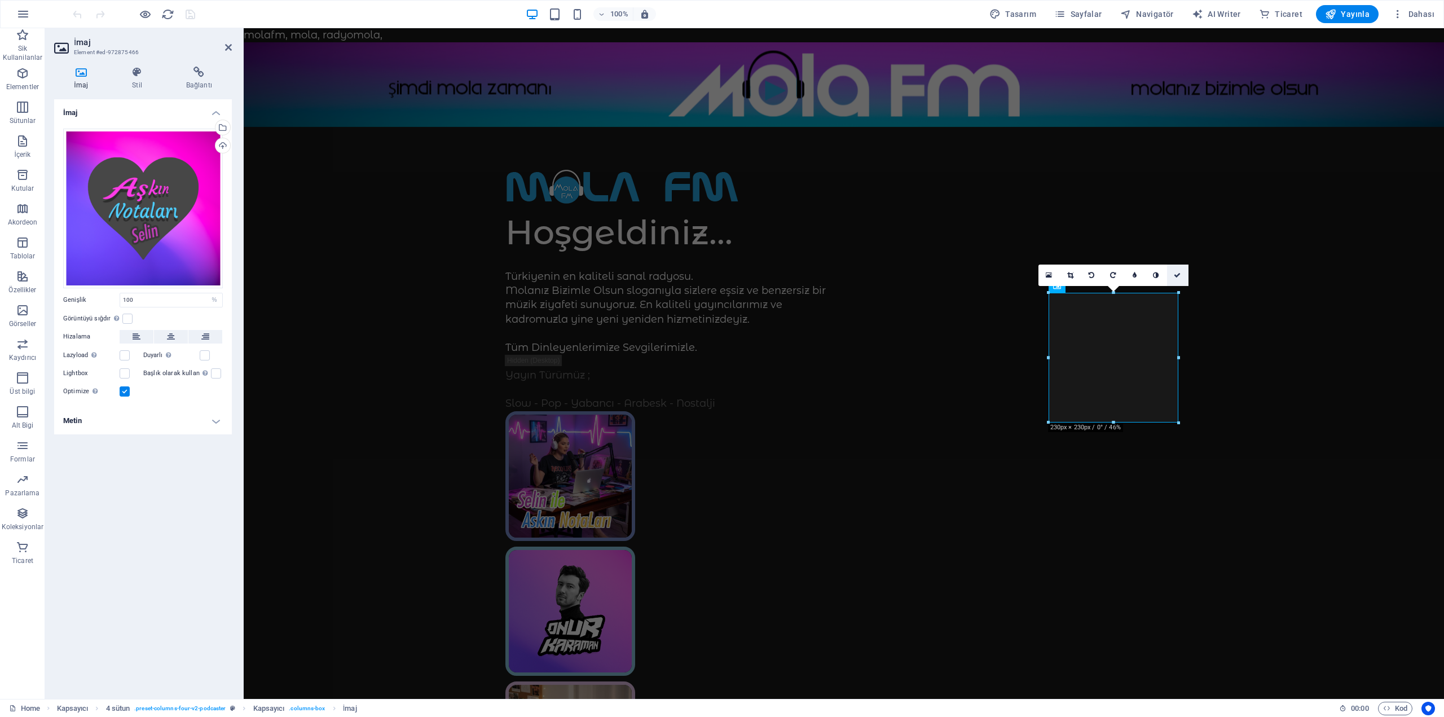
click at [1181, 277] on link at bounding box center [1177, 275] width 21 height 21
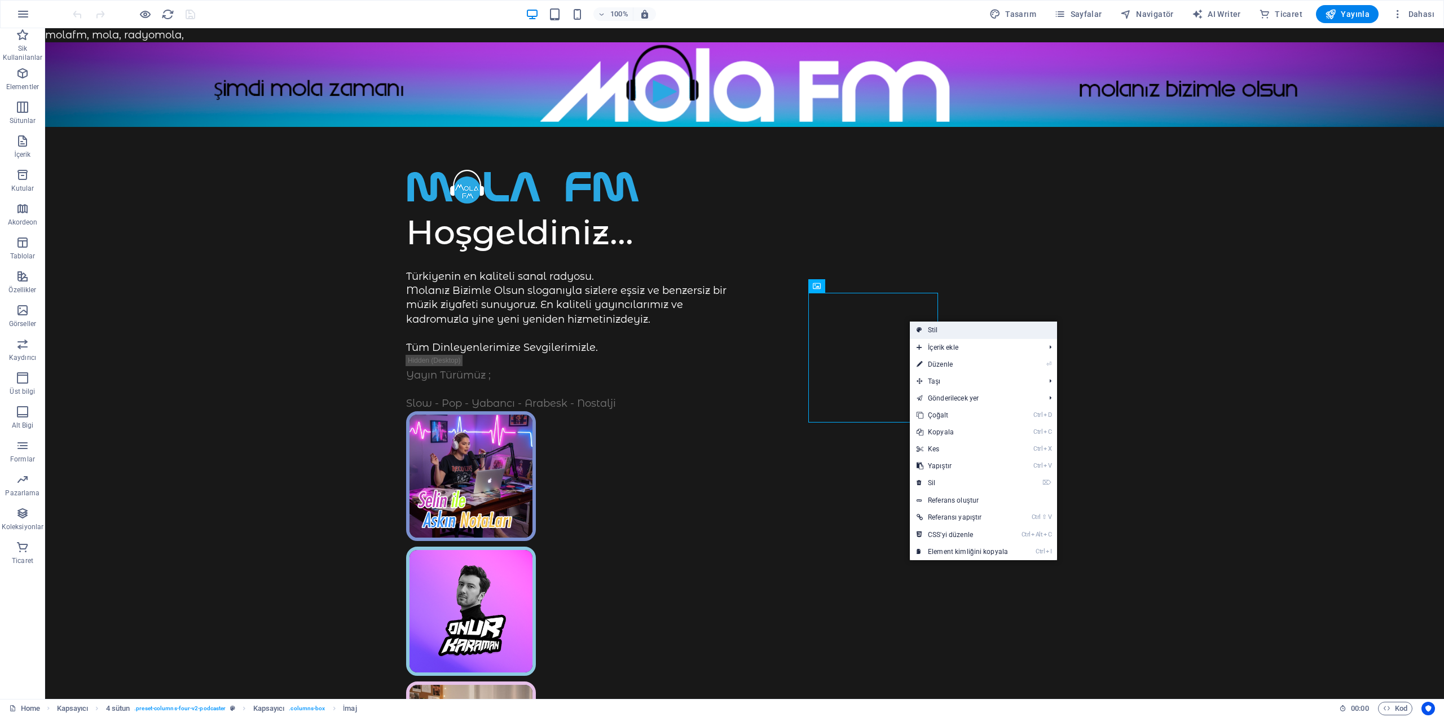
click at [929, 330] on link "Stil" at bounding box center [983, 330] width 147 height 17
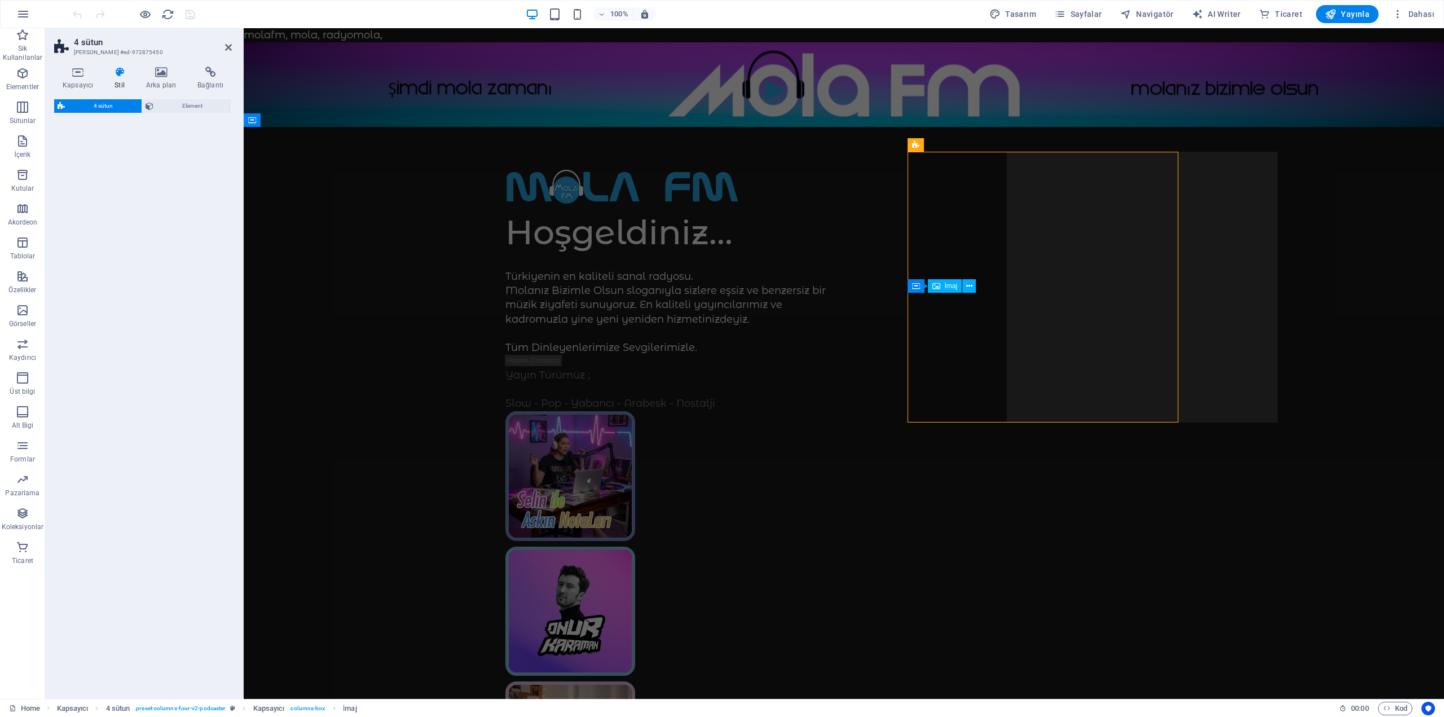
select select "px"
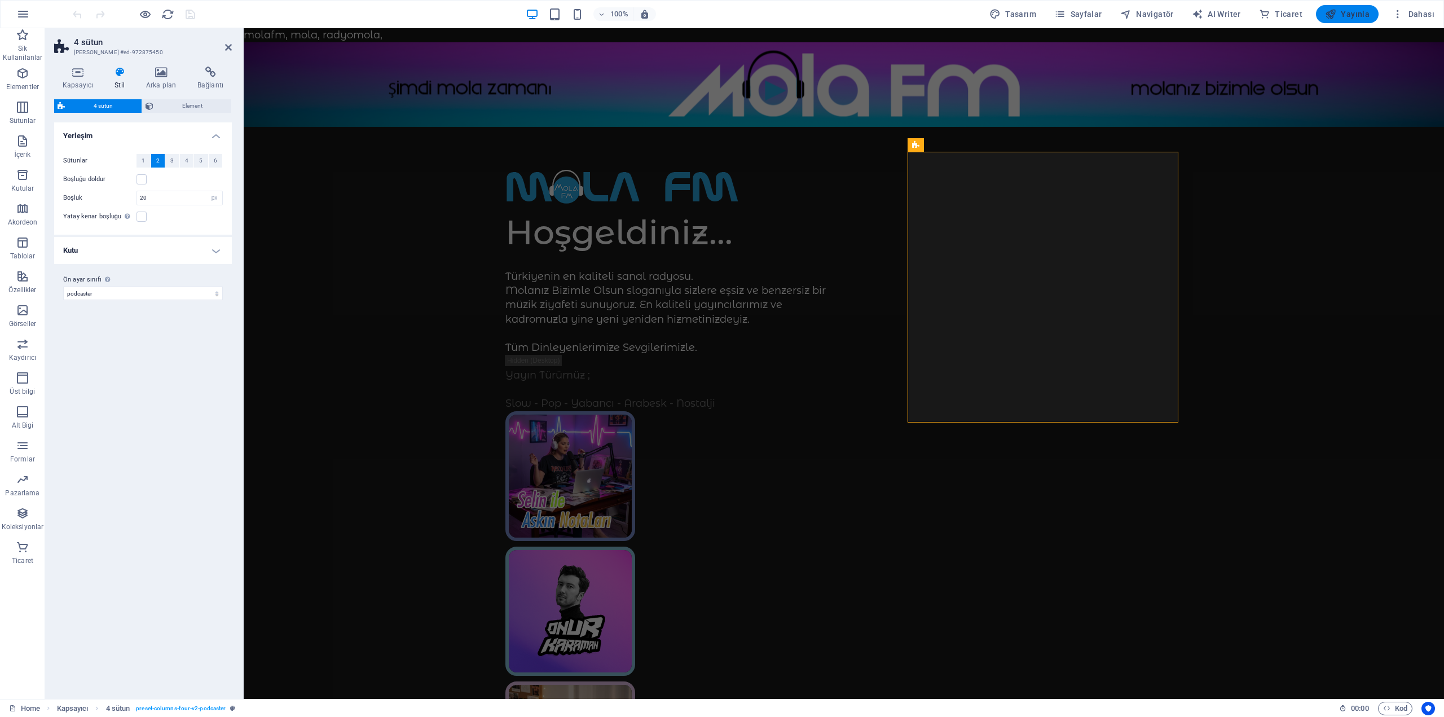
click at [1352, 14] on span "Yayınla" at bounding box center [1347, 13] width 45 height 11
